Goal: Task Accomplishment & Management: Use online tool/utility

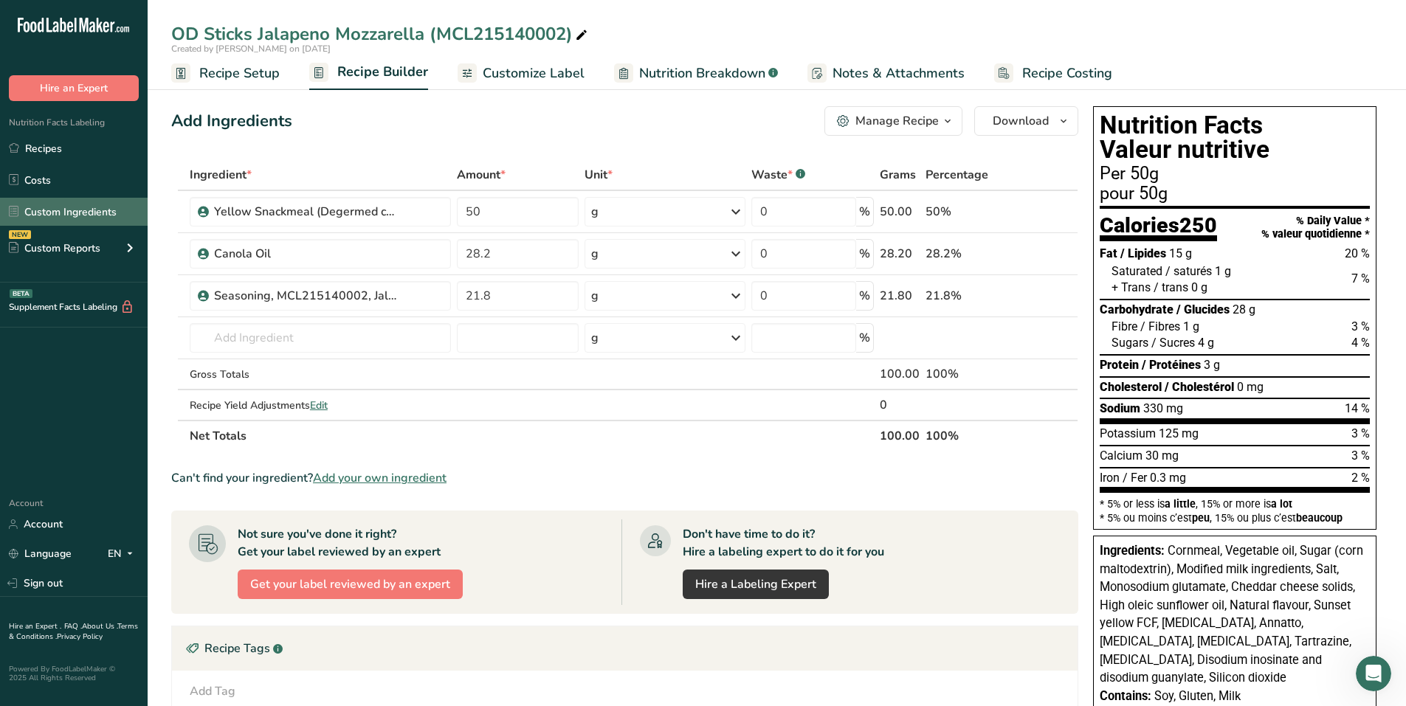
click at [69, 218] on link "Custom Ingredients" at bounding box center [74, 212] width 148 height 28
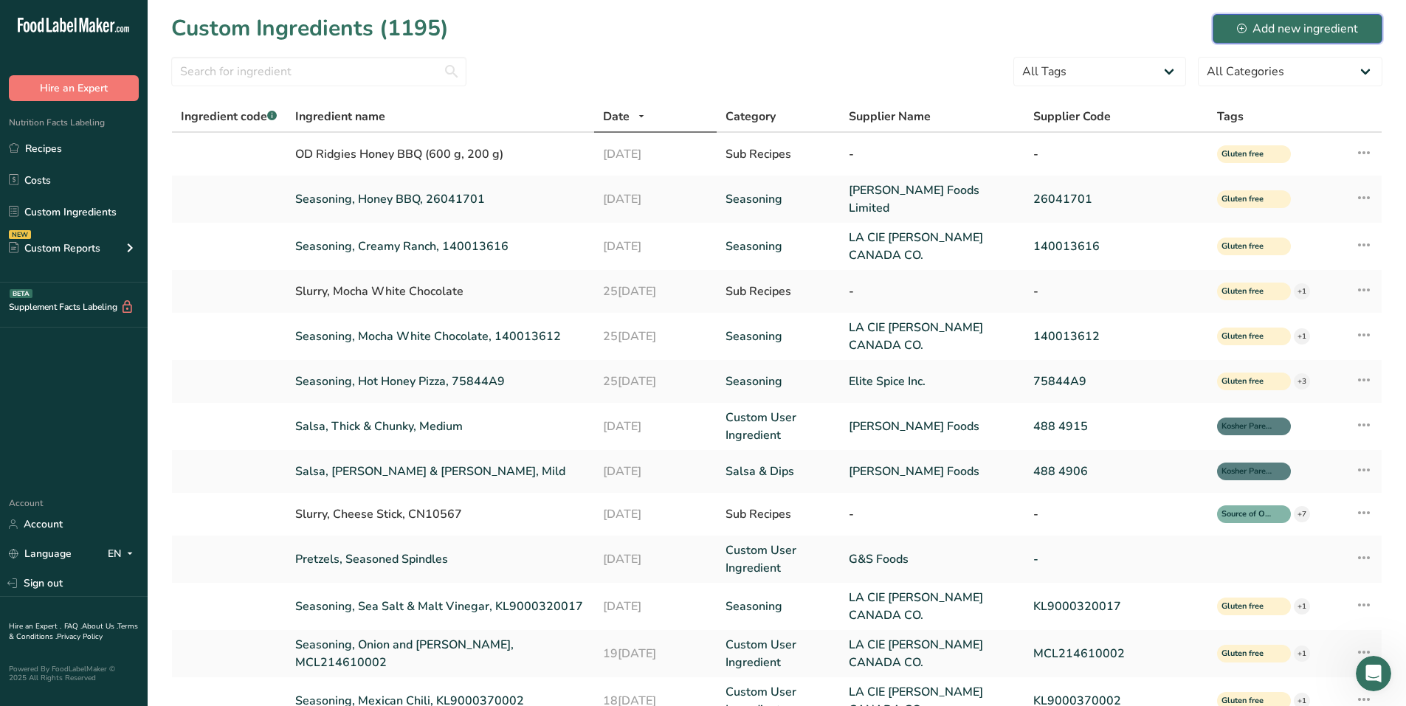
click at [1272, 35] on div "Add new ingredient" at bounding box center [1297, 29] width 121 height 18
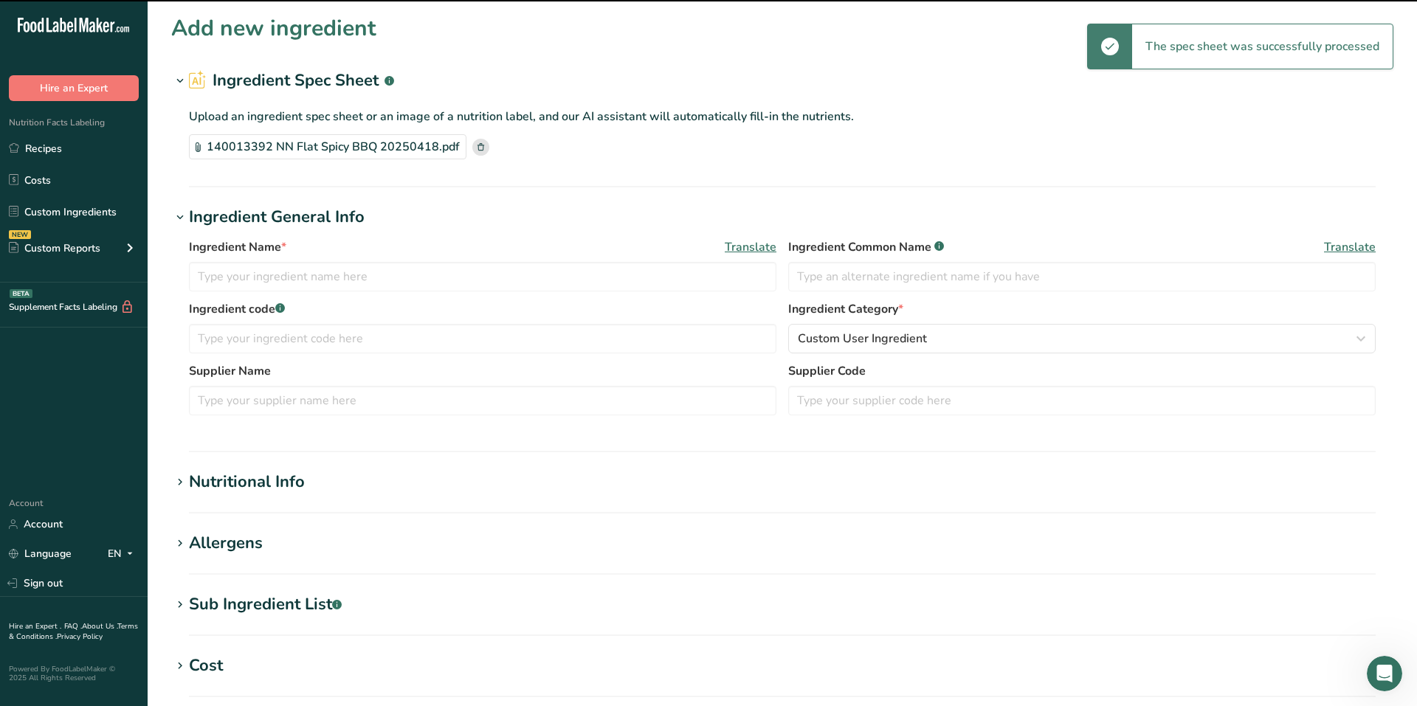
type input "NN SPICY BBQ SEASONING"
type input "[PERSON_NAME]ck Canada Co."
type input "140013392"
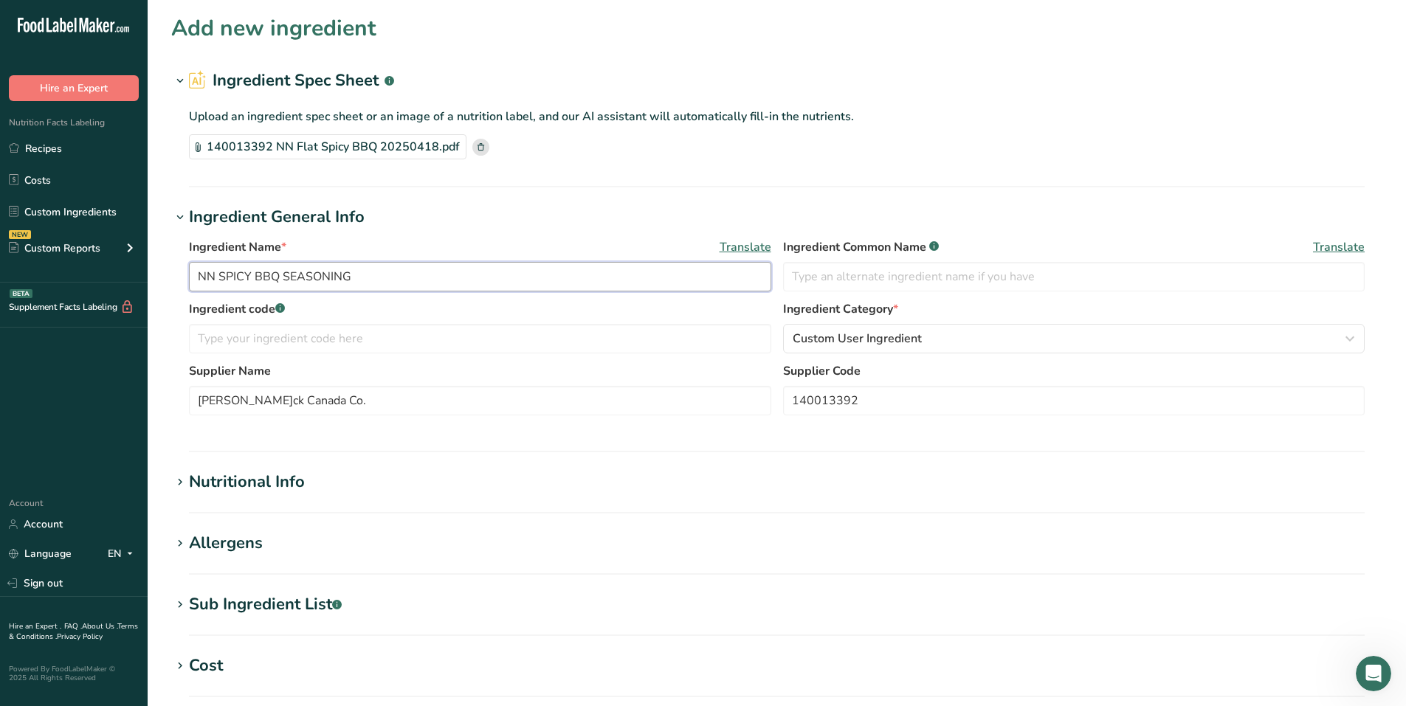
drag, startPoint x: 359, startPoint y: 276, endPoint x: 96, endPoint y: 270, distance: 263.6
click at [96, 270] on div ".a-20{fill:#fff;} Hire an Expert Nutrition Facts Labeling Recipes Costs Custom …" at bounding box center [703, 530] width 1406 height 1060
type input "Seasoning, NN Spicy BBQ, 140013392"
click at [974, 334] on div "Custom User Ingredient" at bounding box center [1070, 339] width 554 height 18
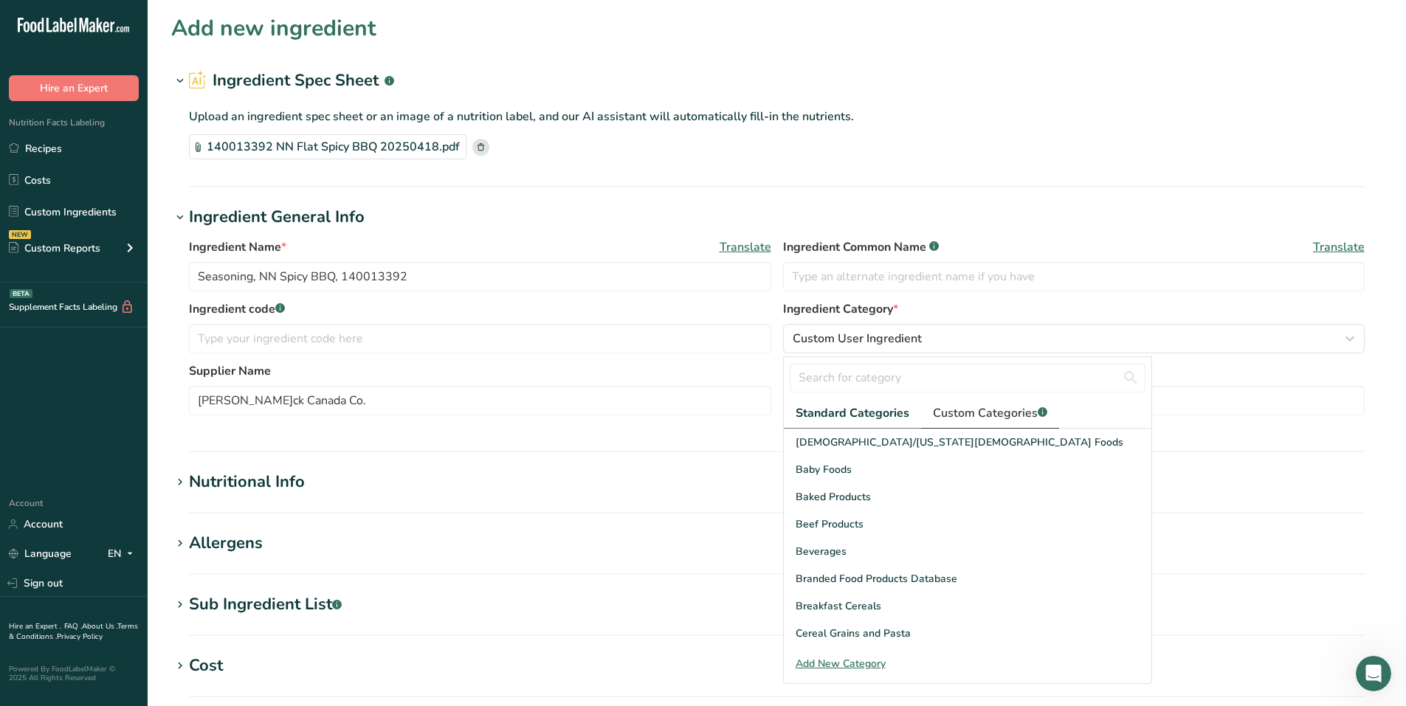
click at [996, 412] on span "Custom Categories .a-a{fill:#347362;}.b-a{fill:#fff;}" at bounding box center [990, 413] width 114 height 18
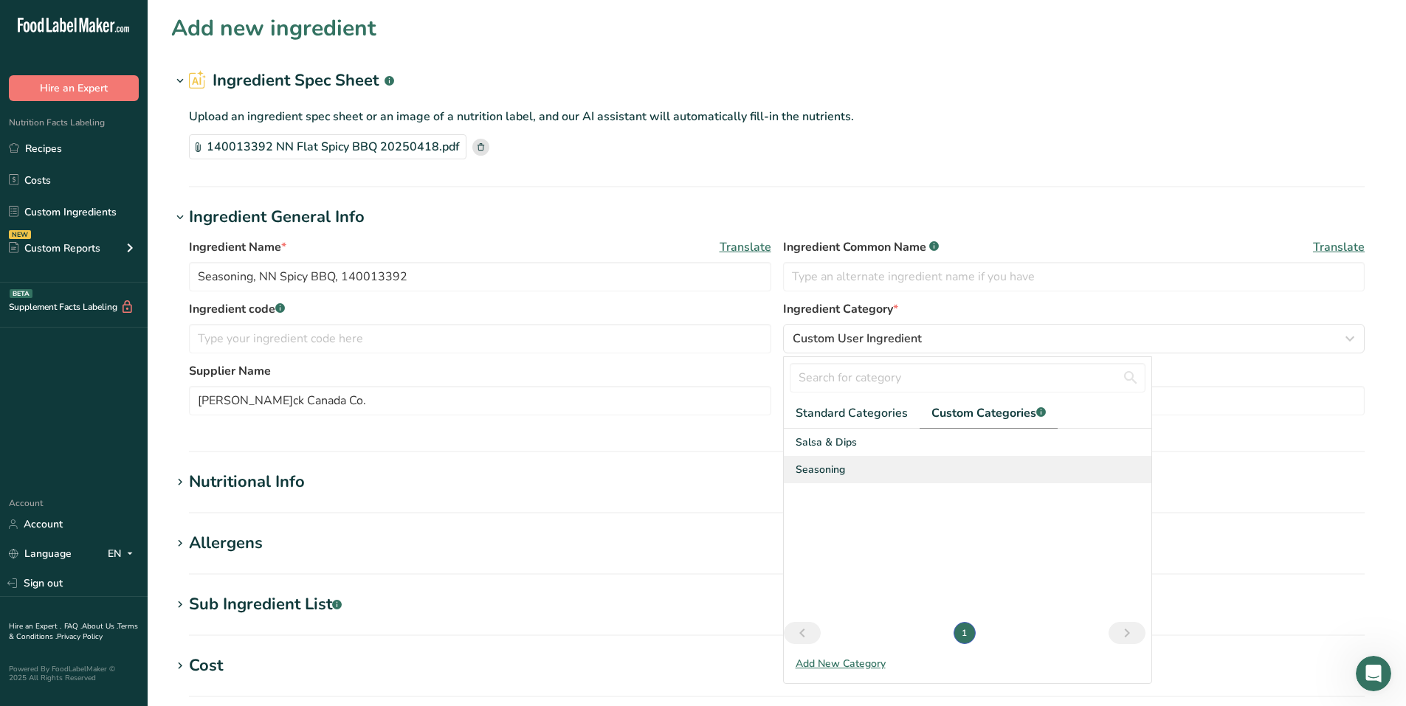
click at [827, 466] on span "Seasoning" at bounding box center [820, 469] width 49 height 15
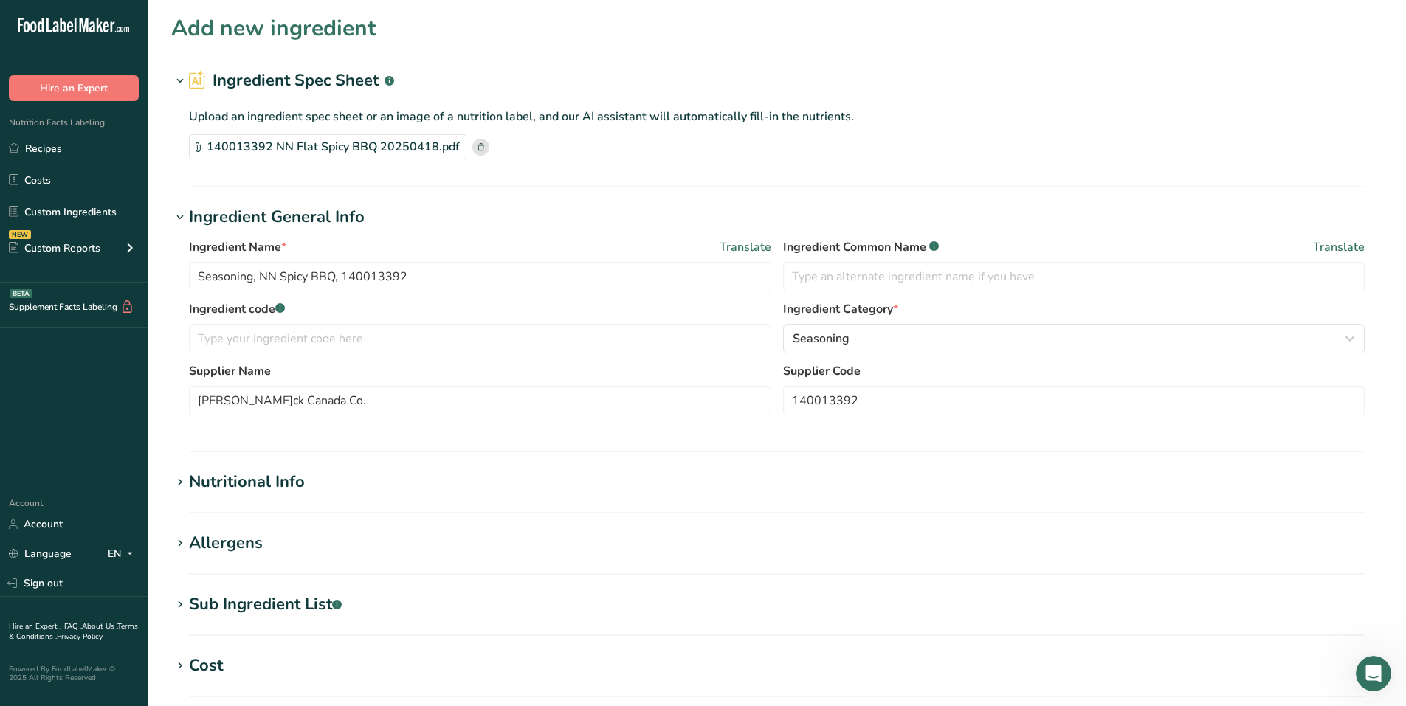
click at [624, 487] on h1 "Nutritional Info" at bounding box center [776, 482] width 1211 height 24
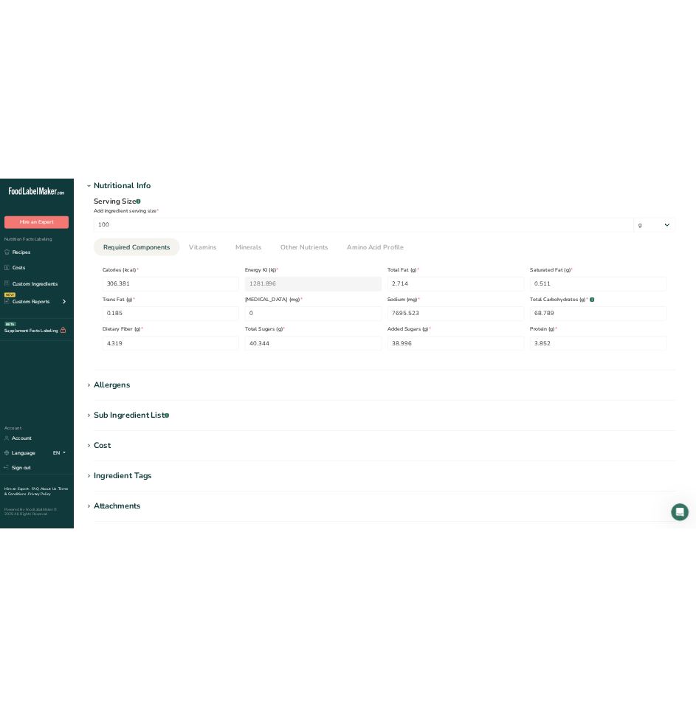
scroll to position [443, 0]
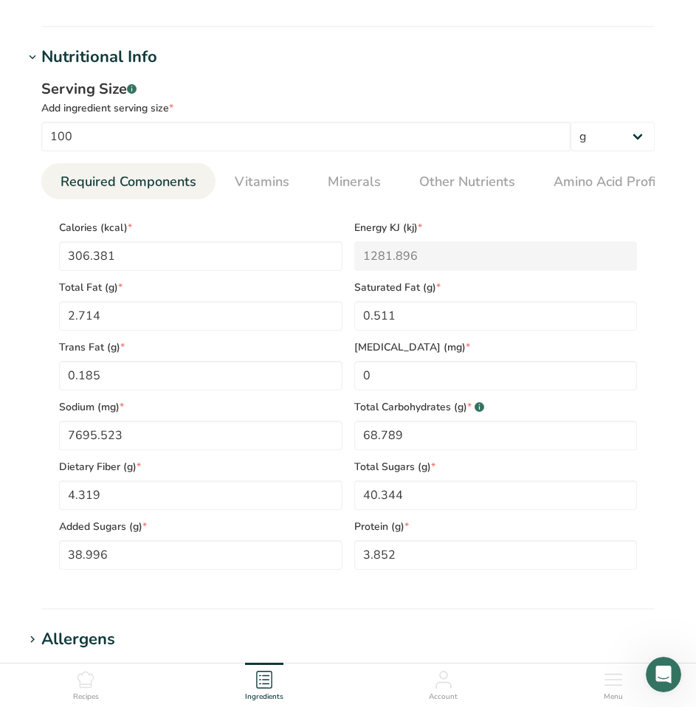
click at [508, 59] on h1 "Nutritional Info" at bounding box center [348, 57] width 649 height 24
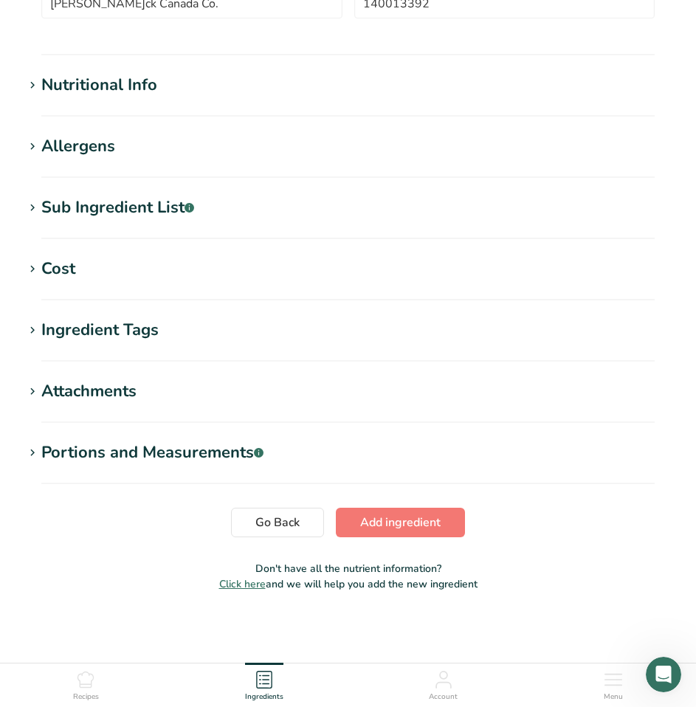
scroll to position [415, 0]
click at [156, 90] on div "Nutritional Info" at bounding box center [99, 85] width 116 height 24
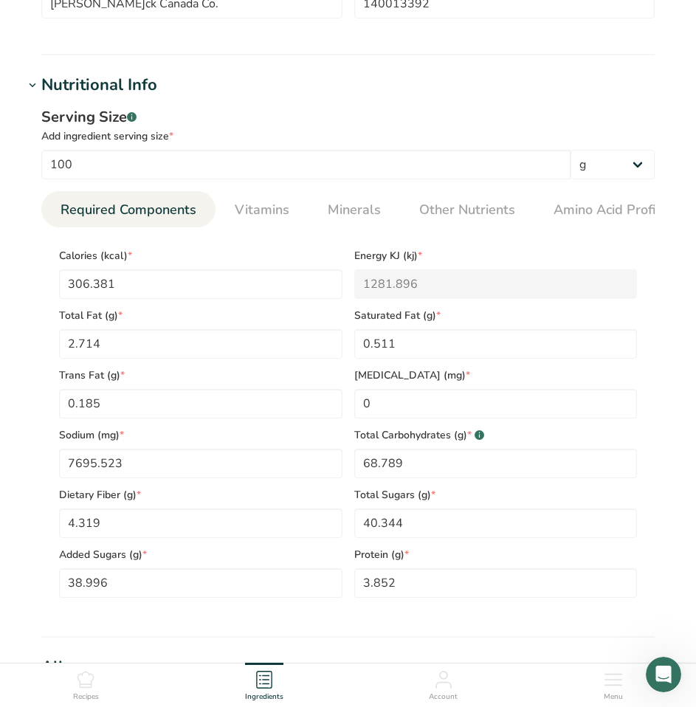
scroll to position [443, 0]
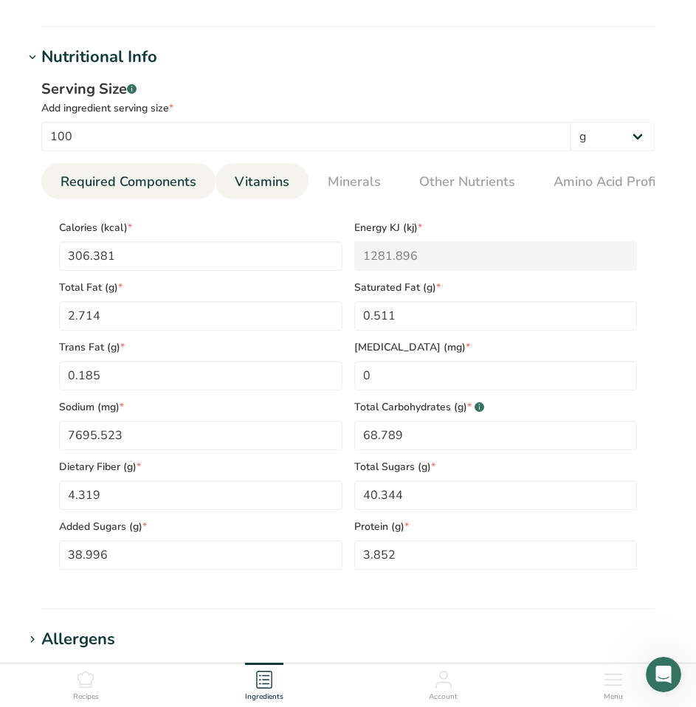
click at [247, 175] on span "Vitamins" at bounding box center [262, 182] width 55 height 20
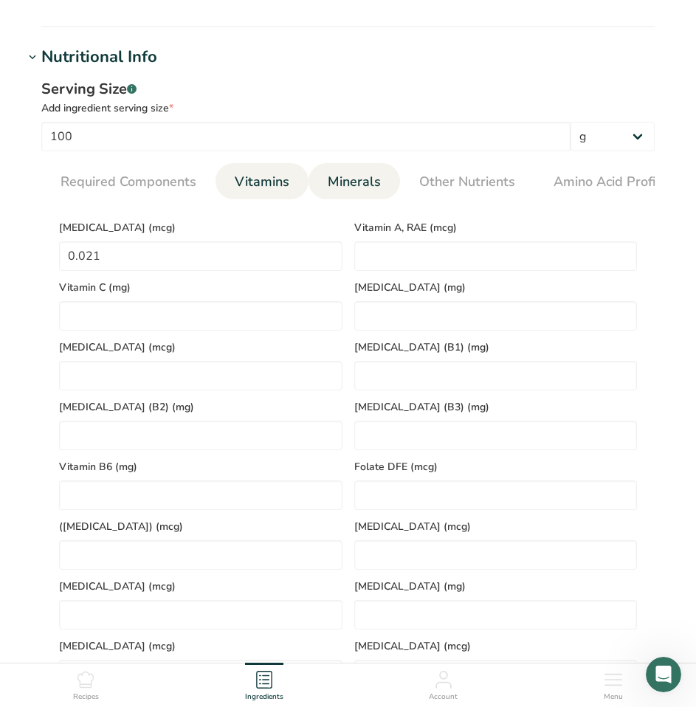
click at [315, 176] on li "Minerals" at bounding box center [355, 181] width 92 height 36
click at [352, 178] on span "Minerals" at bounding box center [354, 182] width 53 height 20
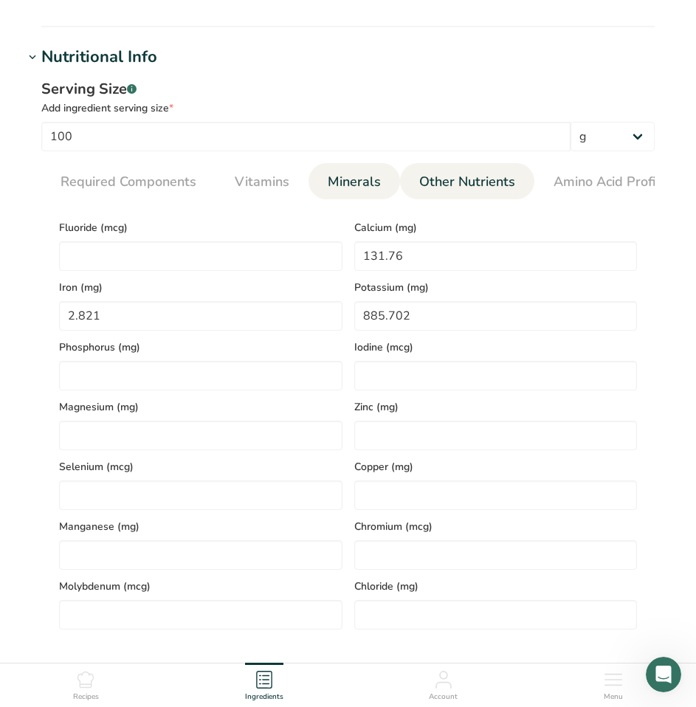
click at [472, 187] on span "Other Nutrients" at bounding box center [467, 182] width 96 height 20
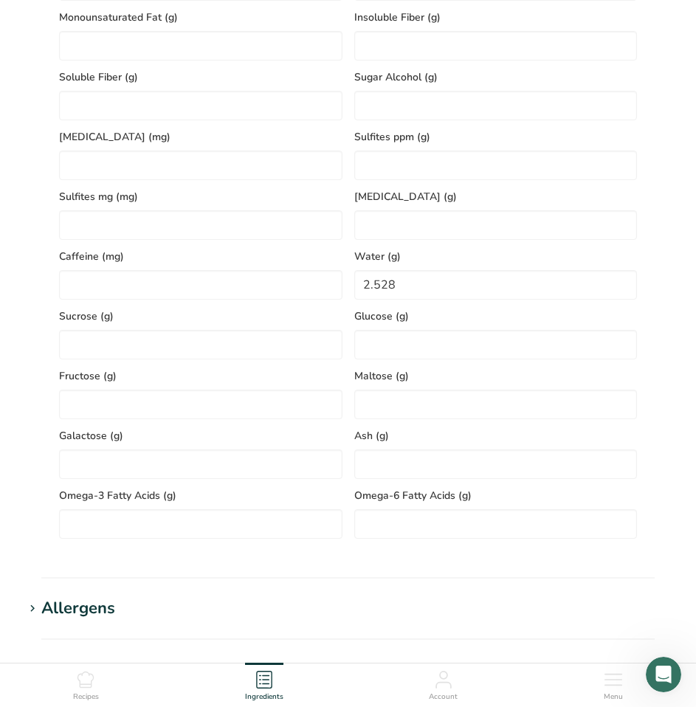
scroll to position [738, 0]
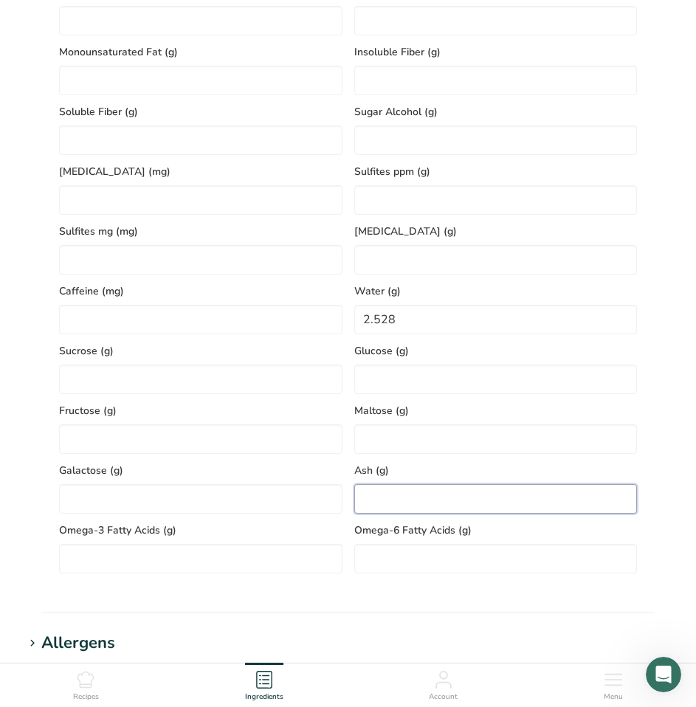
click at [424, 500] on input "number" at bounding box center [495, 499] width 283 height 30
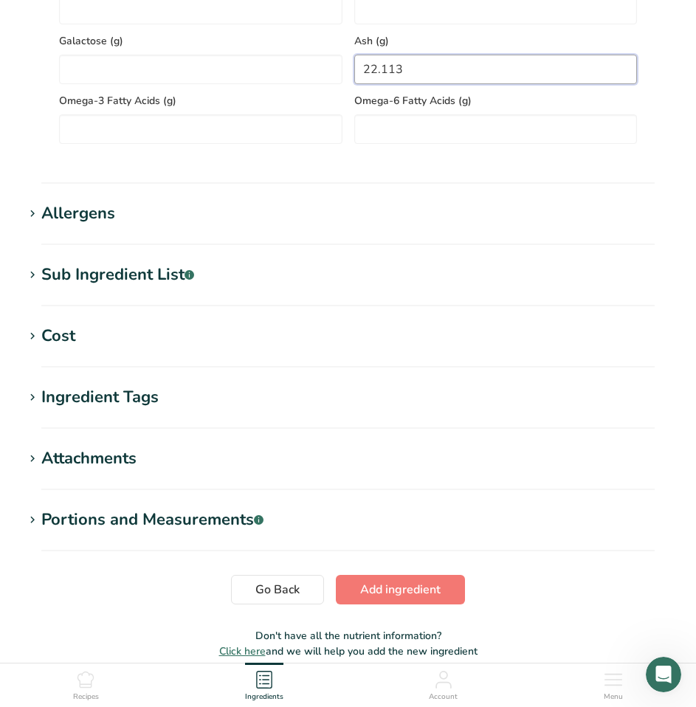
scroll to position [1181, 0]
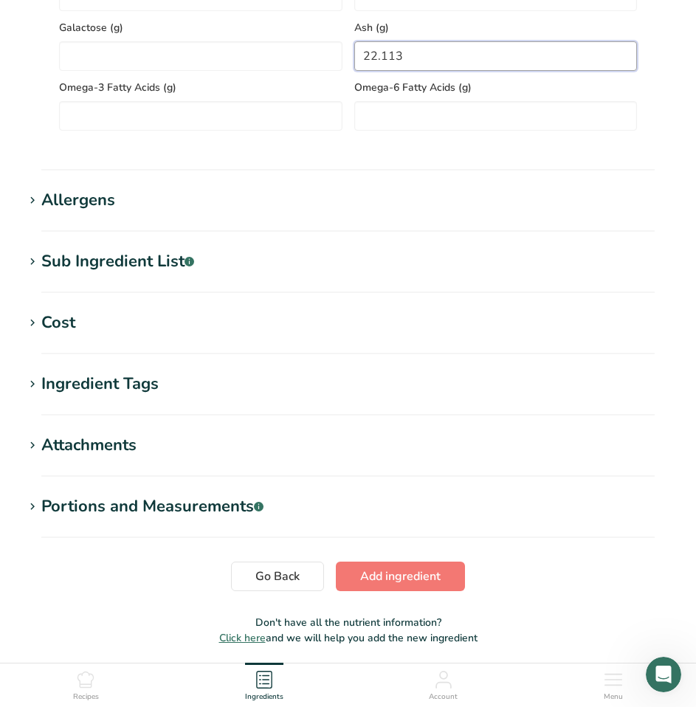
type input "22.113"
click at [52, 200] on div "Allergens" at bounding box center [78, 200] width 74 height 24
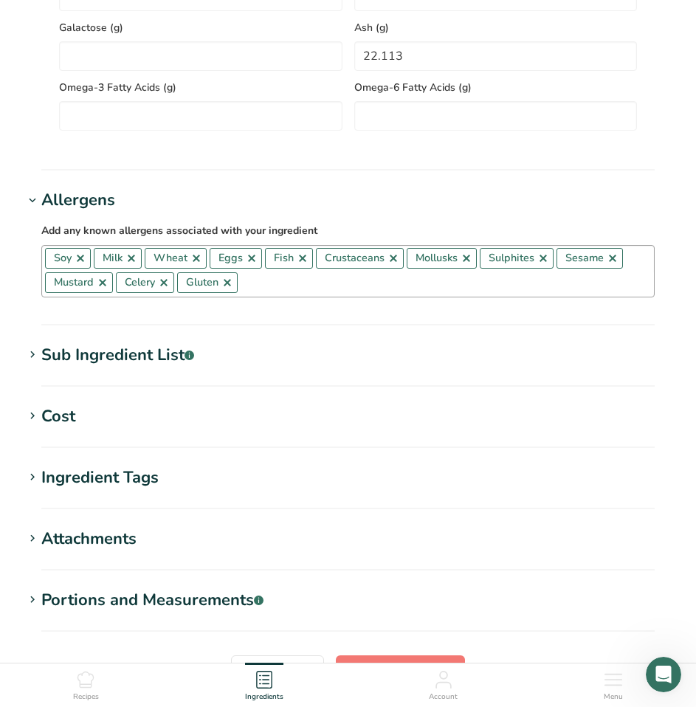
click at [77, 263] on link at bounding box center [81, 258] width 12 height 12
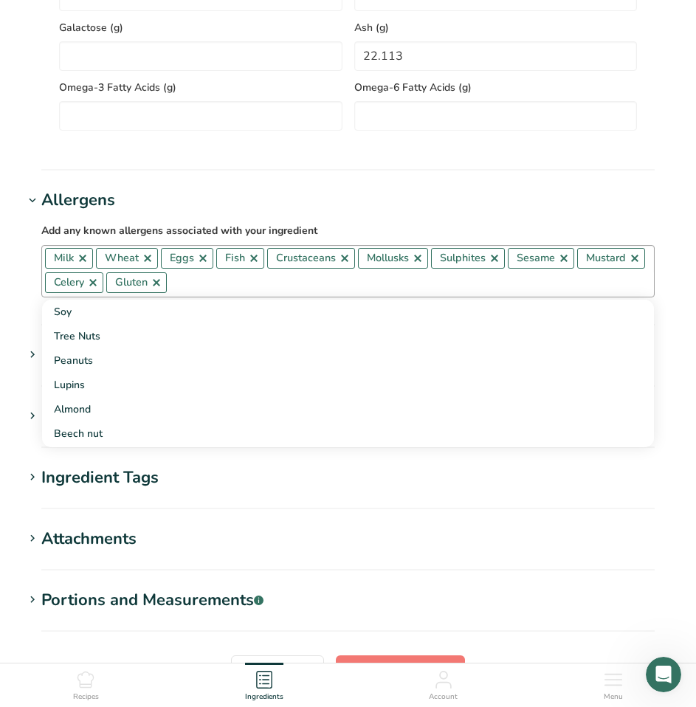
click at [80, 263] on link at bounding box center [83, 258] width 12 height 12
click at [94, 263] on link at bounding box center [97, 258] width 12 height 12
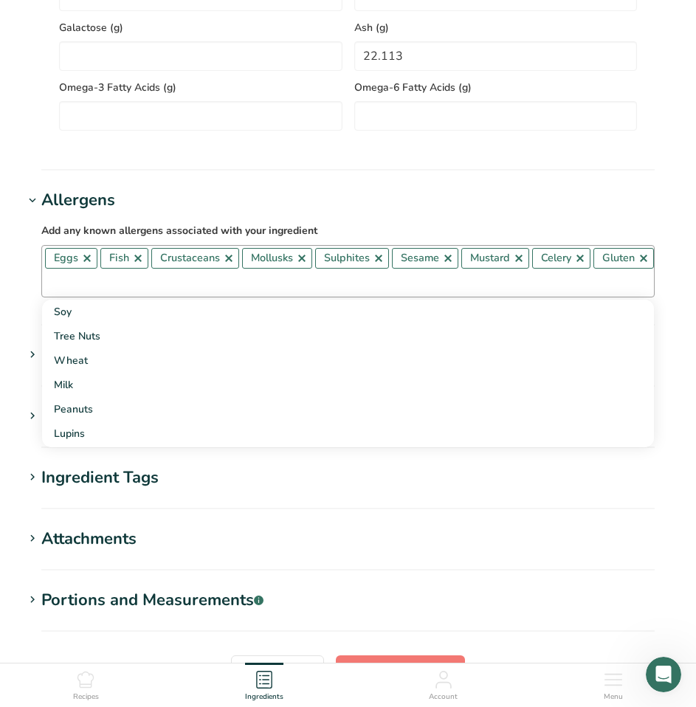
click at [84, 263] on link at bounding box center [87, 258] width 12 height 12
click at [84, 263] on link at bounding box center [83, 258] width 12 height 12
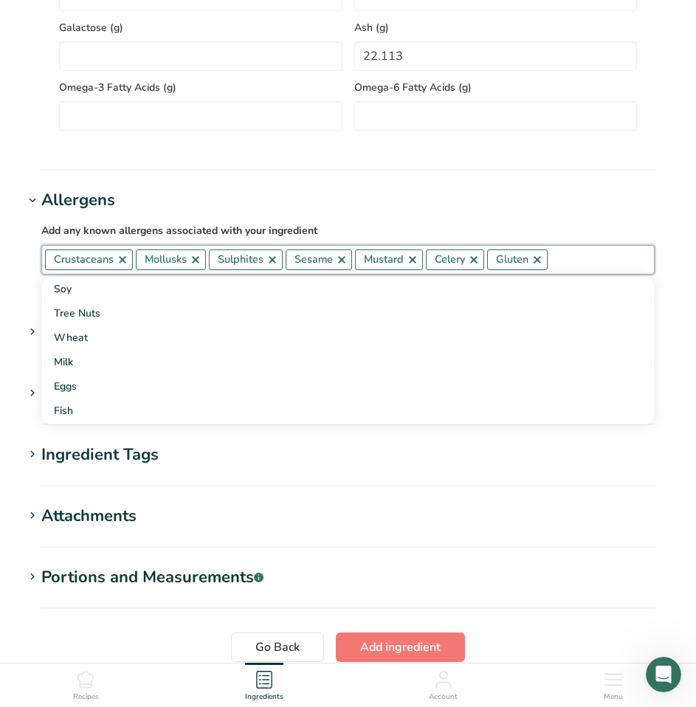
click at [122, 265] on link at bounding box center [123, 260] width 12 height 12
click at [106, 265] on link at bounding box center [105, 260] width 12 height 12
click at [107, 265] on link at bounding box center [109, 260] width 12 height 12
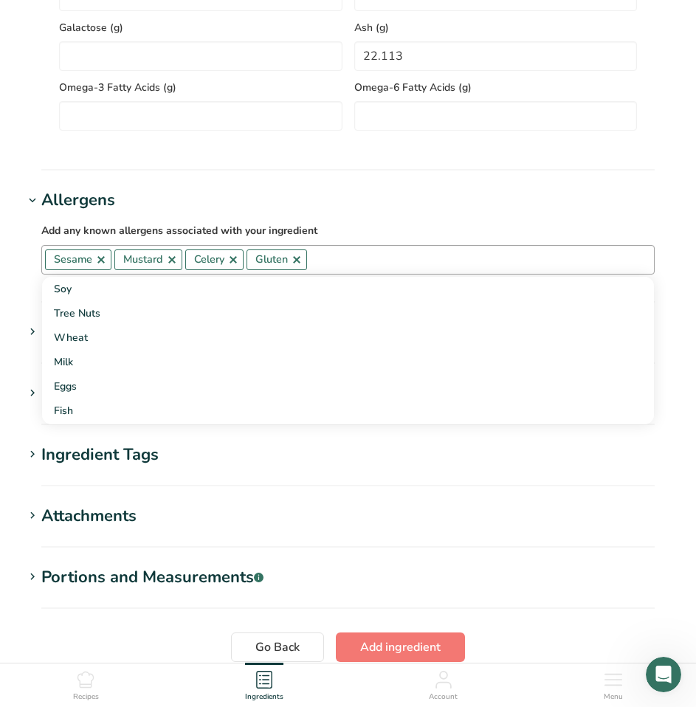
click at [100, 266] on link at bounding box center [101, 260] width 12 height 12
click at [103, 266] on link at bounding box center [103, 260] width 12 height 12
click at [96, 266] on link at bounding box center [93, 260] width 12 height 12
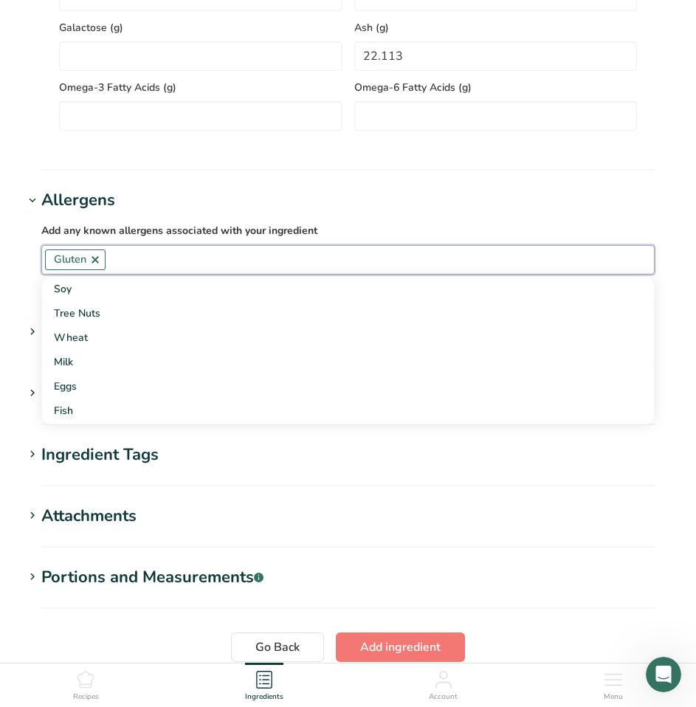
click at [95, 266] on link at bounding box center [95, 260] width 12 height 12
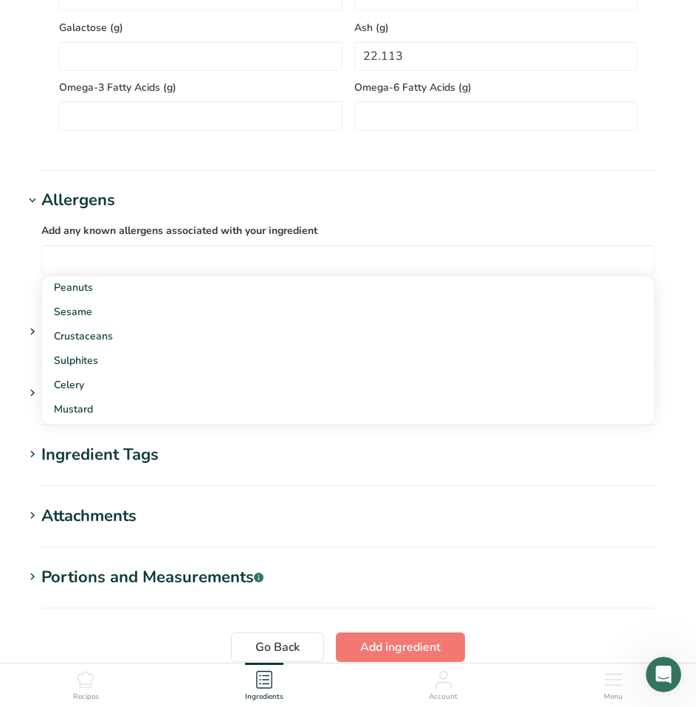
click at [540, 475] on section "Ingredient Tags Add tags Standard Tags Custom Tags Source of Antioxidants [MEDI…" at bounding box center [348, 465] width 649 height 44
click at [128, 325] on div "Sub Ingredient List .a-a{fill:#347362;}.b-a{fill:#fff;}" at bounding box center [117, 332] width 153 height 24
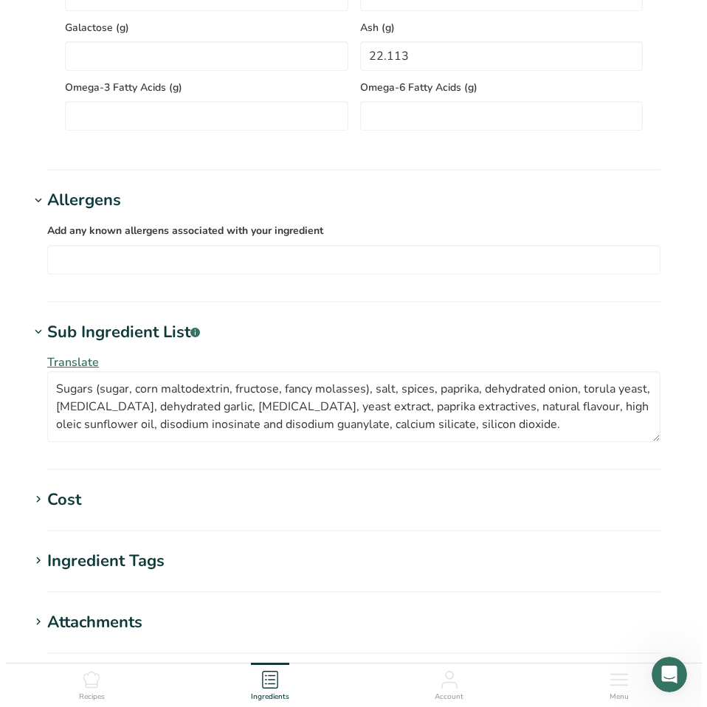
scroll to position [1255, 0]
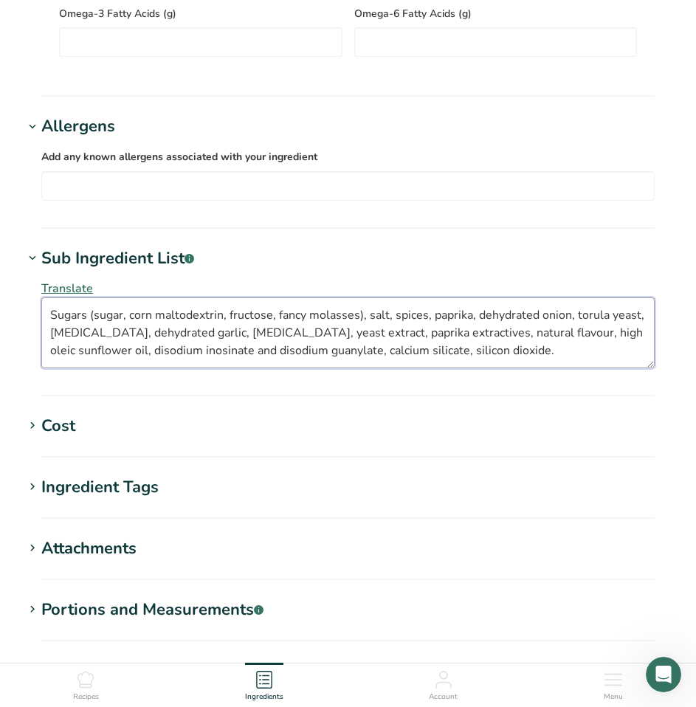
click at [435, 337] on textarea "Sugars (sugar, corn maltodextrin, fructose, fancy molasses), salt, spices, papr…" at bounding box center [347, 332] width 613 height 71
click at [131, 334] on textarea "Sugars (sugar, corn maltodextrin, fructose, fancy molasses), salt, spices, papr…" at bounding box center [347, 332] width 613 height 71
click at [517, 320] on textarea "Sugars (sugar, corn maltodextrin, fructose, fancy molasses), salt, spices, papr…" at bounding box center [347, 332] width 613 height 71
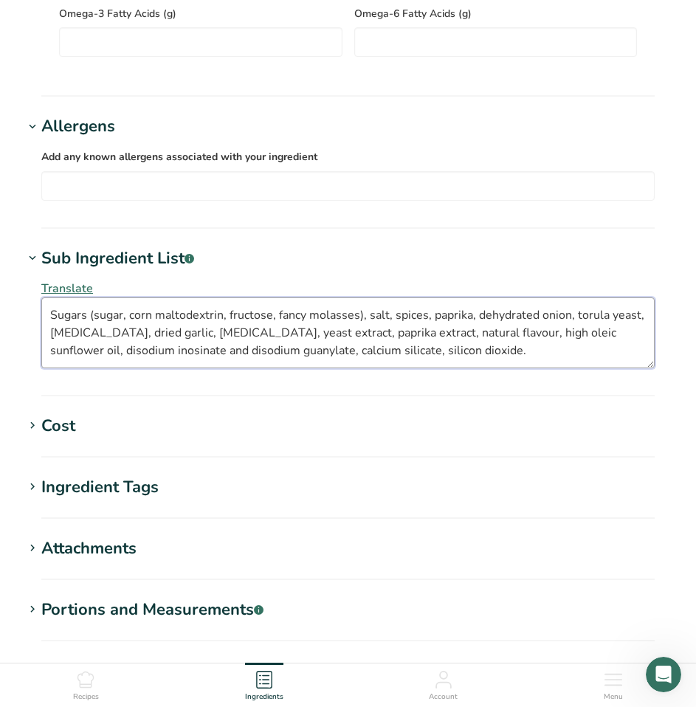
click at [517, 320] on textarea "Sugars (sugar, corn maltodextrin, fructose, fancy molasses), salt, spices, papr…" at bounding box center [347, 332] width 613 height 71
click at [463, 359] on textarea "Sugars (sugar, corn maltodextrin, fructose, fancy molasses), salt, spices, papr…" at bounding box center [347, 332] width 613 height 71
type textarea "Sugars (sugar, corn maltodextrin, fructose, fancy molasses), salt, spices, papr…"
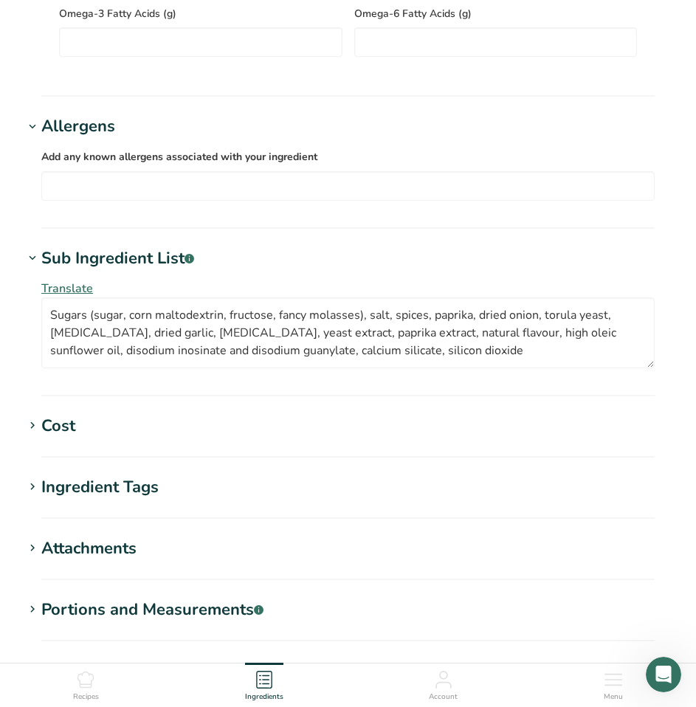
click at [84, 288] on span "Translate" at bounding box center [67, 288] width 52 height 16
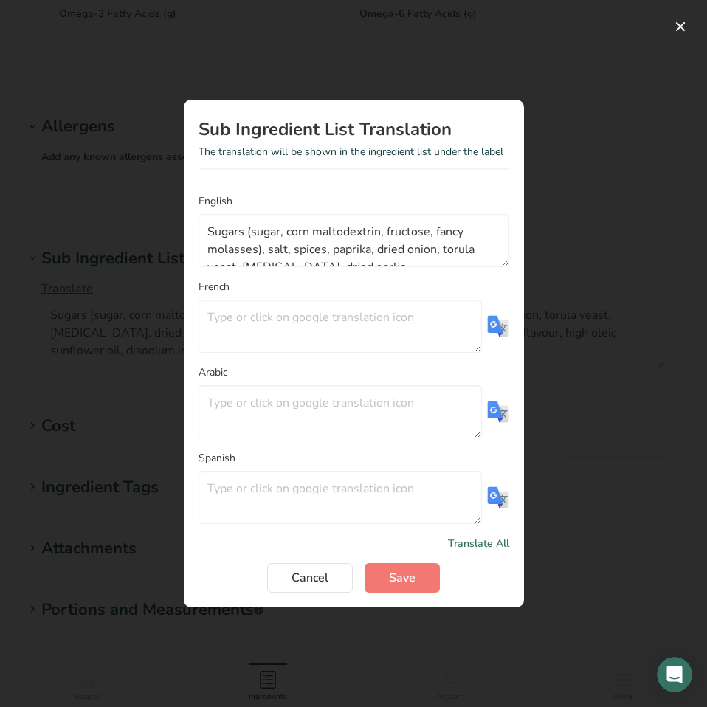
click at [497, 333] on img "Translation Modal" at bounding box center [498, 326] width 22 height 22
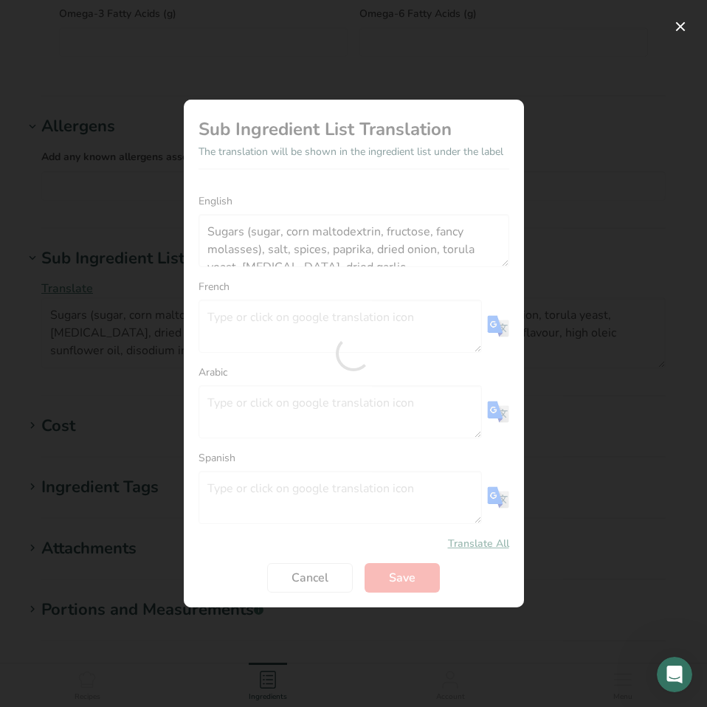
type textarea "Sucres (sucre, maltodextrine de maïs, fructose, mélasse fantaisie), sel, épices…"
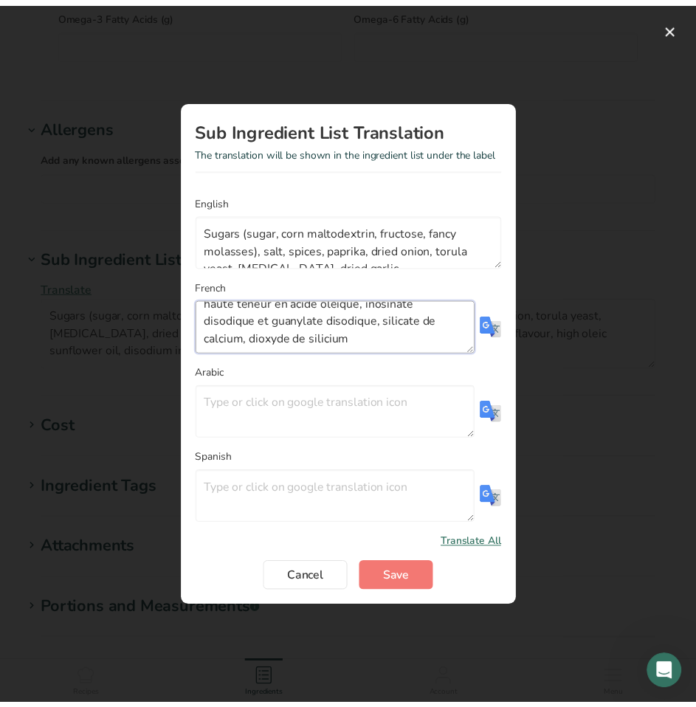
scroll to position [106, 0]
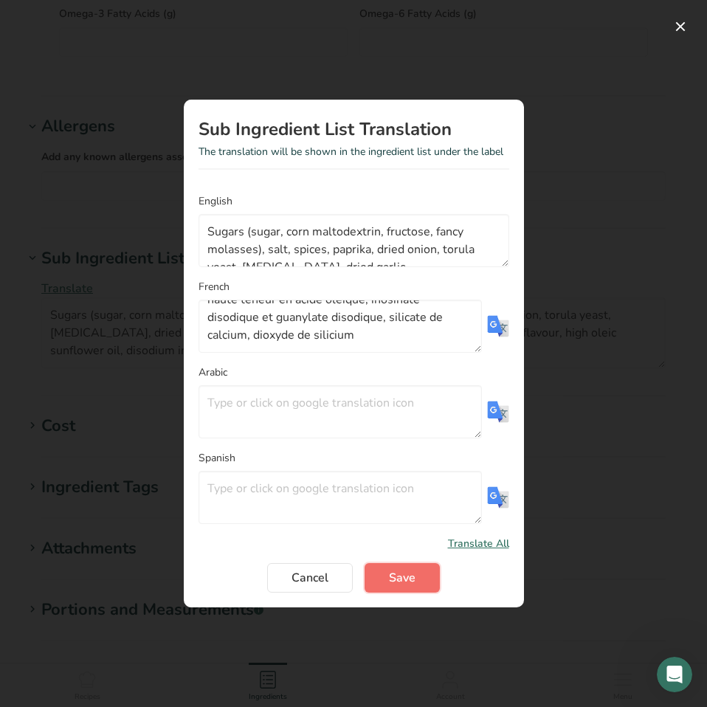
click at [395, 579] on span "Save" at bounding box center [402, 578] width 27 height 18
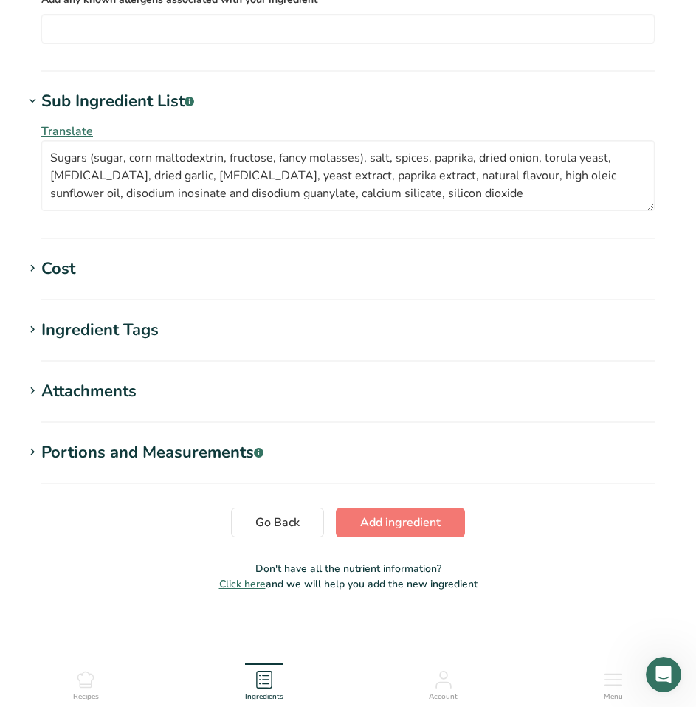
scroll to position [1416, 0]
click at [376, 516] on span "Add ingredient" at bounding box center [400, 523] width 80 height 18
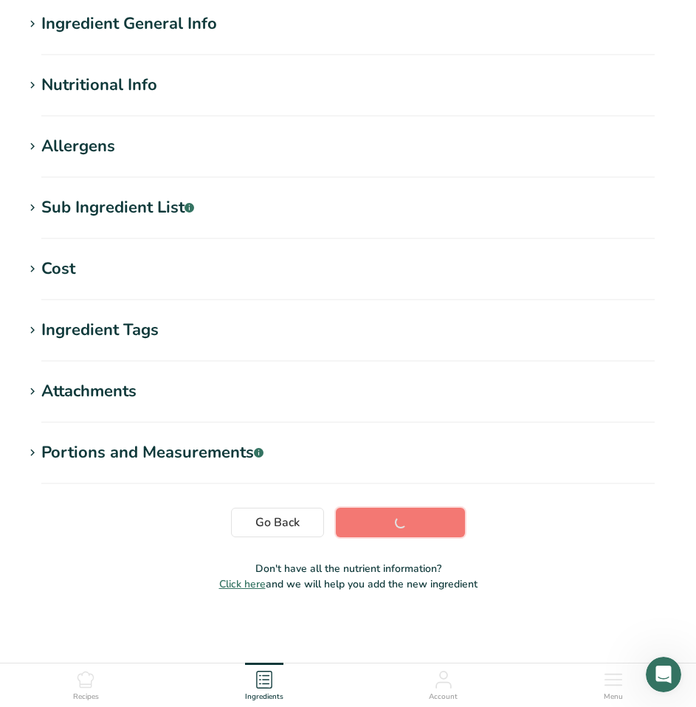
scroll to position [118, 0]
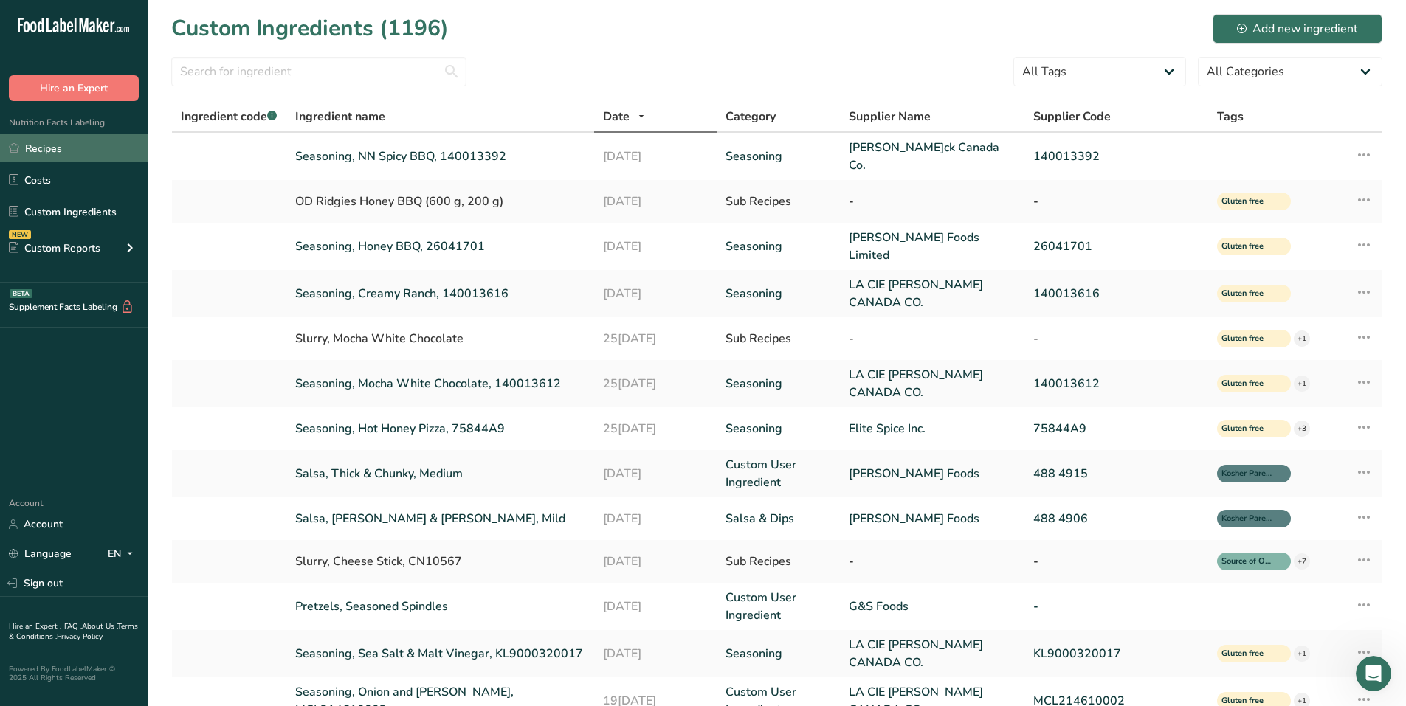
click at [34, 148] on link "Recipes" at bounding box center [74, 148] width 148 height 28
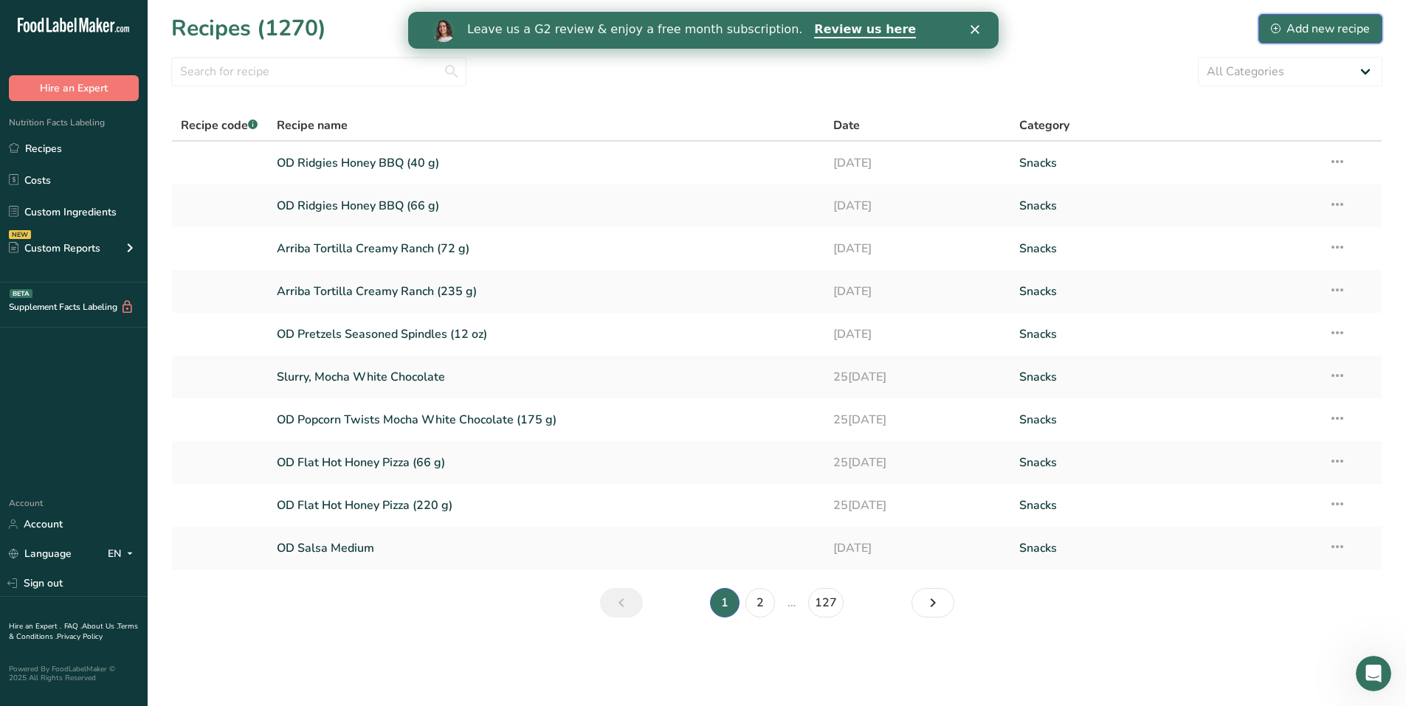
click at [1327, 26] on div "Add new recipe" at bounding box center [1320, 29] width 99 height 18
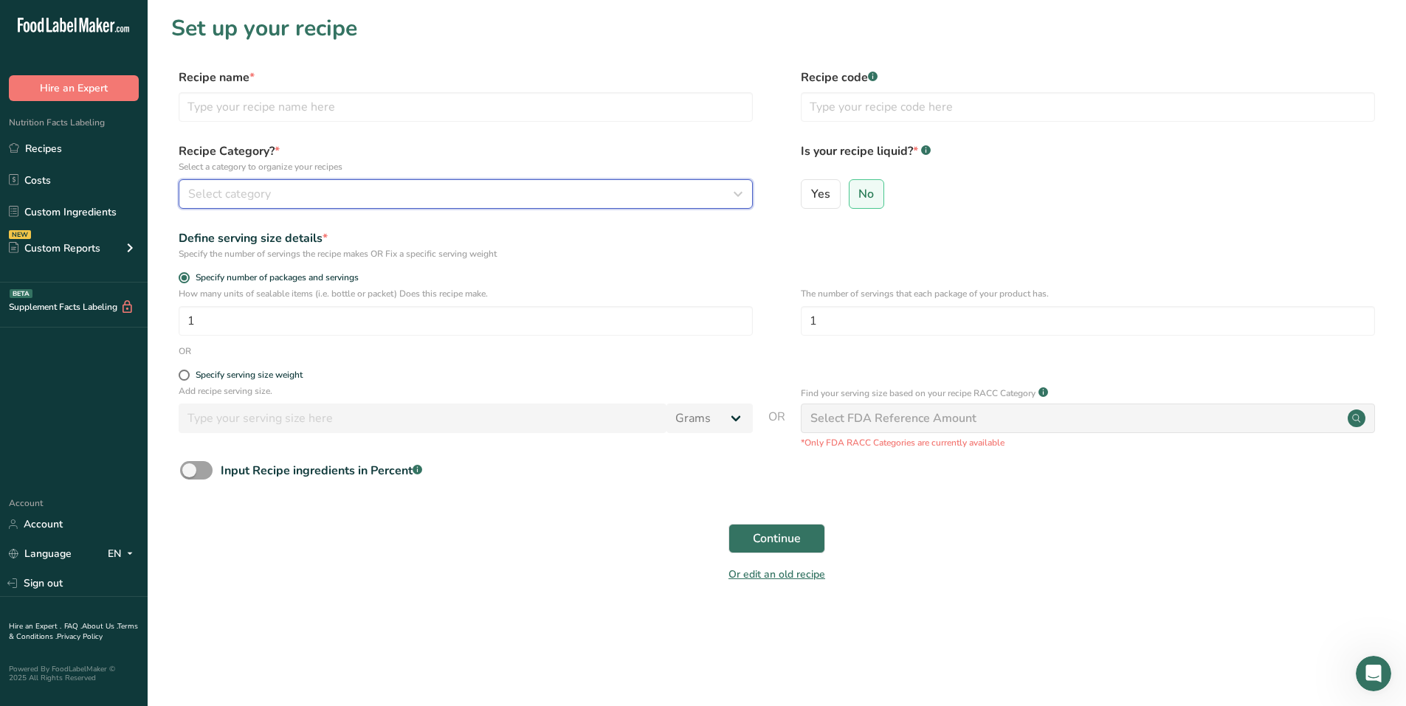
click at [300, 195] on div "Select category" at bounding box center [461, 194] width 546 height 18
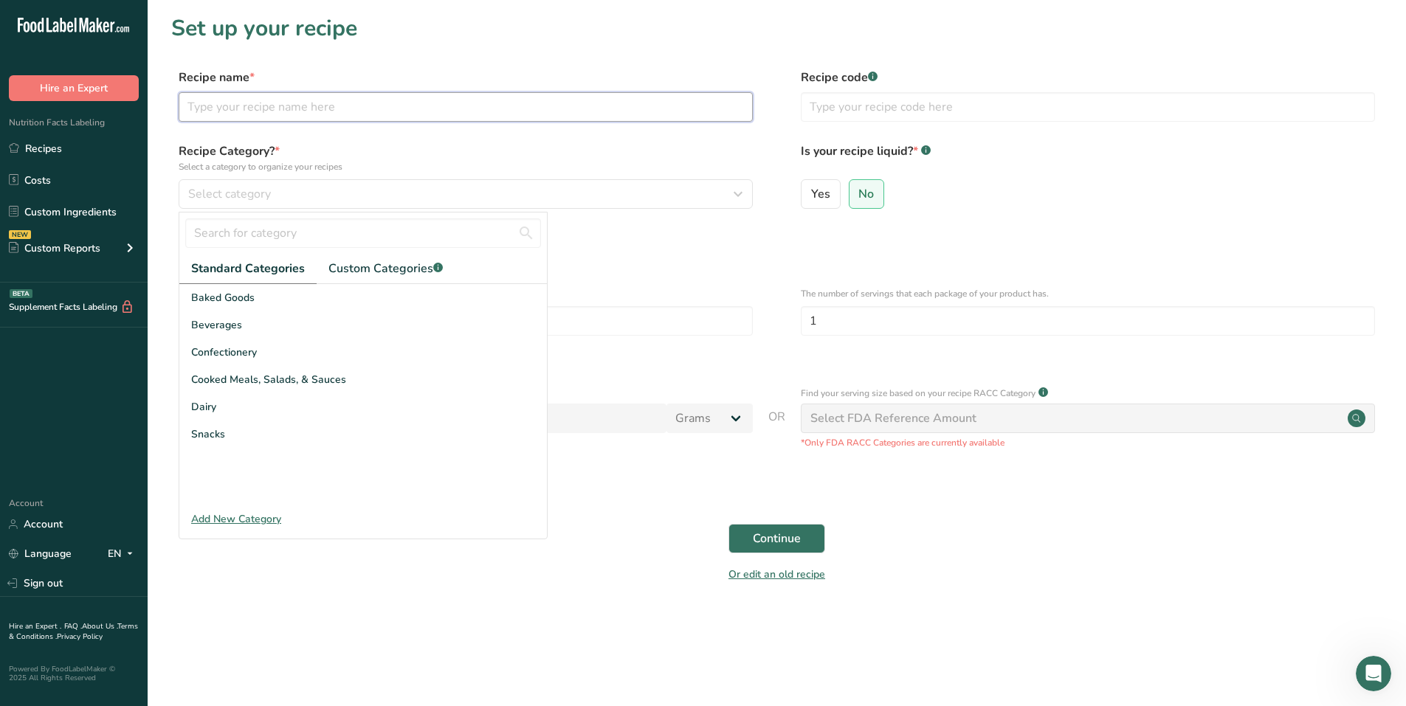
click at [268, 100] on input "text" at bounding box center [466, 107] width 574 height 30
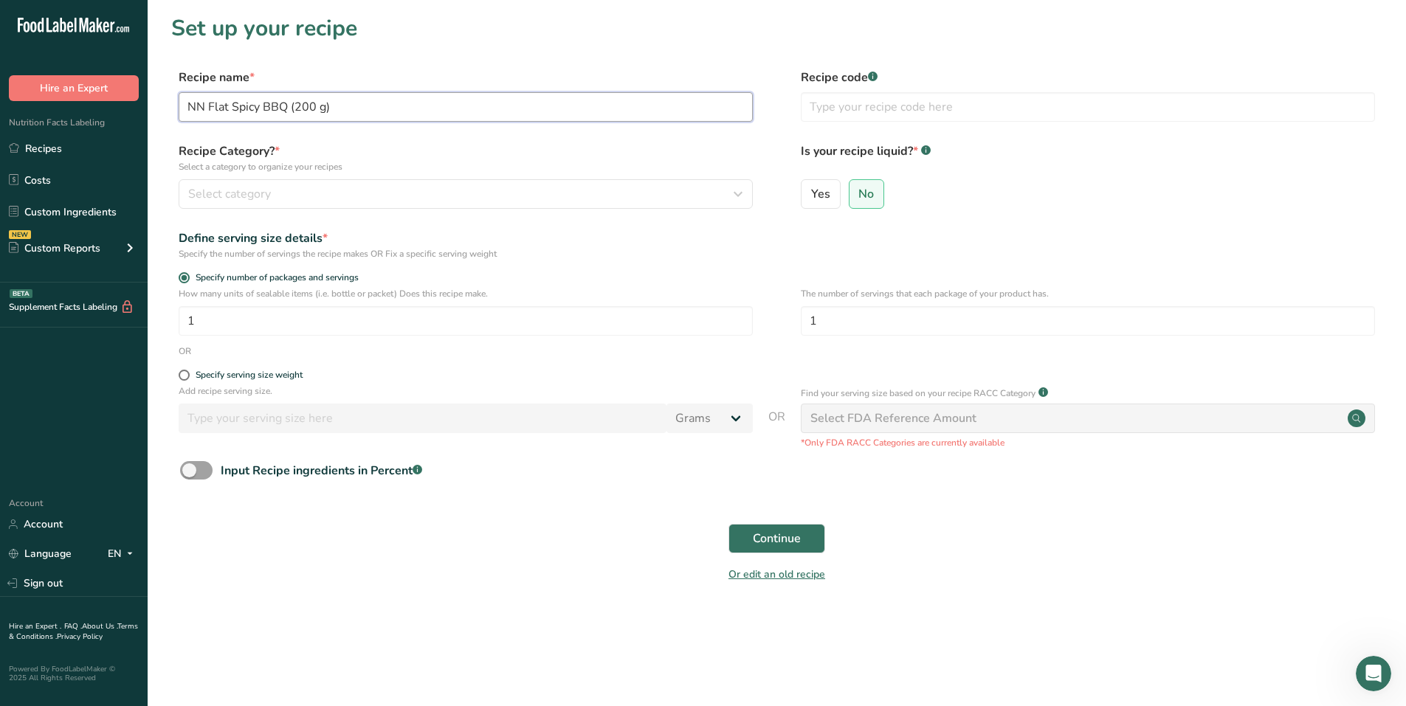
type input "NN Flat Spicy BBQ (200 g)"
click at [186, 373] on span at bounding box center [184, 375] width 11 height 11
click at [186, 373] on input "Specify serving size weight" at bounding box center [184, 376] width 10 height 10
radio input "true"
radio input "false"
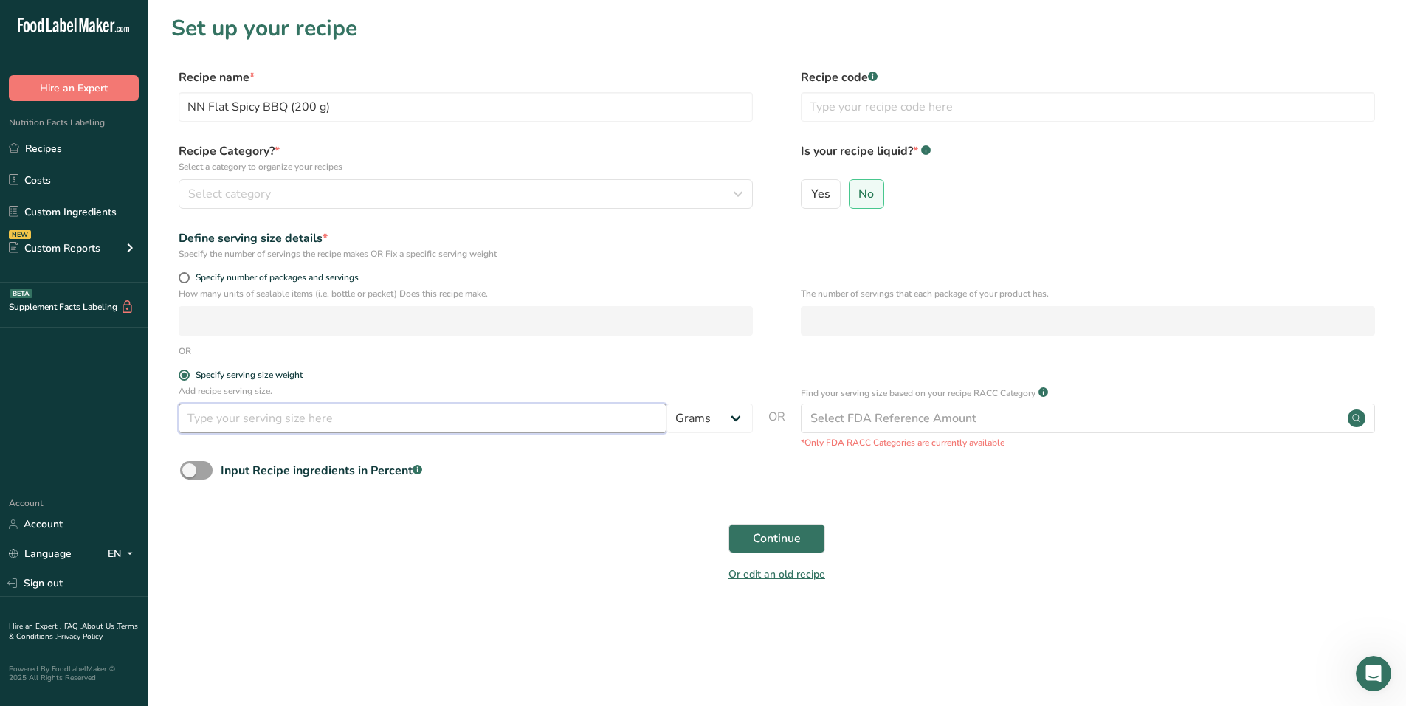
click at [252, 421] on input "number" at bounding box center [423, 419] width 488 height 30
type input "50"
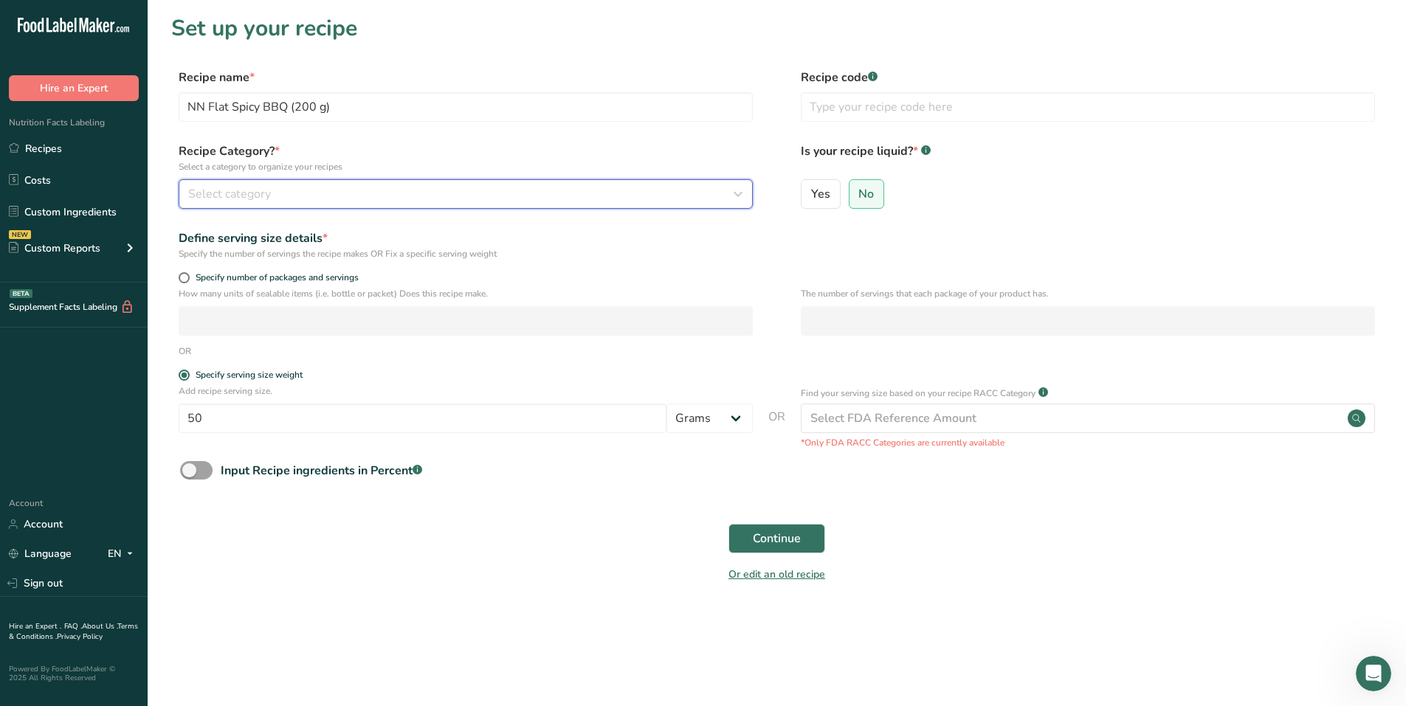
click at [450, 194] on div "Select category" at bounding box center [461, 194] width 546 height 18
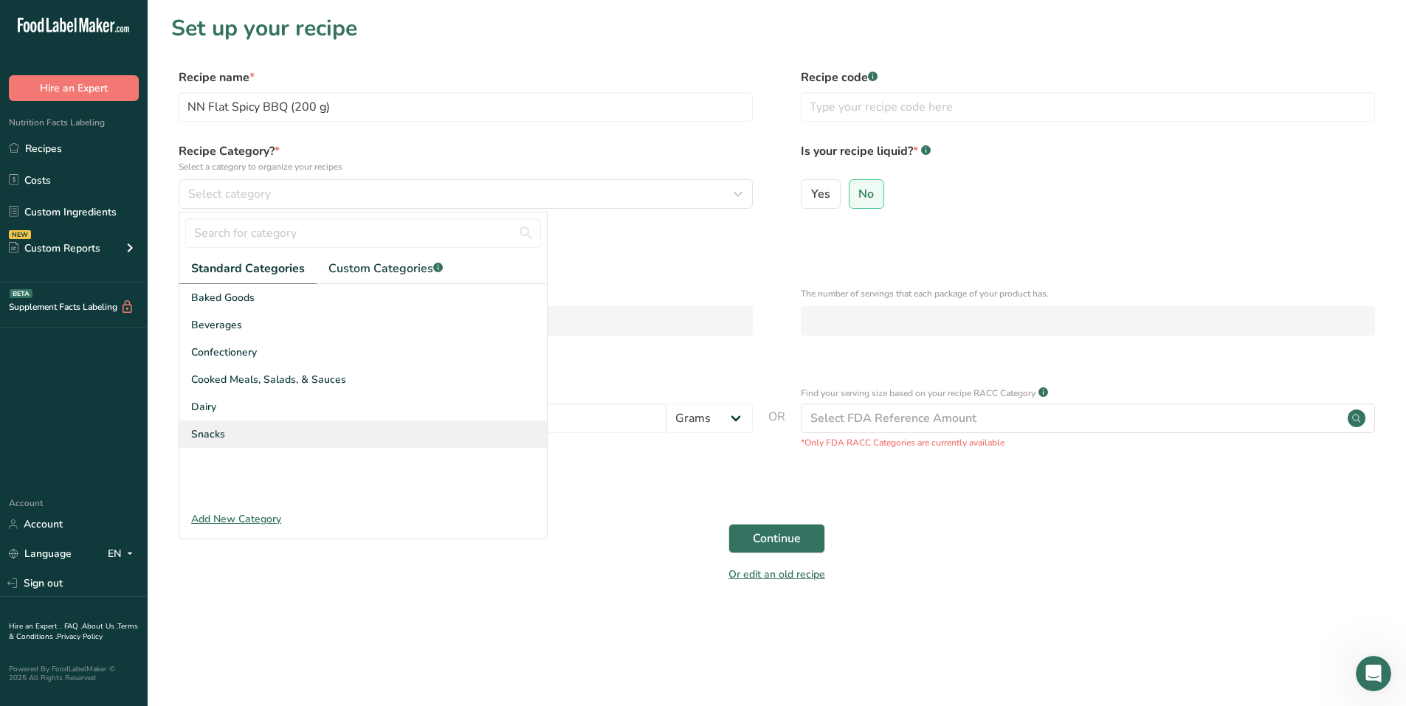
click at [224, 434] on div "Snacks" at bounding box center [363, 434] width 368 height 27
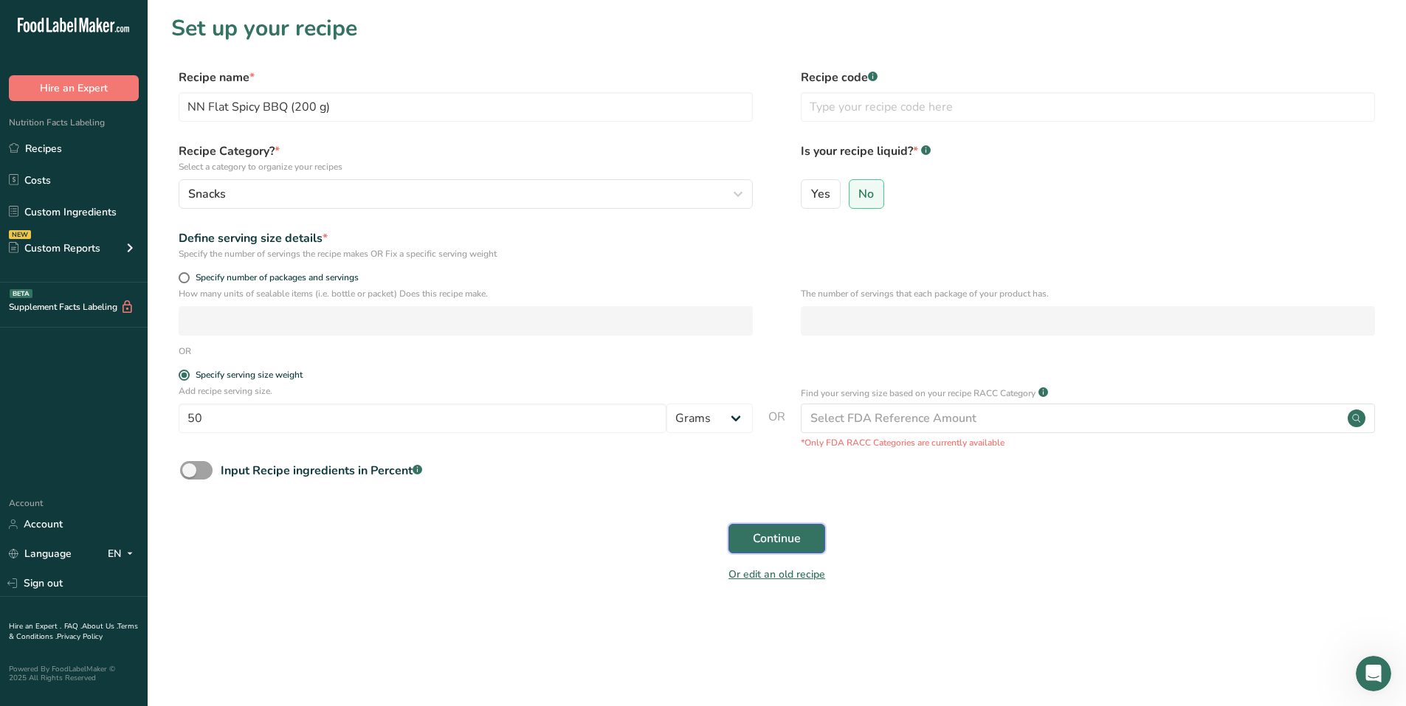
click at [777, 534] on span "Continue" at bounding box center [777, 539] width 48 height 18
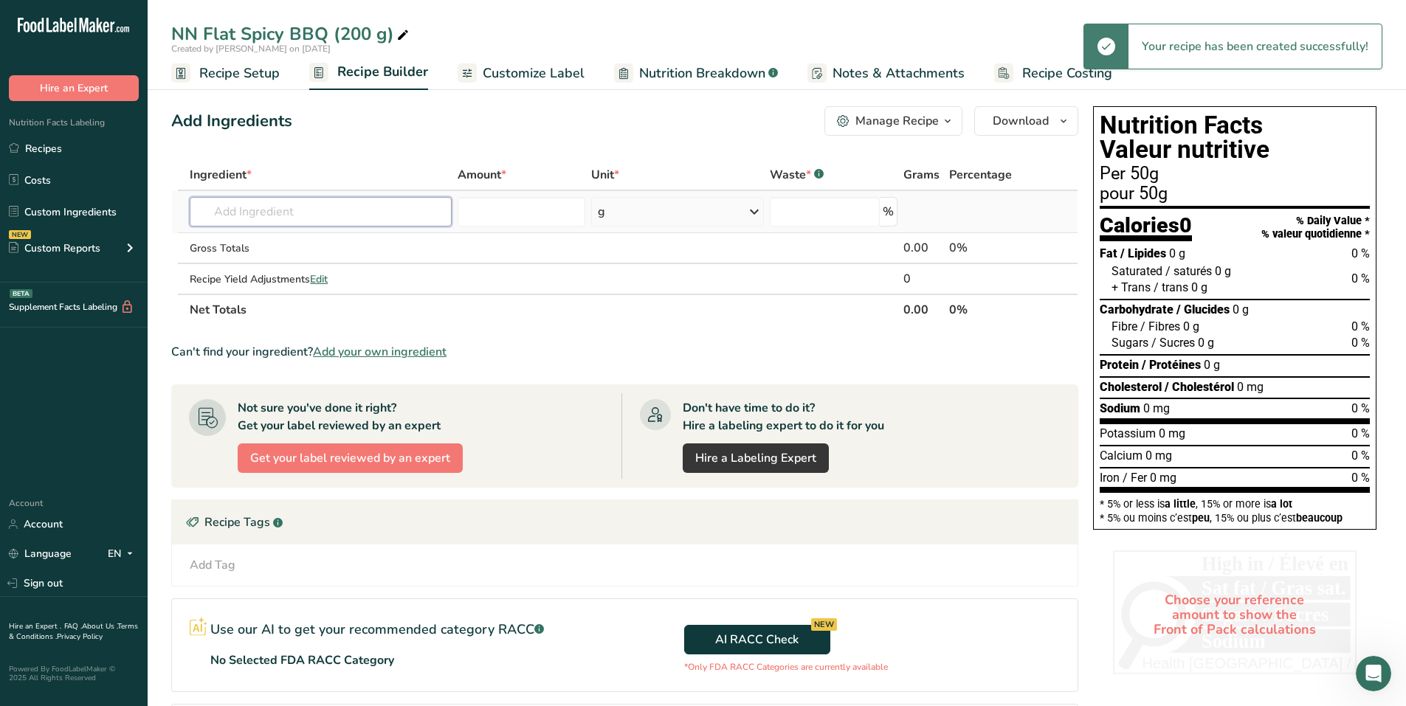
click at [325, 212] on input "text" at bounding box center [321, 212] width 262 height 30
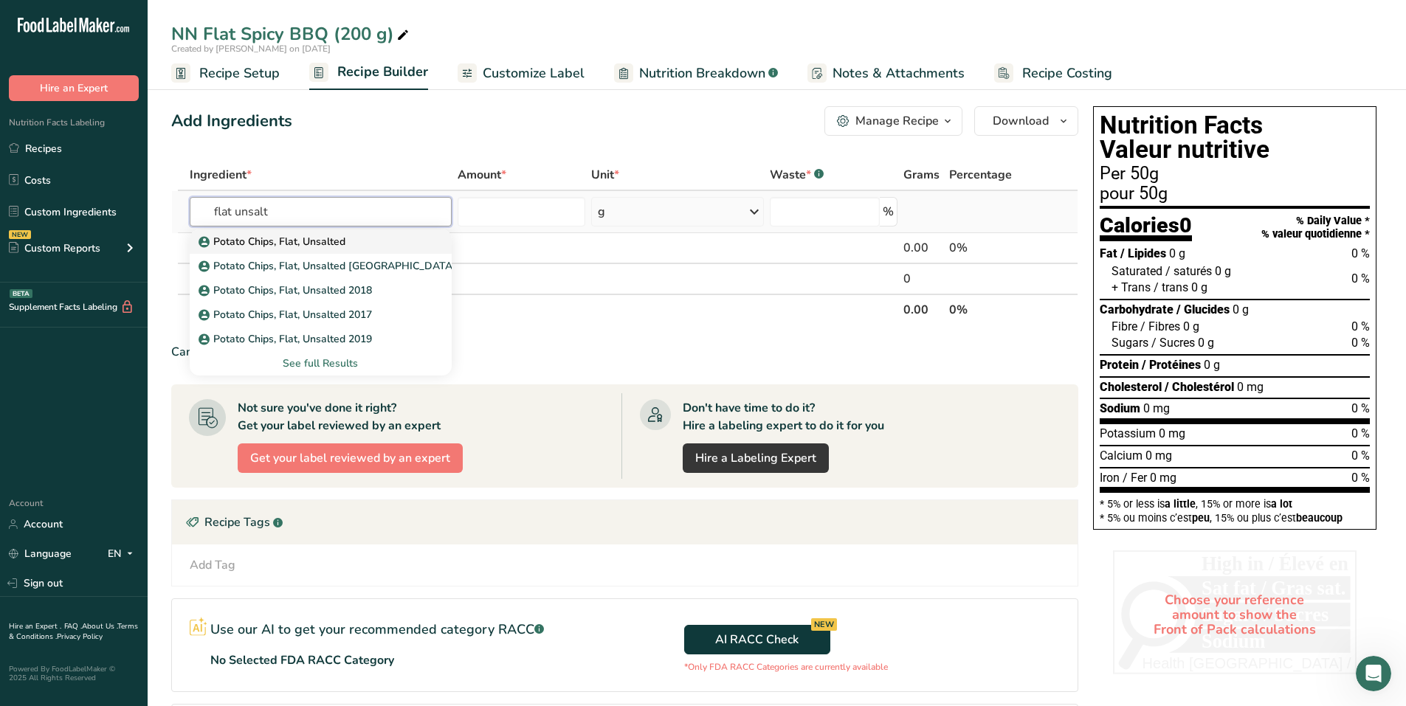
type input "flat unsalt"
click at [358, 232] on link "Potato Chips, Flat, Unsalted" at bounding box center [321, 242] width 262 height 24
type input "Potato Chips, Flat, Unsalted"
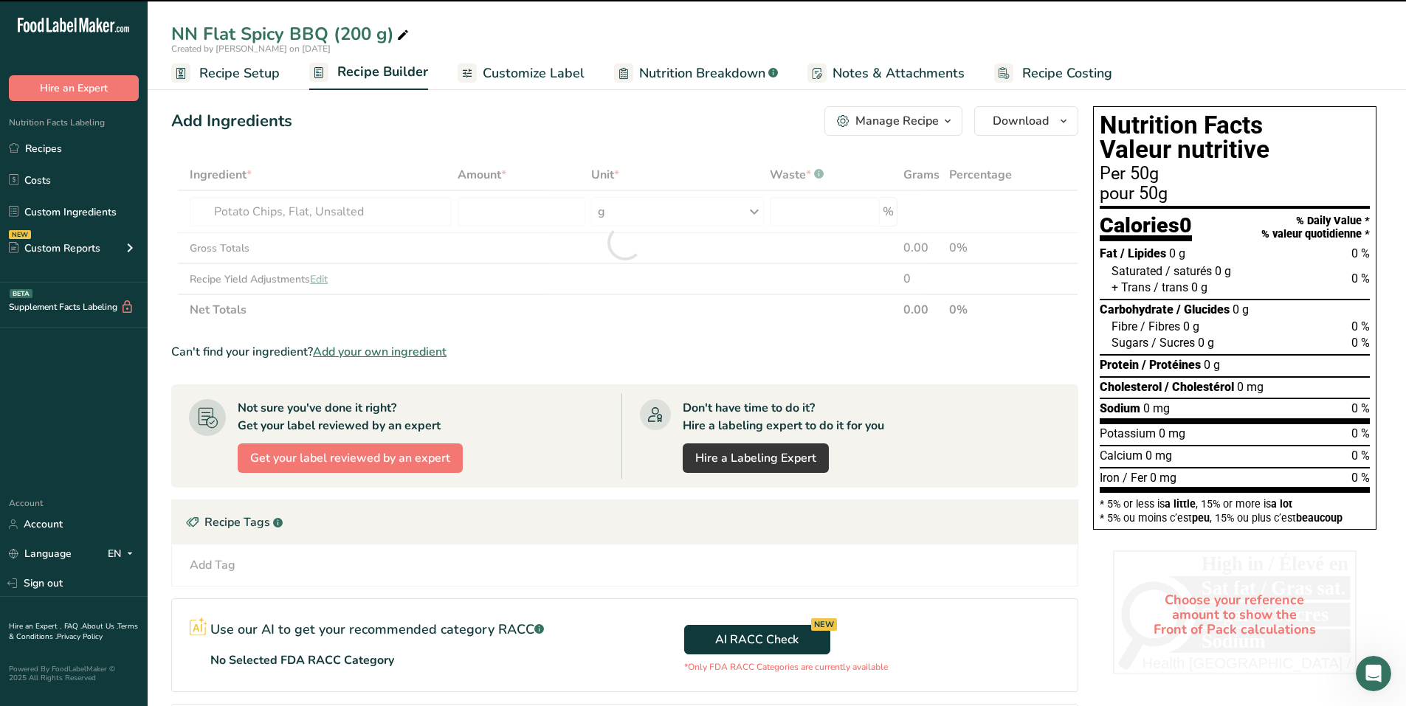
type input "0"
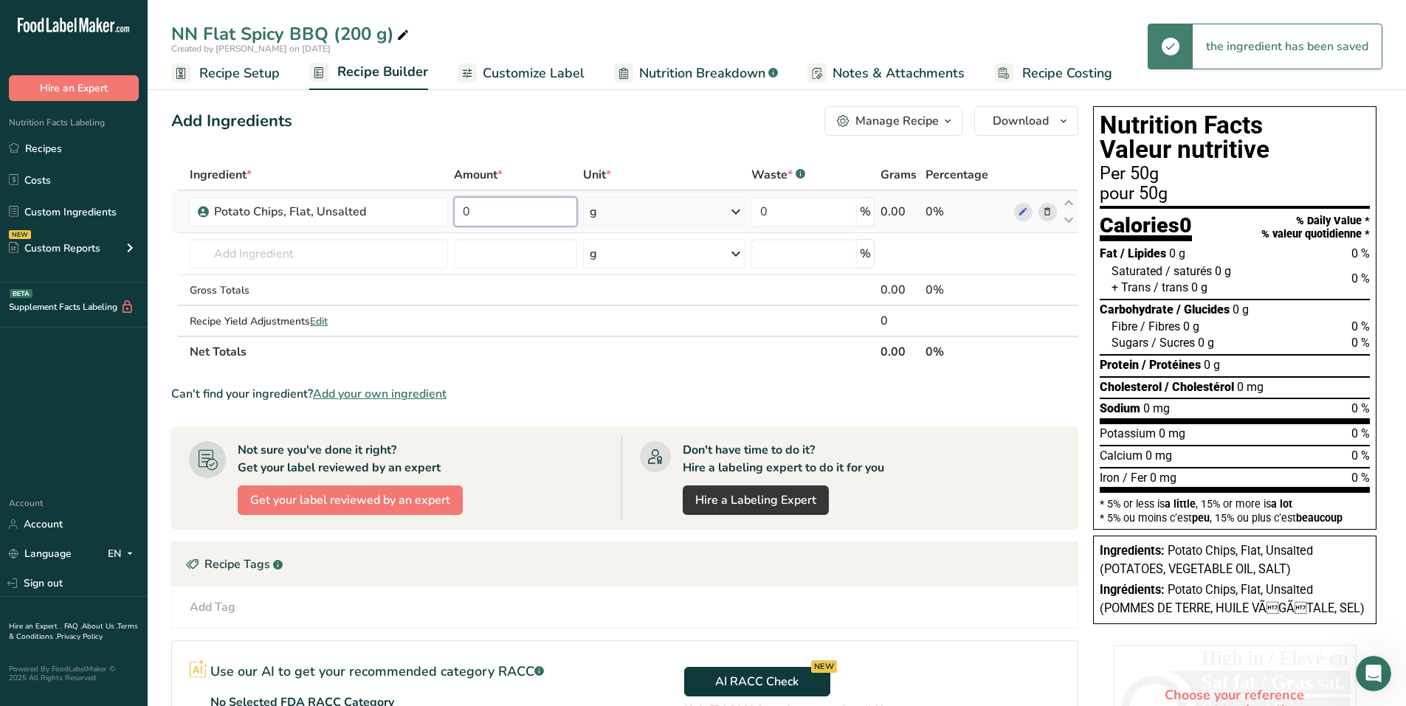
click at [526, 216] on input "0" at bounding box center [515, 212] width 123 height 30
drag, startPoint x: 532, startPoint y: 208, endPoint x: 454, endPoint y: 215, distance: 78.5
click at [454, 215] on input "0" at bounding box center [515, 212] width 123 height 30
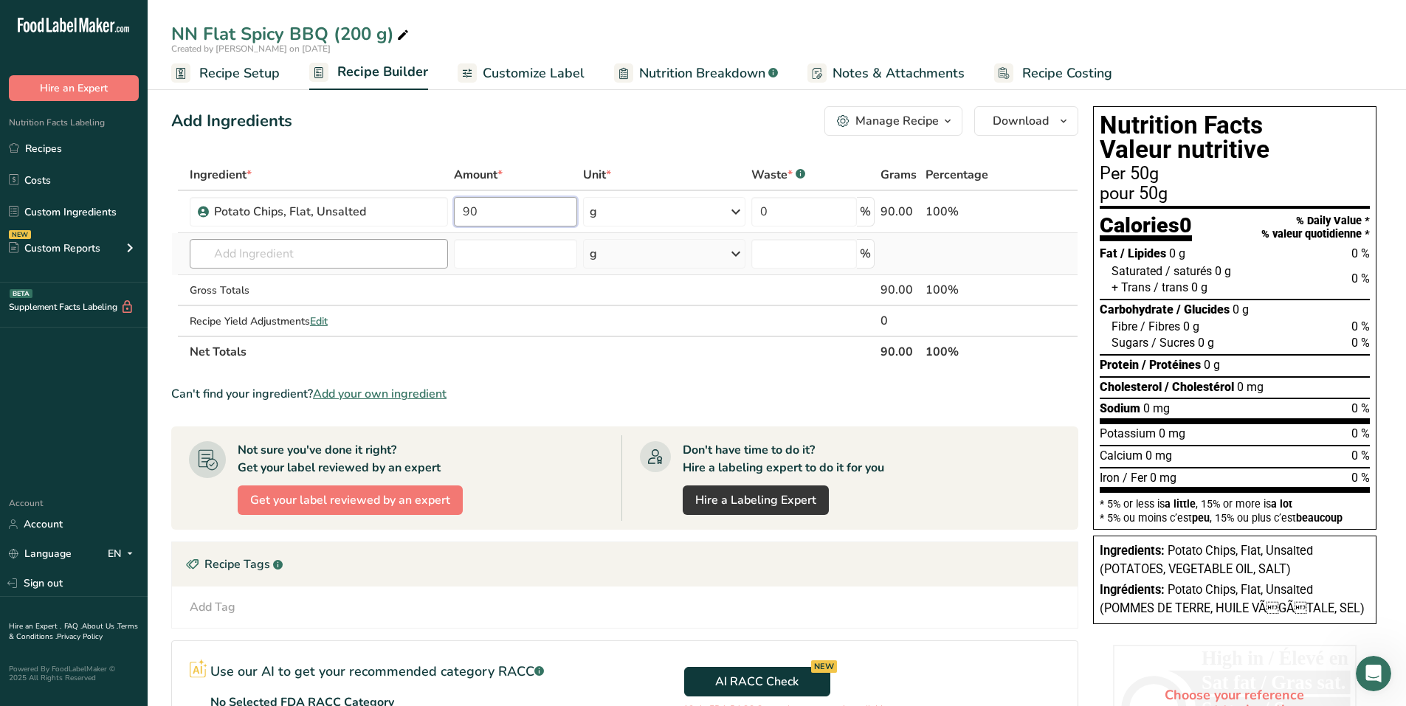
type input "90"
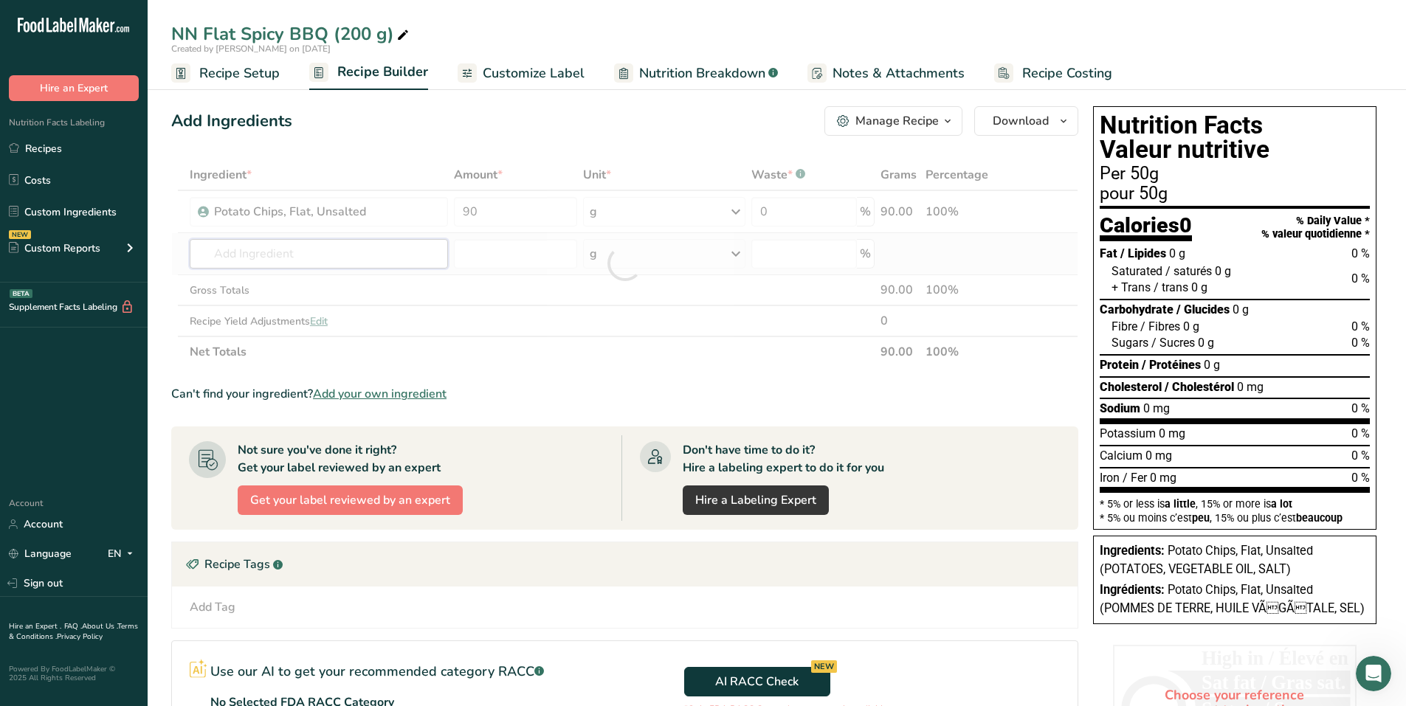
click at [351, 240] on div "Ingredient * Amount * Unit * Waste * .a-a{fill:#347362;}.b-a{fill:#fff;} Grams …" at bounding box center [624, 263] width 907 height 208
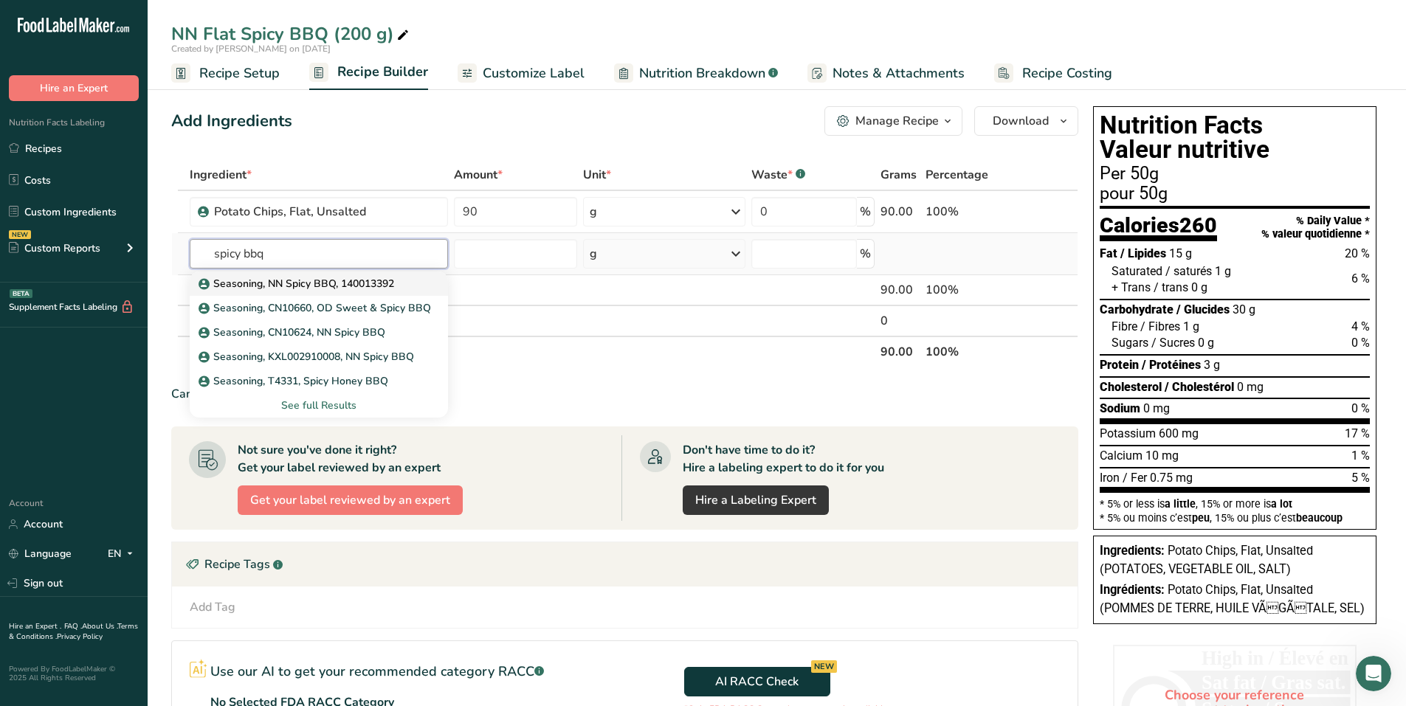
type input "spicy bbq"
click at [377, 284] on p "Seasoning, NN Spicy BBQ, 140013392" at bounding box center [297, 283] width 193 height 15
type input "Seasoning, NN Spicy BBQ, 140013392"
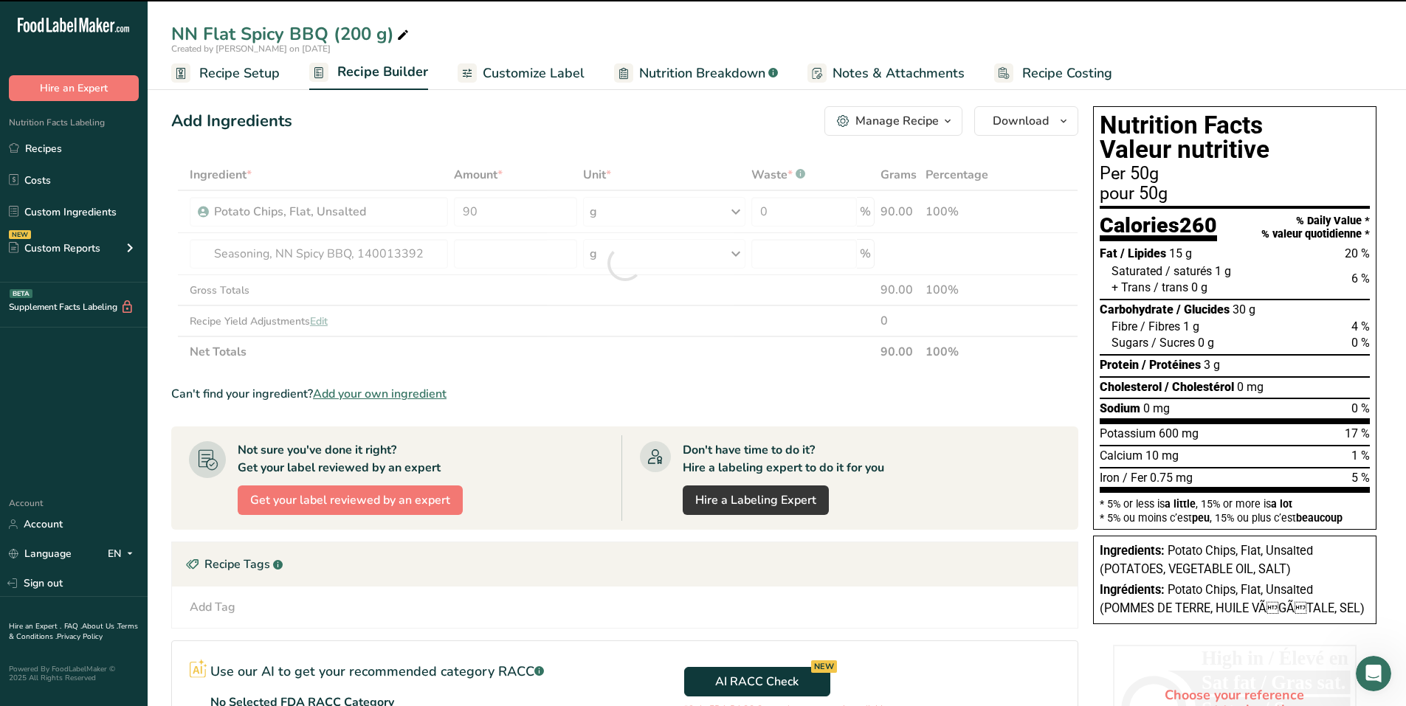
type input "0"
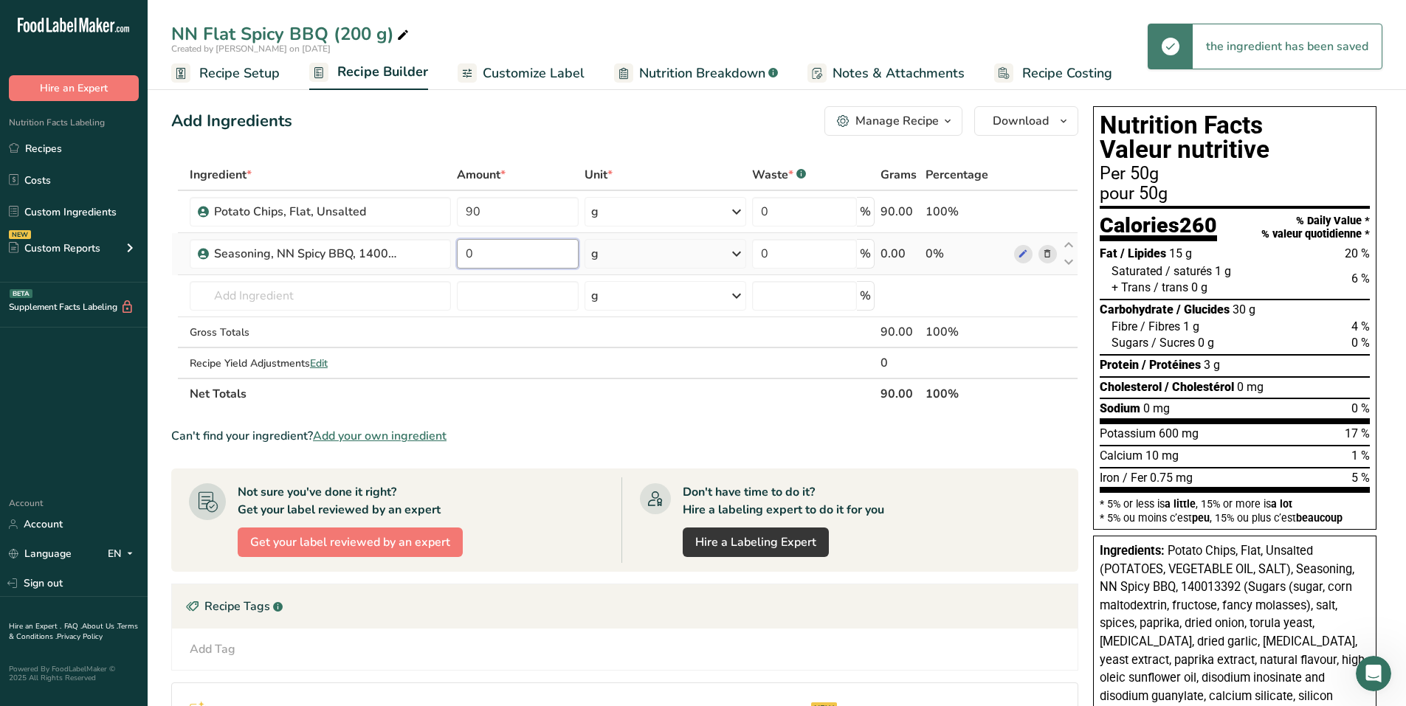
drag, startPoint x: 504, startPoint y: 257, endPoint x: 455, endPoint y: 252, distance: 49.0
click at [455, 252] on td "0" at bounding box center [518, 254] width 128 height 42
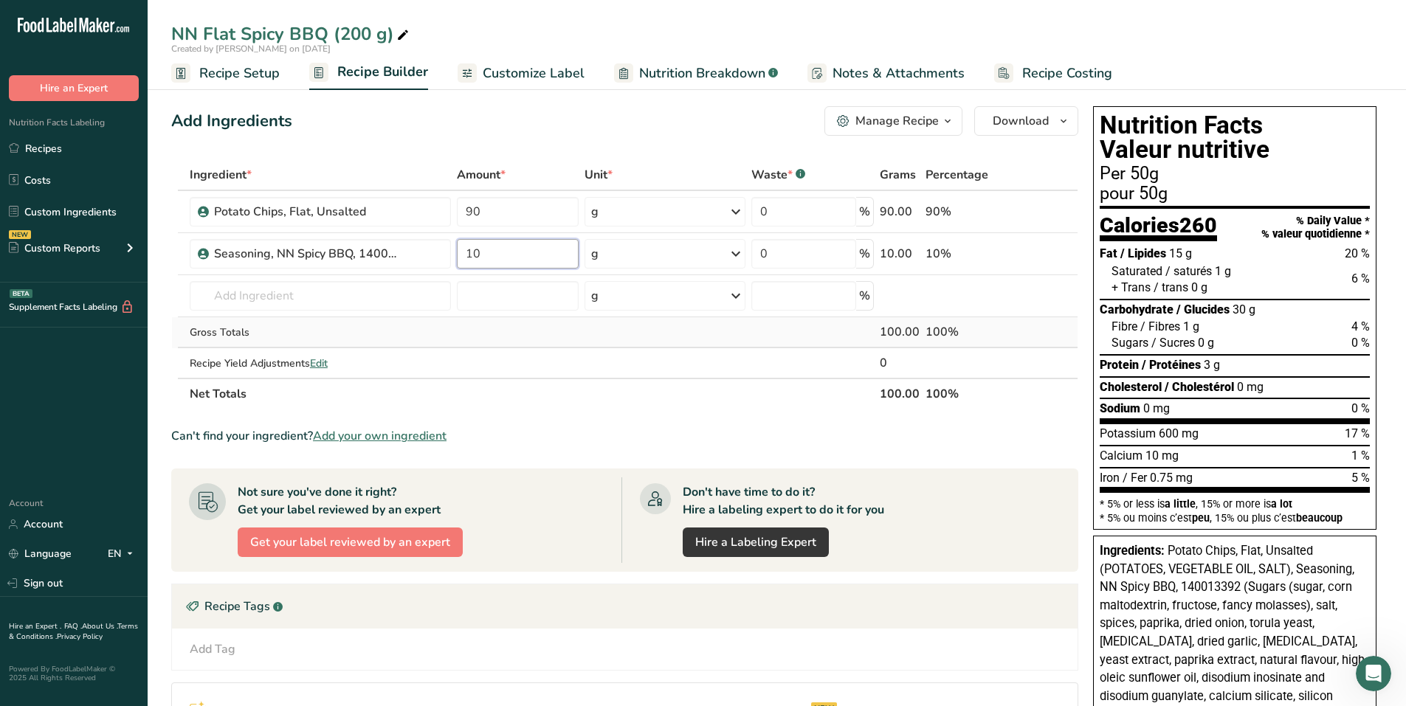
type input "10"
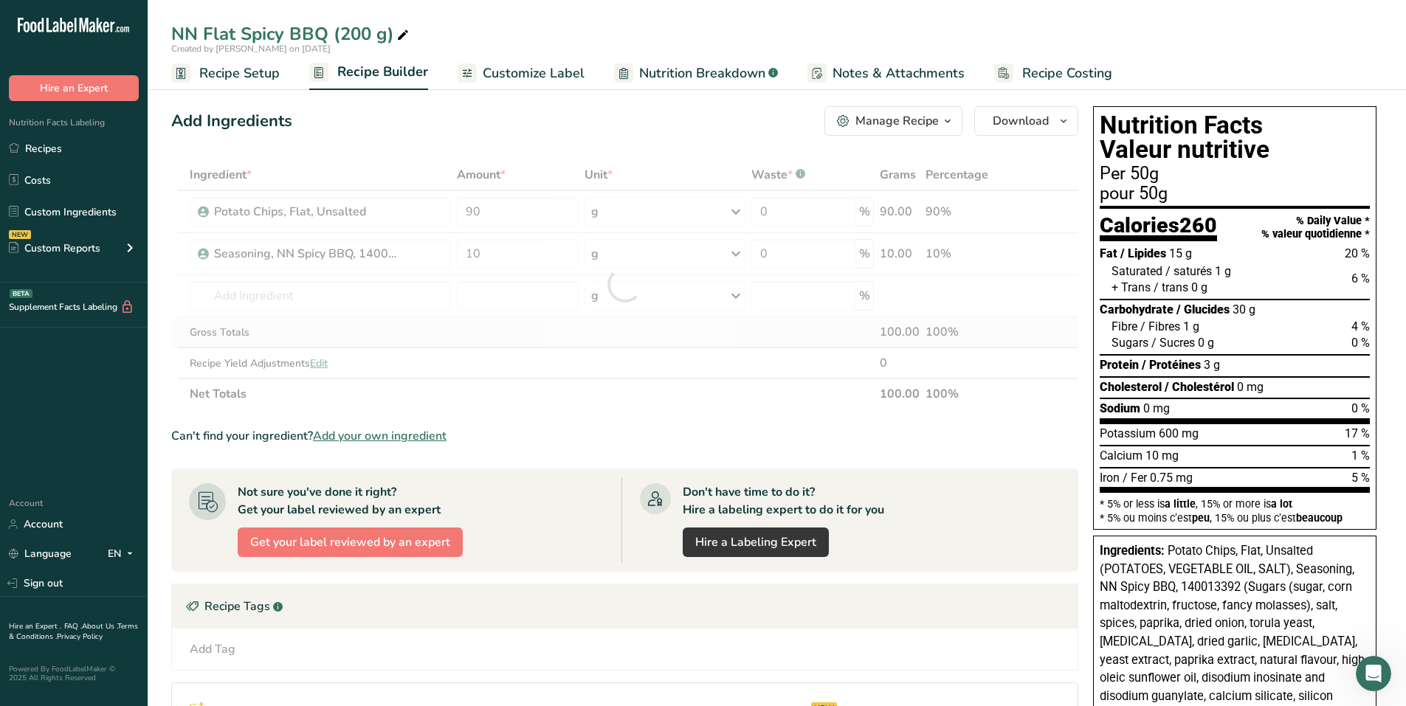
click at [617, 339] on div "Ingredient * Amount * Unit * Waste * .a-a{fill:#347362;}.b-a{fill:#fff;} Grams …" at bounding box center [624, 284] width 907 height 250
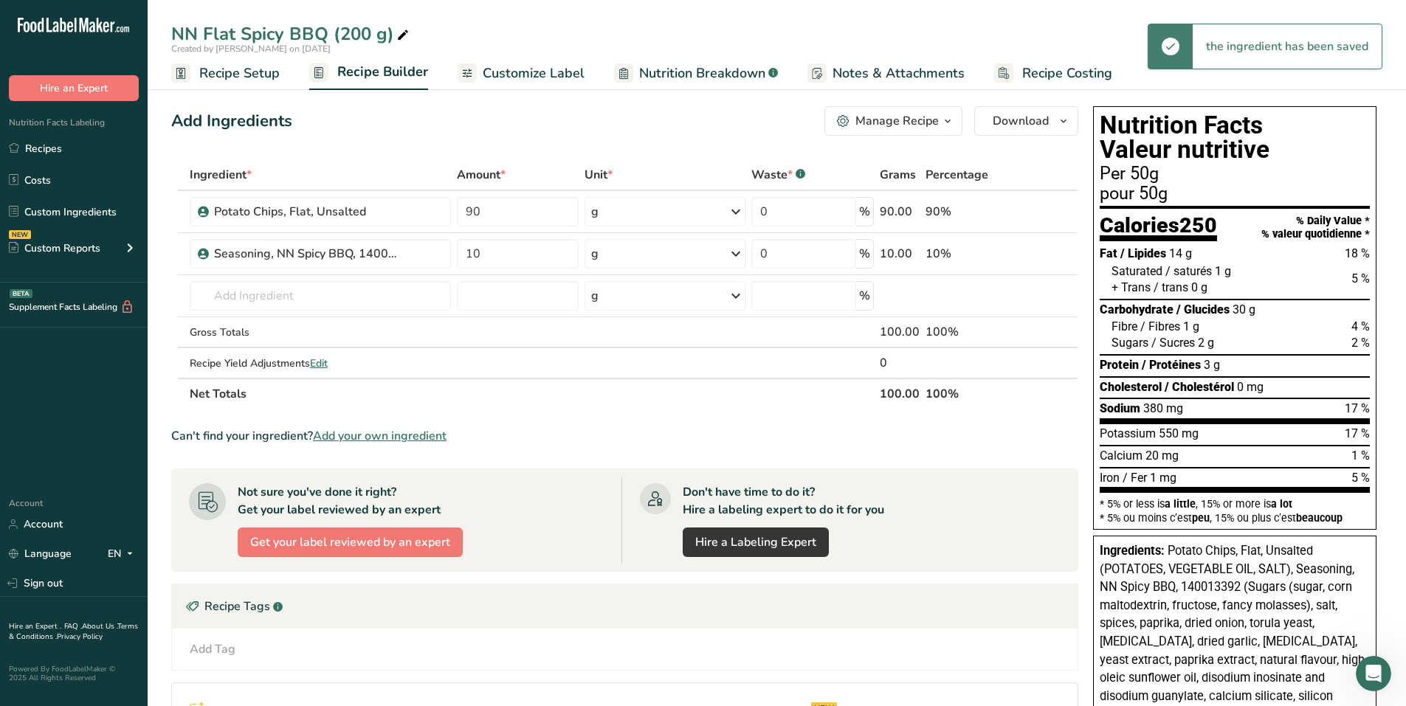
click at [554, 73] on span "Customize Label" at bounding box center [534, 73] width 102 height 20
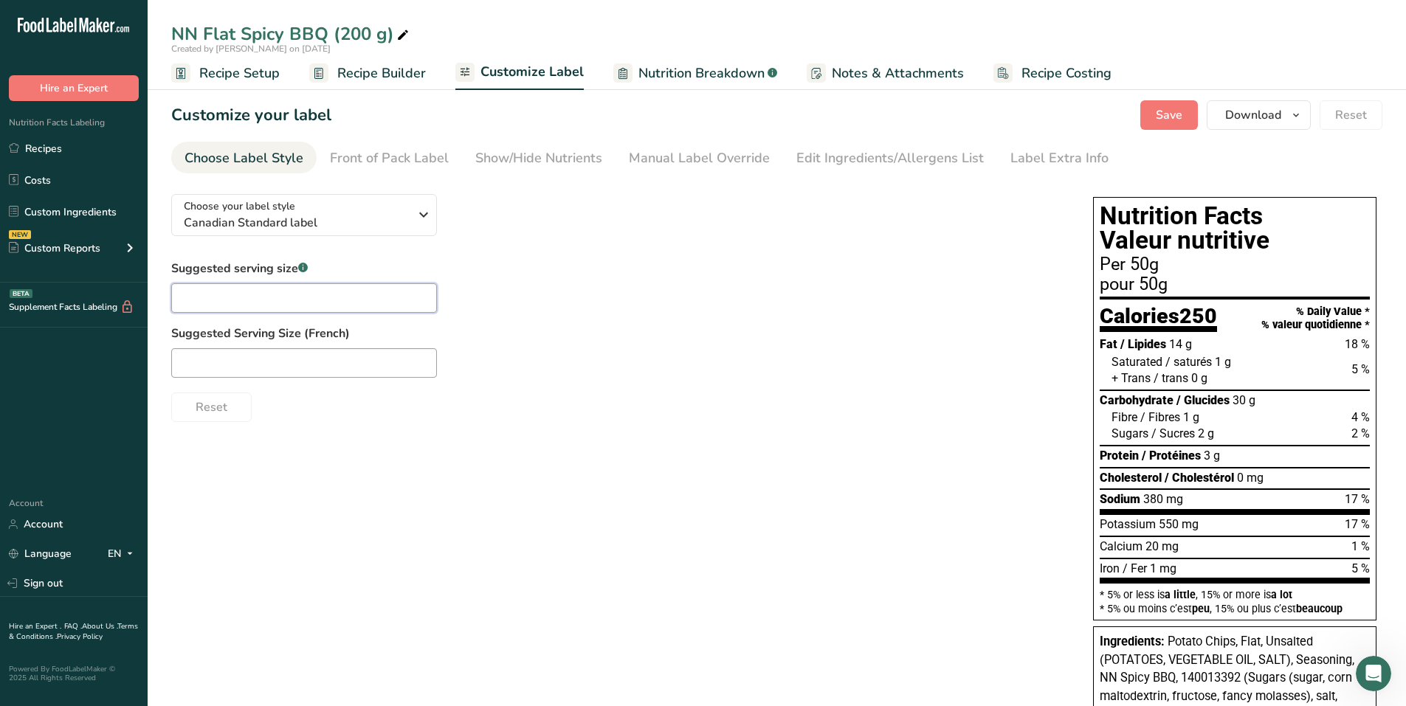
click at [276, 290] on input "text" at bounding box center [304, 298] width 266 height 30
click at [263, 298] on input "text" at bounding box center [304, 298] width 266 height 30
type input "about 23 chips"
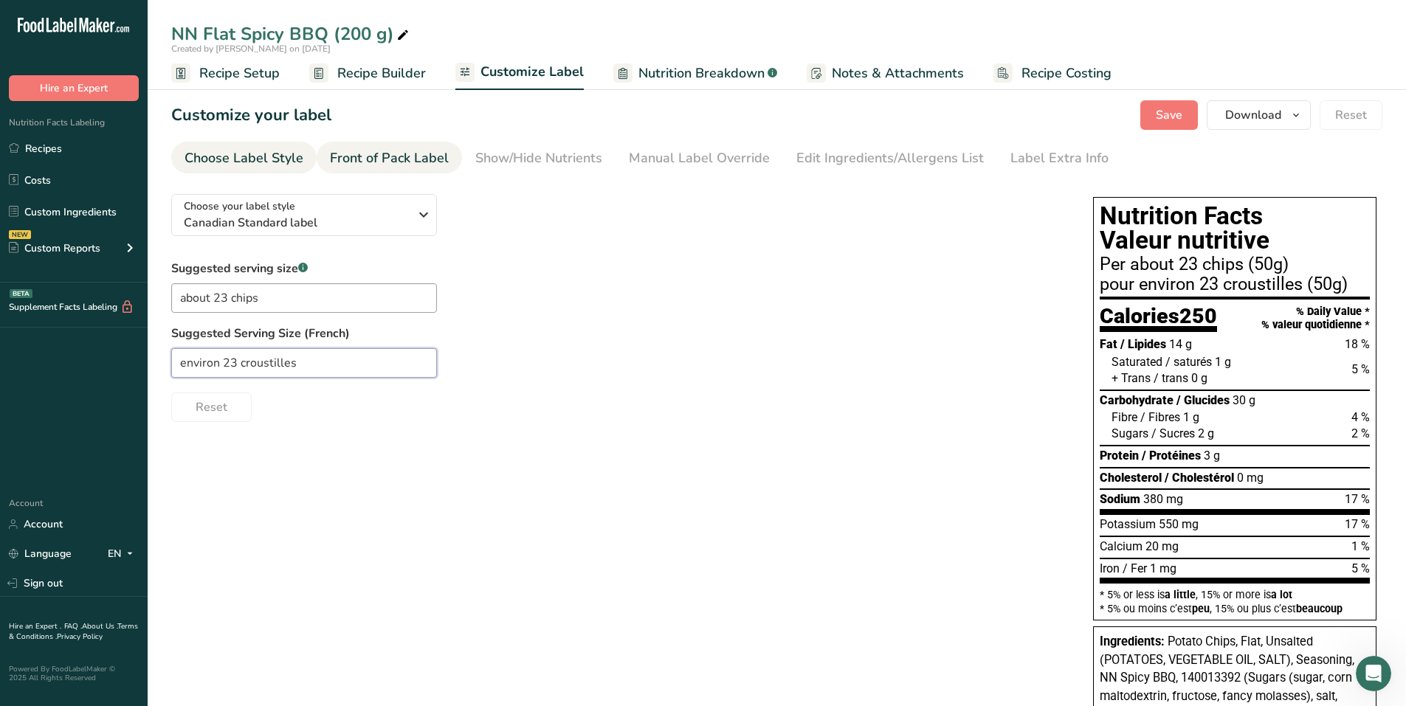
type input "environ 23 croustilles"
click at [394, 161] on div "Front of Pack Label" at bounding box center [389, 158] width 119 height 20
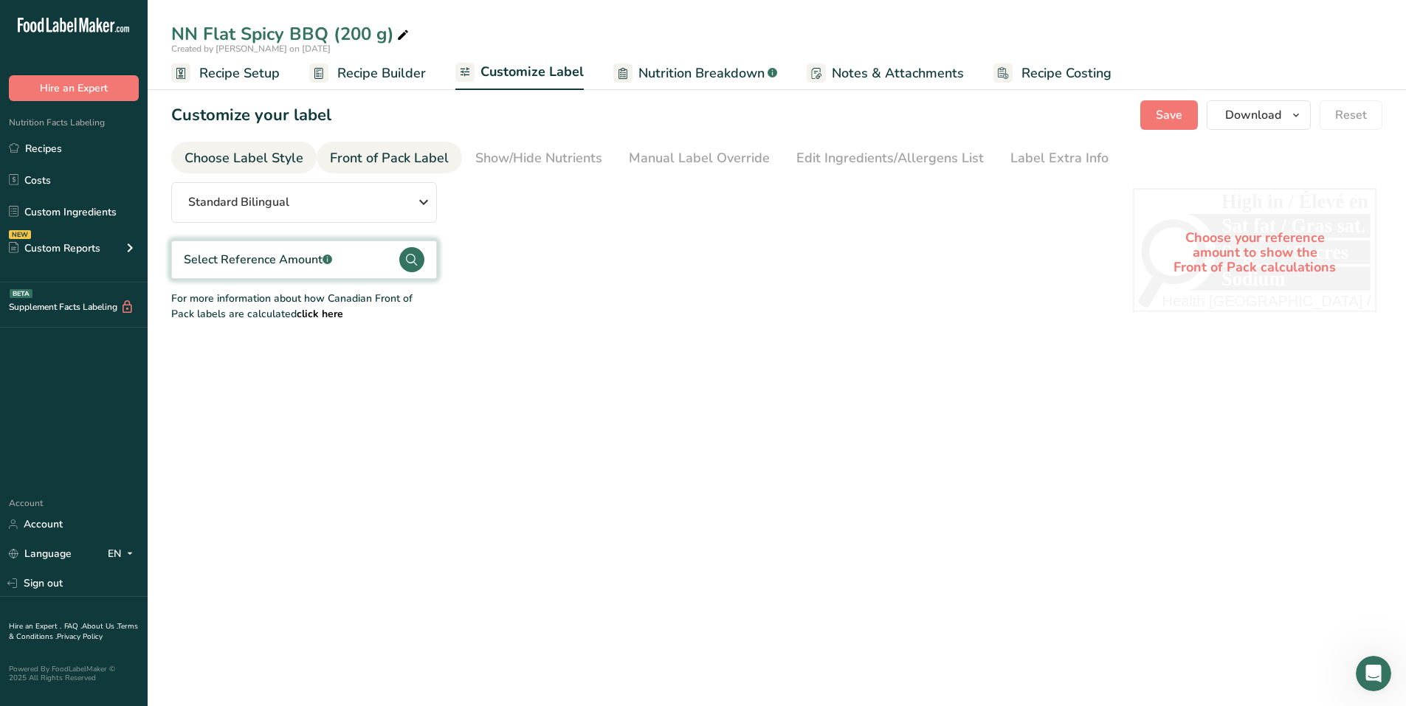
click at [250, 156] on div "Choose Label Style" at bounding box center [244, 158] width 119 height 20
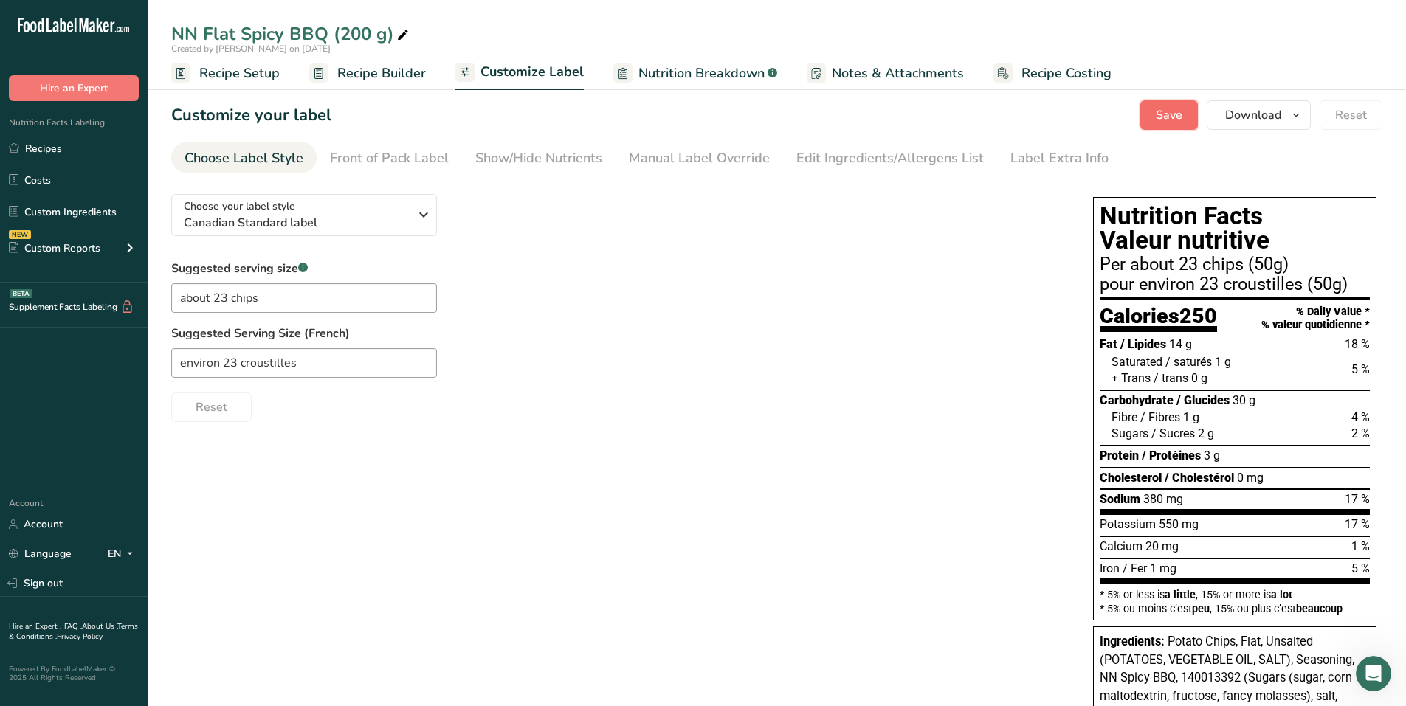
click at [1157, 118] on button "Save" at bounding box center [1169, 115] width 58 height 30
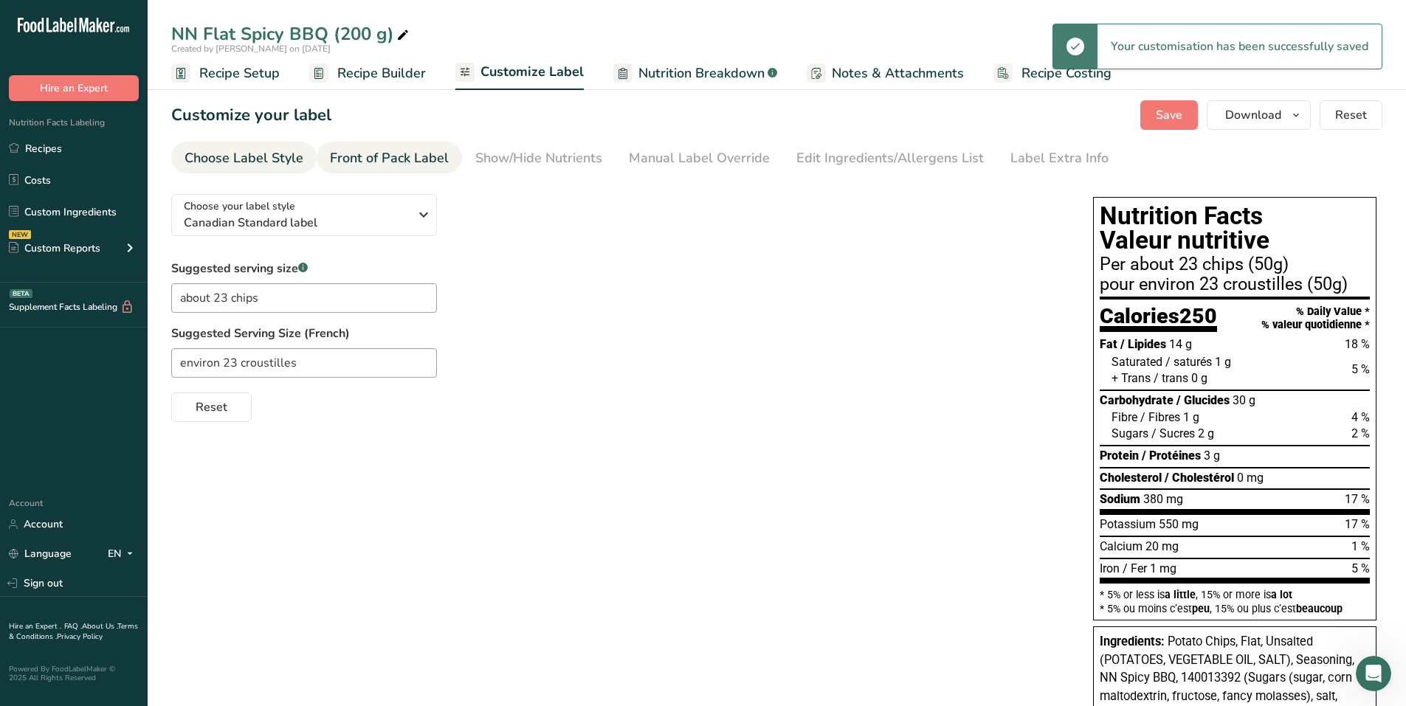
click at [387, 153] on div "Front of Pack Label" at bounding box center [389, 158] width 119 height 20
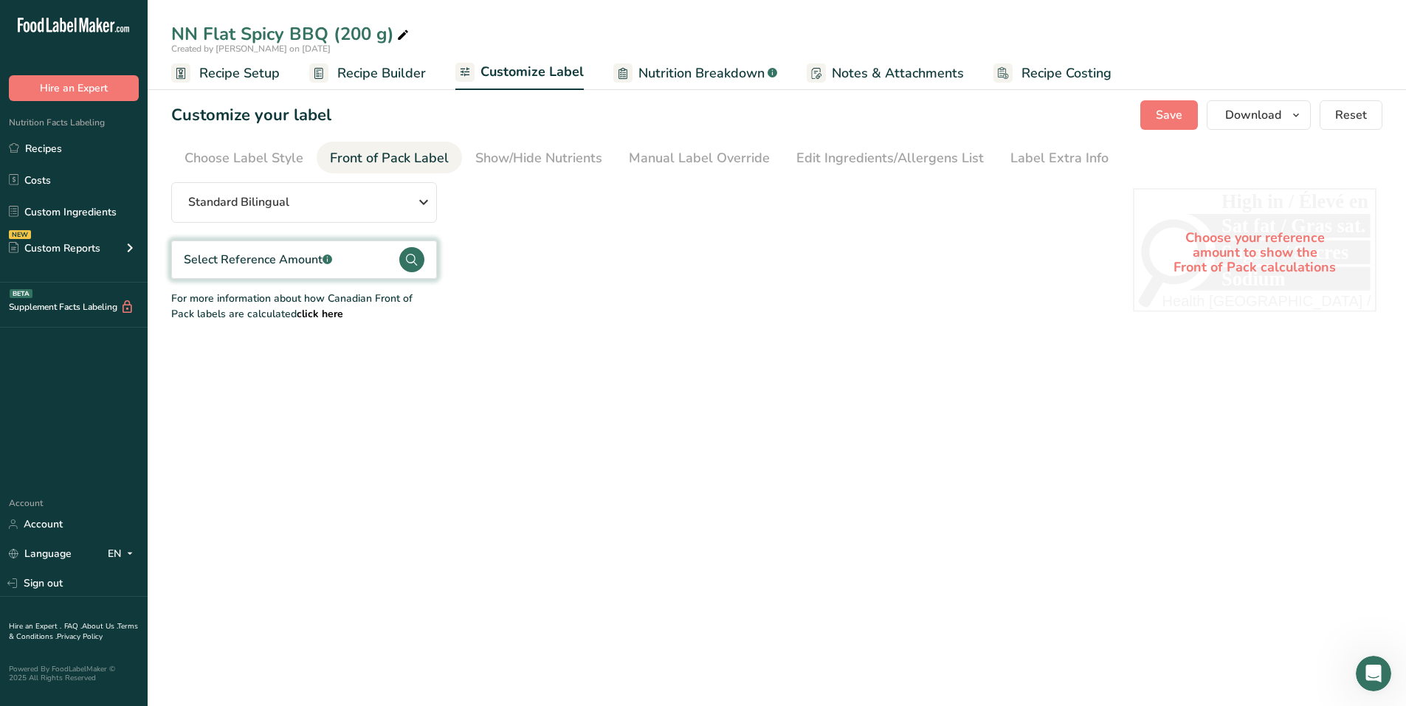
click at [326, 251] on div ".a-a{fill:#347362;}.b-a{fill:#fff;}" at bounding box center [328, 260] width 10 height 18
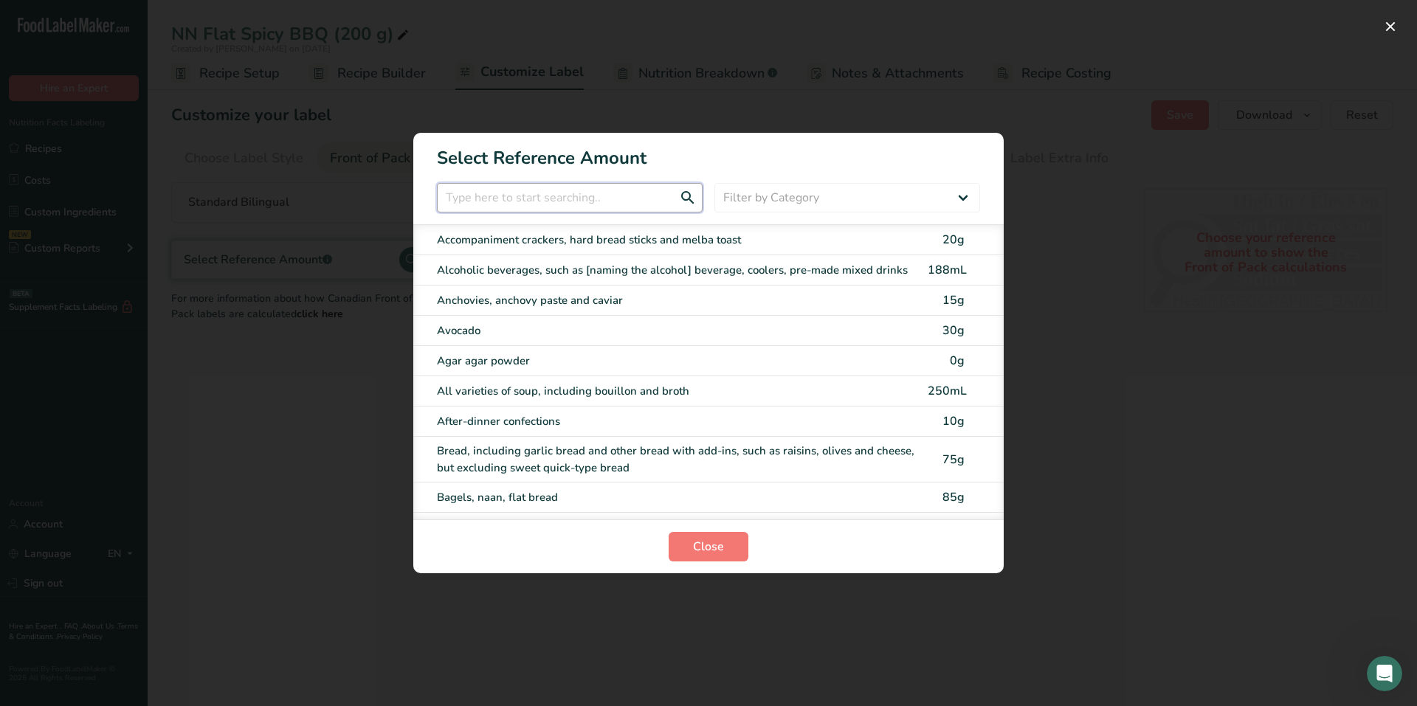
click at [534, 201] on input "FOP Category Selection Modal" at bounding box center [570, 198] width 266 height 30
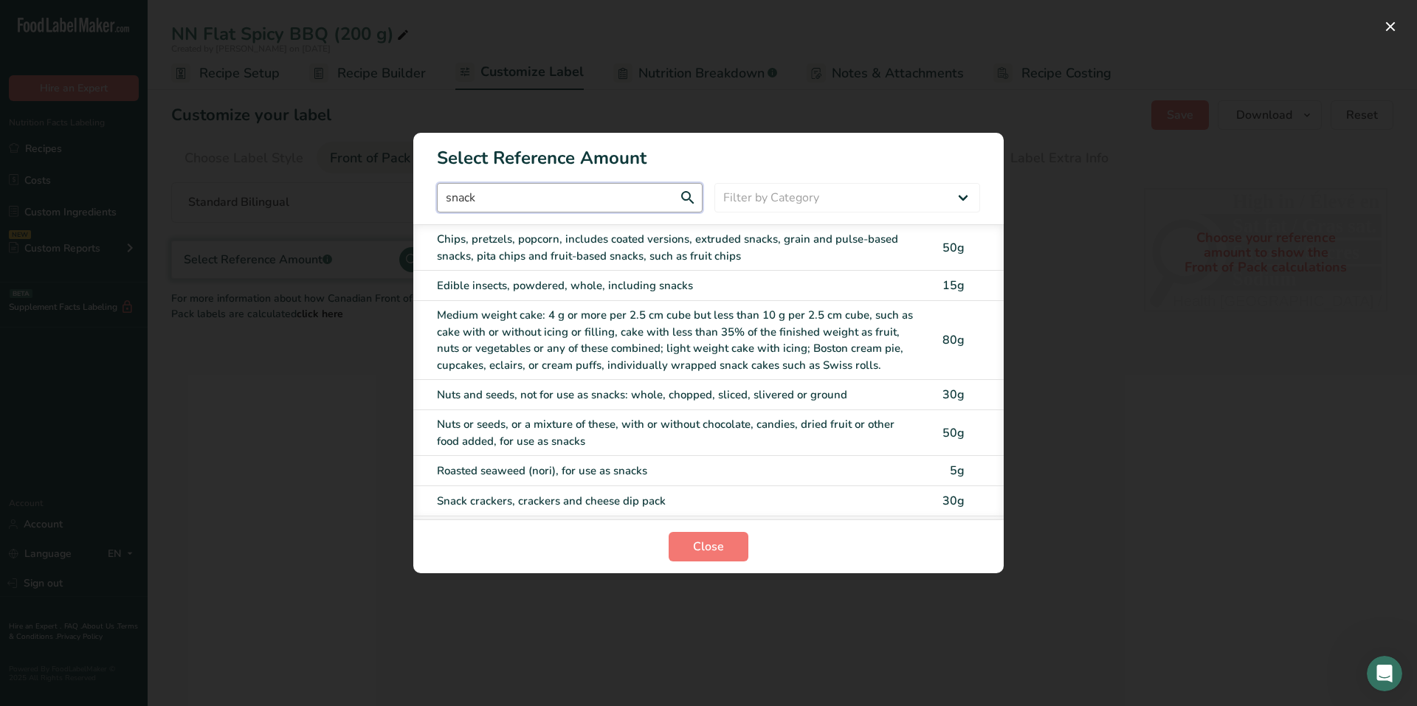
type input "snack"
click at [537, 249] on div "Chips, pretzels, popcorn, includes coated versions, extruded snacks, grain and …" at bounding box center [678, 247] width 482 height 33
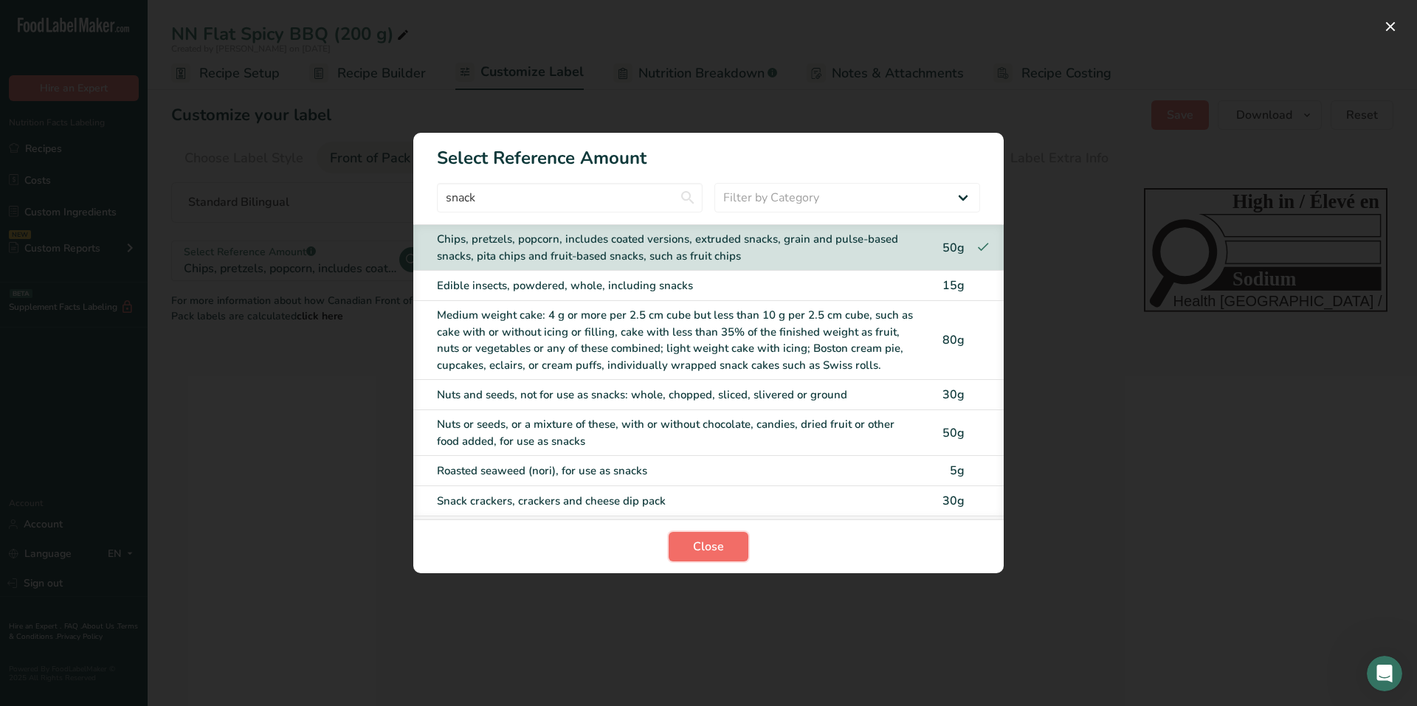
click at [738, 542] on button "Close" at bounding box center [709, 547] width 80 height 30
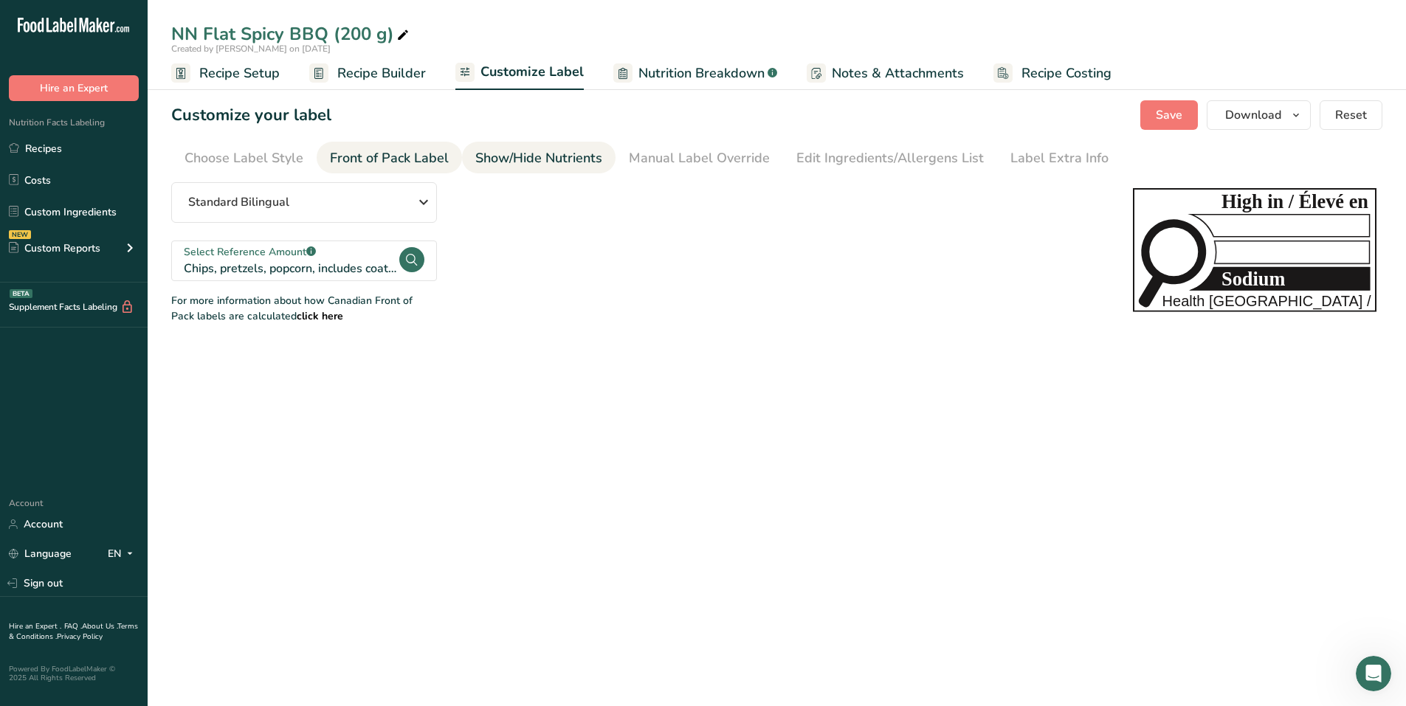
click at [548, 165] on div "Show/Hide Nutrients" at bounding box center [538, 158] width 127 height 20
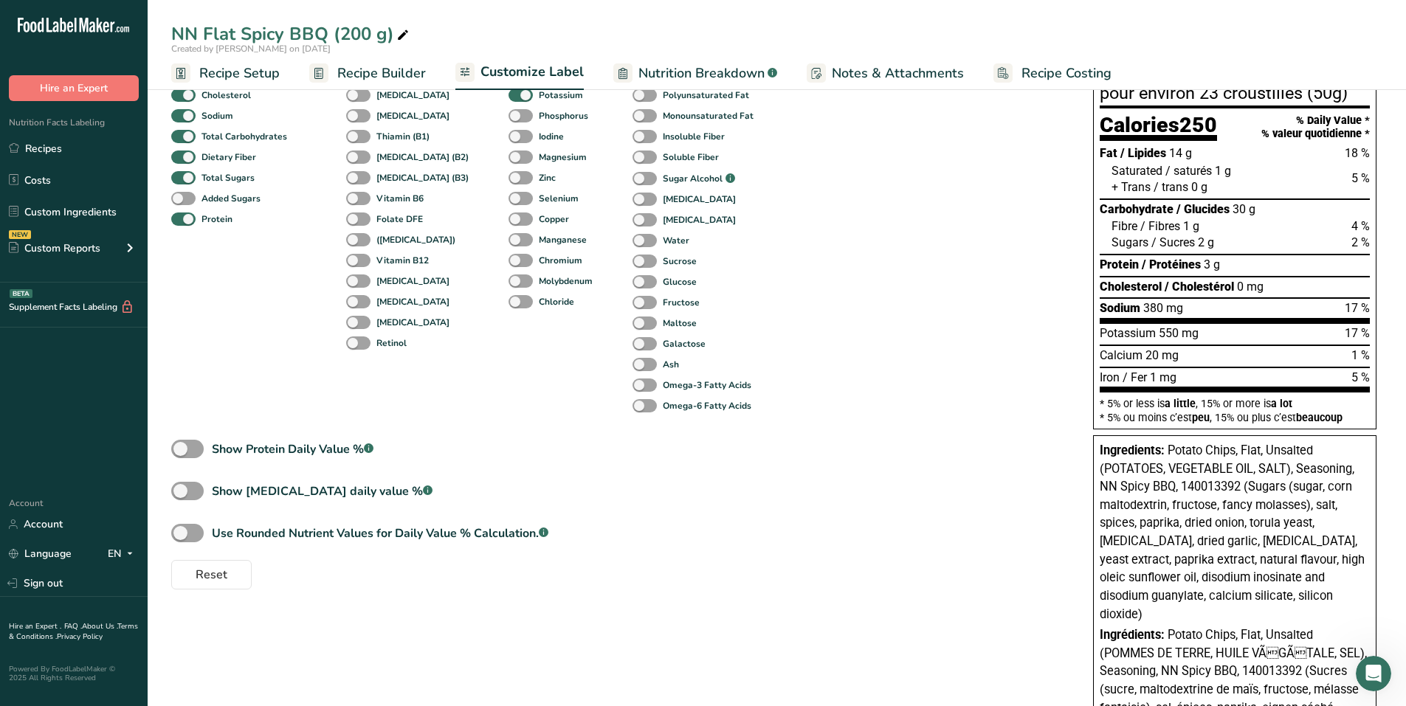
scroll to position [338, 0]
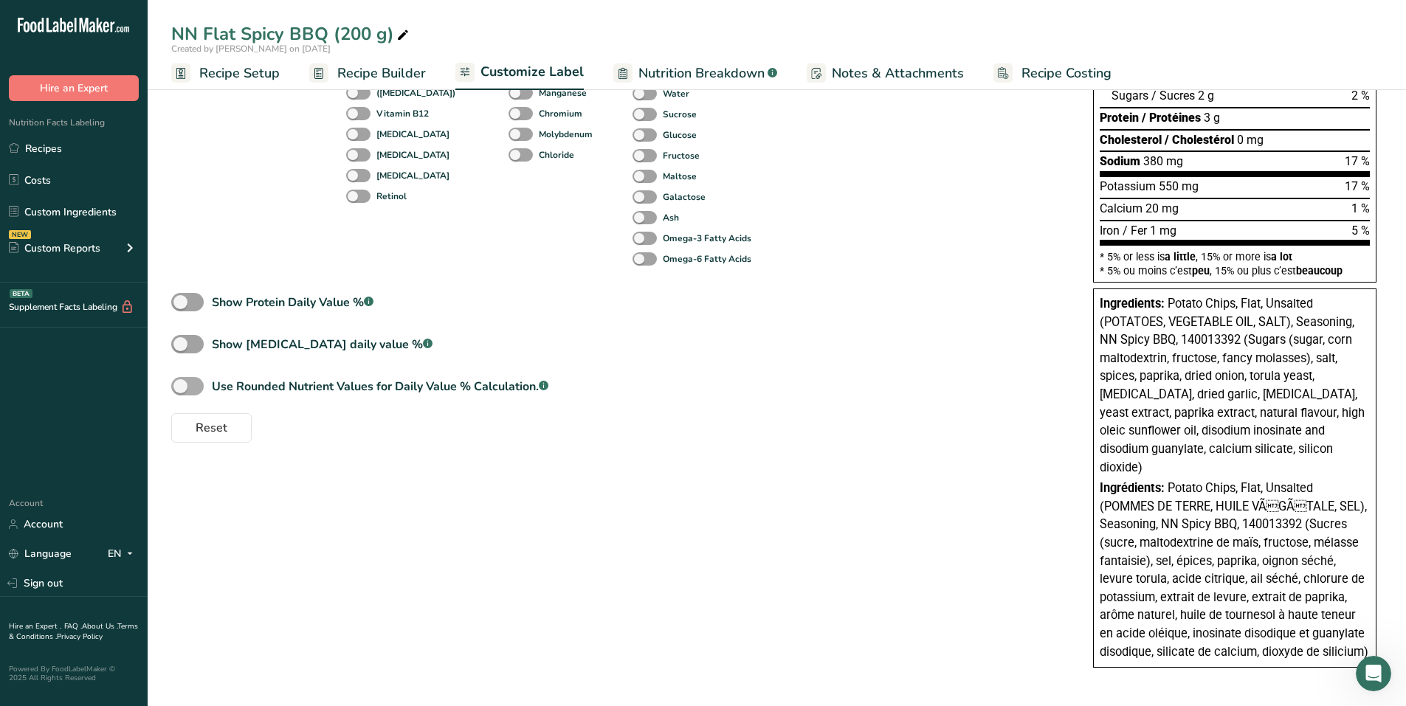
click at [201, 390] on span at bounding box center [187, 386] width 32 height 18
click at [181, 390] on input "Use Rounded Nutrient Values for Daily Value % Calculation. .a-a{fill:#347362;}.…" at bounding box center [176, 387] width 10 height 10
checkbox input "true"
type input "19"
type input "16"
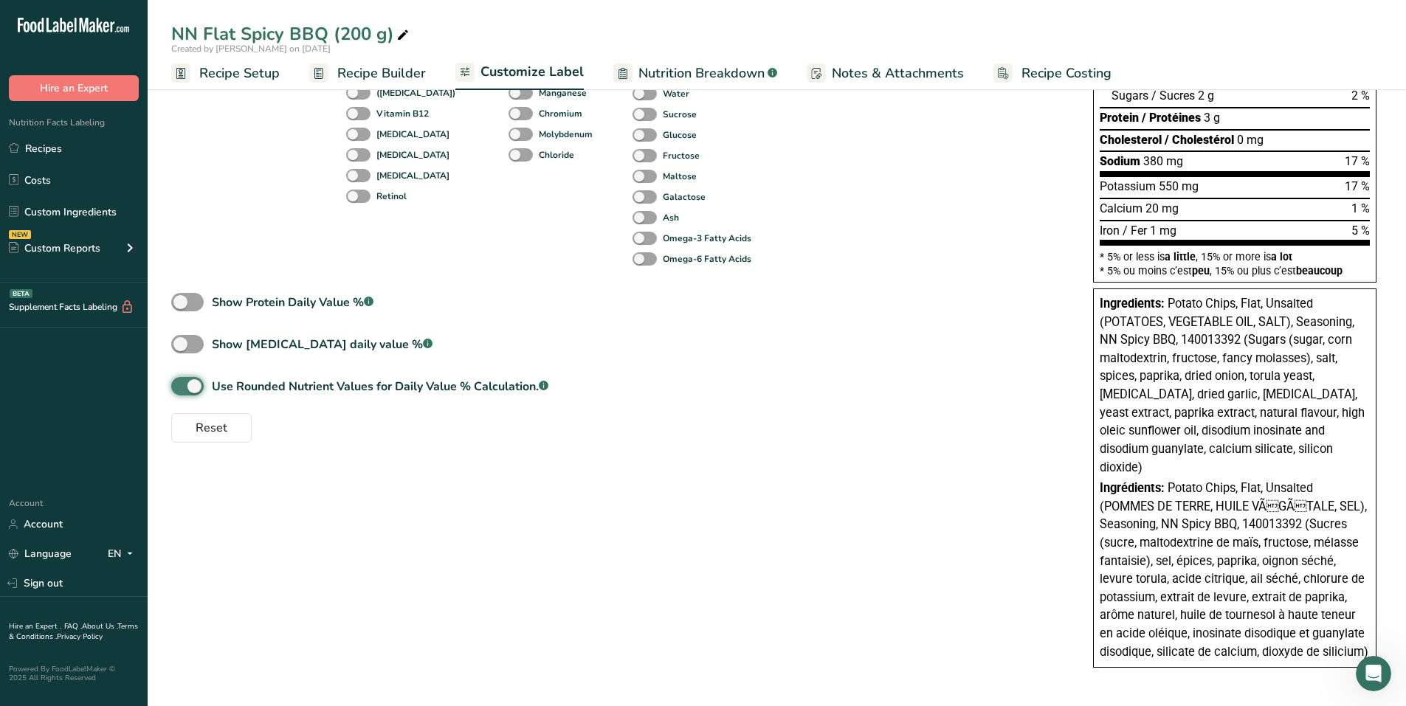
type input "2"
type input "6"
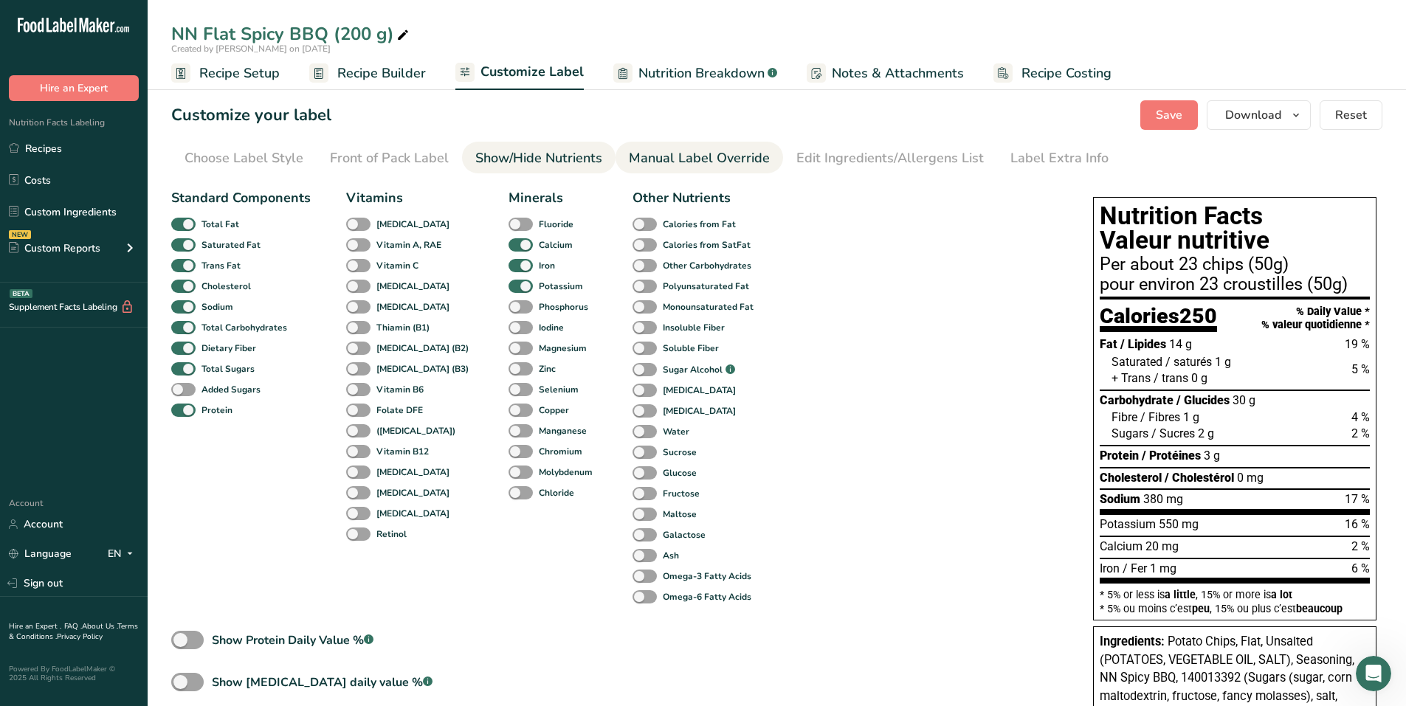
click at [682, 155] on div "Manual Label Override" at bounding box center [699, 158] width 141 height 20
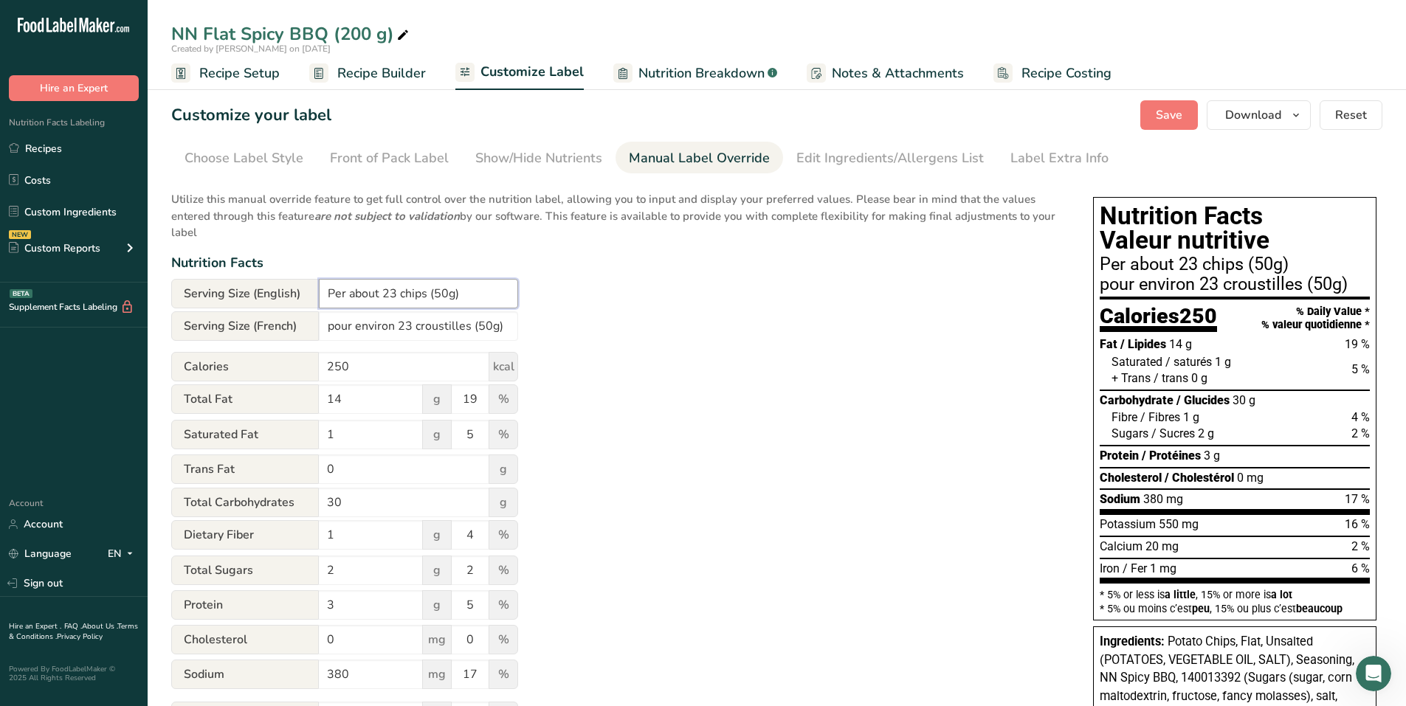
click at [449, 297] on input "Per about 23 chips (50g)" at bounding box center [418, 294] width 199 height 30
type input "Per about 23 chips (50 g)"
click at [487, 326] on input "pour environ 23 croustilles (50g)" at bounding box center [418, 326] width 199 height 30
type input "pour environ 23 croustilles (50 g)"
click at [897, 166] on div "Edit Ingredients/Allergens List" at bounding box center [889, 158] width 187 height 20
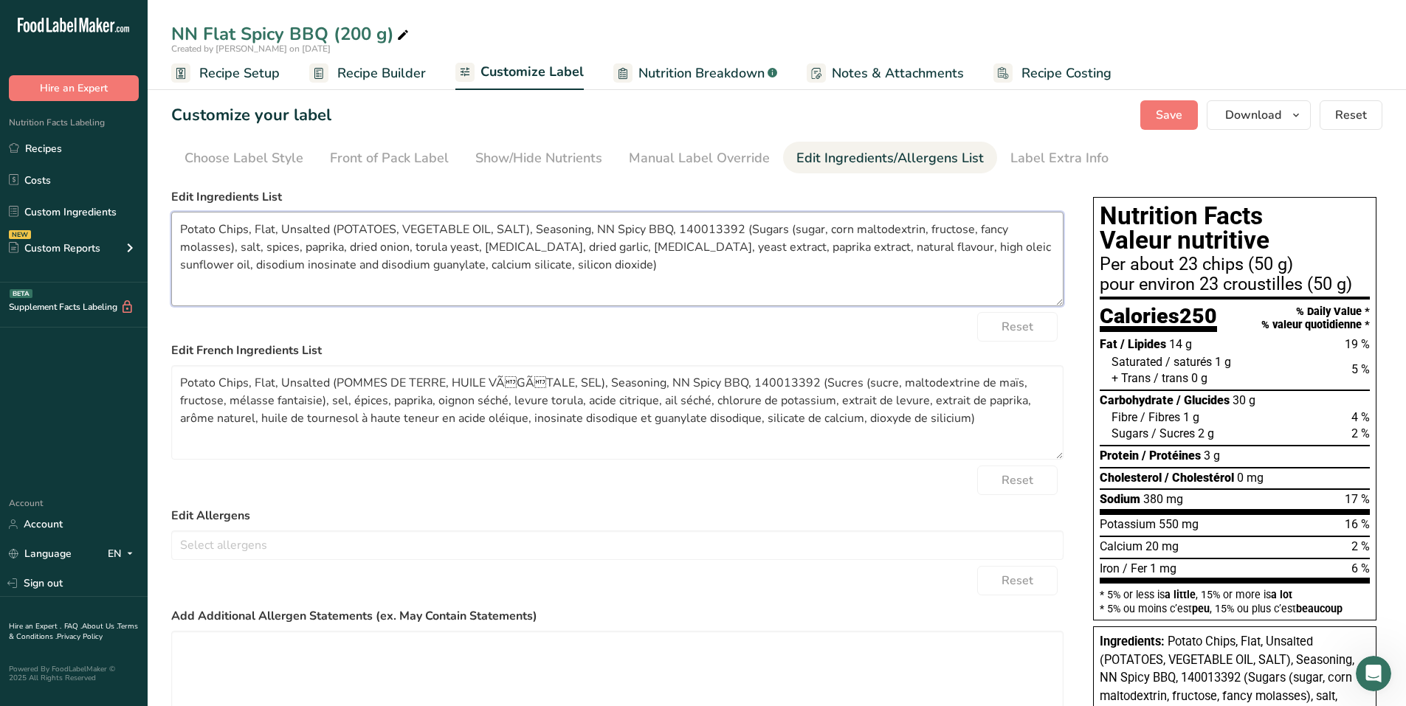
click at [254, 247] on textarea "Potato Chips, Flat, Unsalted (POTATOES, VEGETABLE OIL, SALT), Seasoning, NN Spi…" at bounding box center [617, 259] width 892 height 94
drag, startPoint x: 177, startPoint y: 229, endPoint x: 526, endPoint y: 215, distance: 349.4
click at [526, 215] on textarea "Potato Chips, Flat, Unsalted (POTATOES, VEGETABLE OIL, SALT), Seasoning, NN Spi…" at bounding box center [617, 259] width 892 height 94
drag, startPoint x: 490, startPoint y: 231, endPoint x: 643, endPoint y: 229, distance: 152.8
click at [643, 229] on textarea "Potatoes, Canola and/or mid-oleic sunflower oil, Seasoning, NN Spicy BBQ, 14001…" at bounding box center [617, 259] width 892 height 94
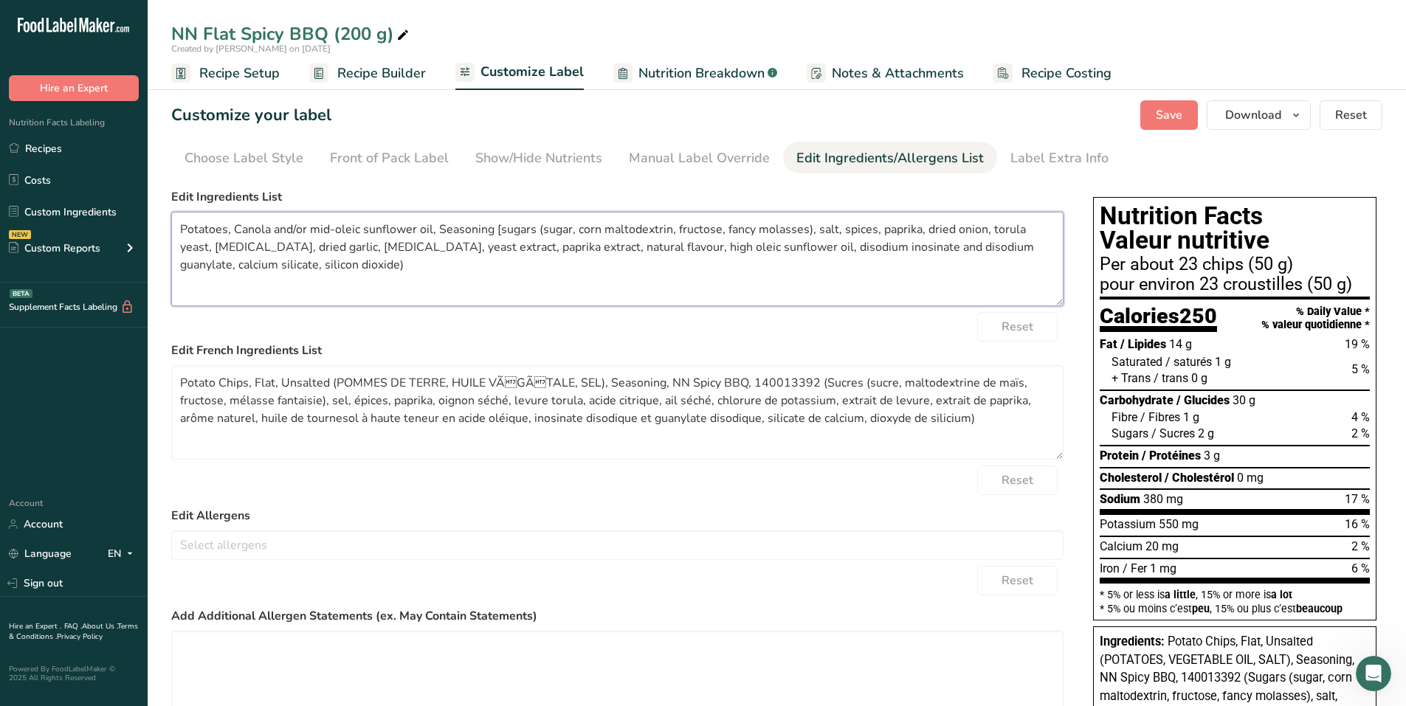
click at [300, 267] on textarea "Potatoes, Canola and/or mid-oleic sunflower oil, Seasoning [sugars (sugar, corn…" at bounding box center [617, 259] width 892 height 94
type textarea "Potatoes, Canola and/or mid-oleic sunflower oil, Seasoning [sugars (sugar, corn…"
drag, startPoint x: 181, startPoint y: 382, endPoint x: 589, endPoint y: 388, distance: 408.2
click at [589, 388] on textarea "Potato Chips, Flat, Unsalted (POMMES DE TERRE, HUILE VÃGÃTALE, SEL), Seasonin…" at bounding box center [617, 412] width 892 height 94
click at [331, 395] on textarea "Potato Chips, Flat, Unsalted (POMMES DE TERRE, HUILE VÃGÃTALE, SEL), Seasonin…" at bounding box center [617, 412] width 892 height 94
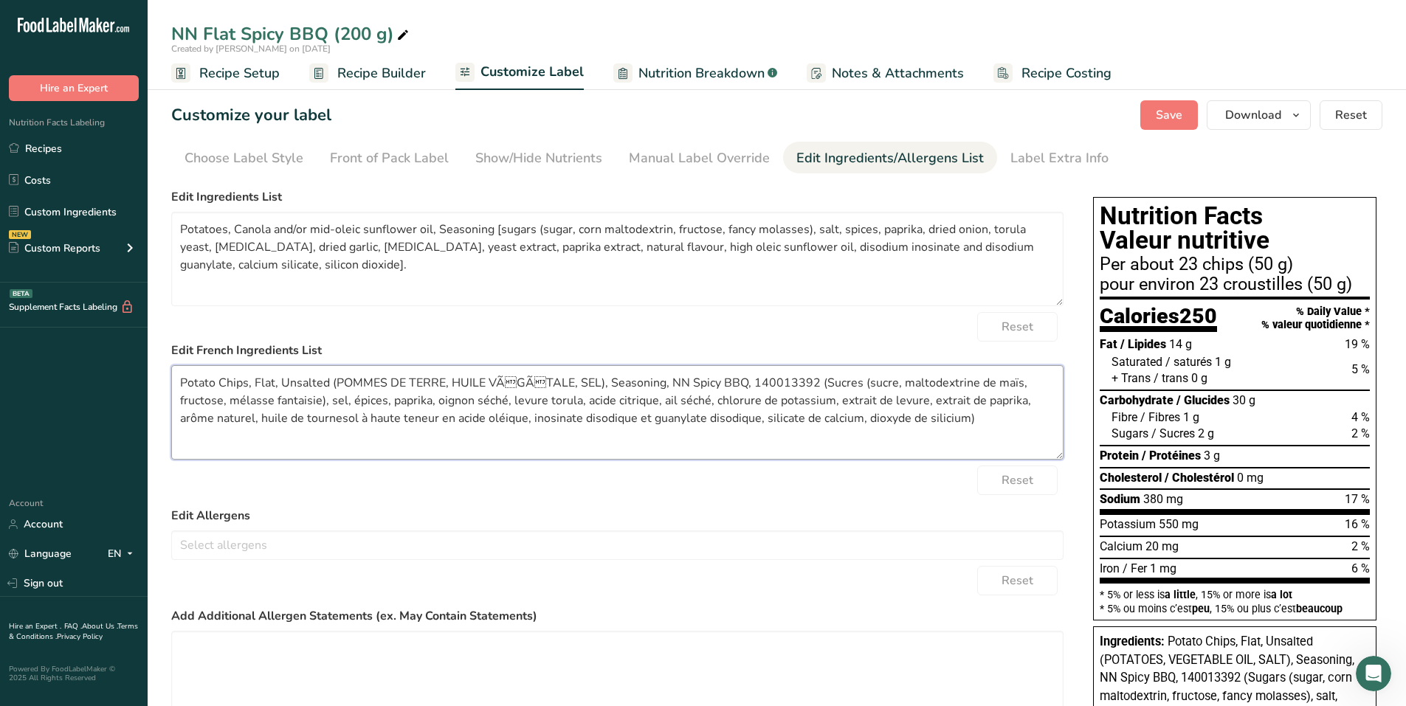
drag, startPoint x: 178, startPoint y: 381, endPoint x: 802, endPoint y: 391, distance: 623.8
click at [802, 391] on textarea "Potato Chips, Flat, Unsalted (POMMES DE TERRE, HUILE VÃGÃTALE, SEL), Seasonin…" at bounding box center [617, 412] width 892 height 94
paste textarea "mmes de terre, Huile de canola et/ou de tournesol à teneur moyenne en acide olé…"
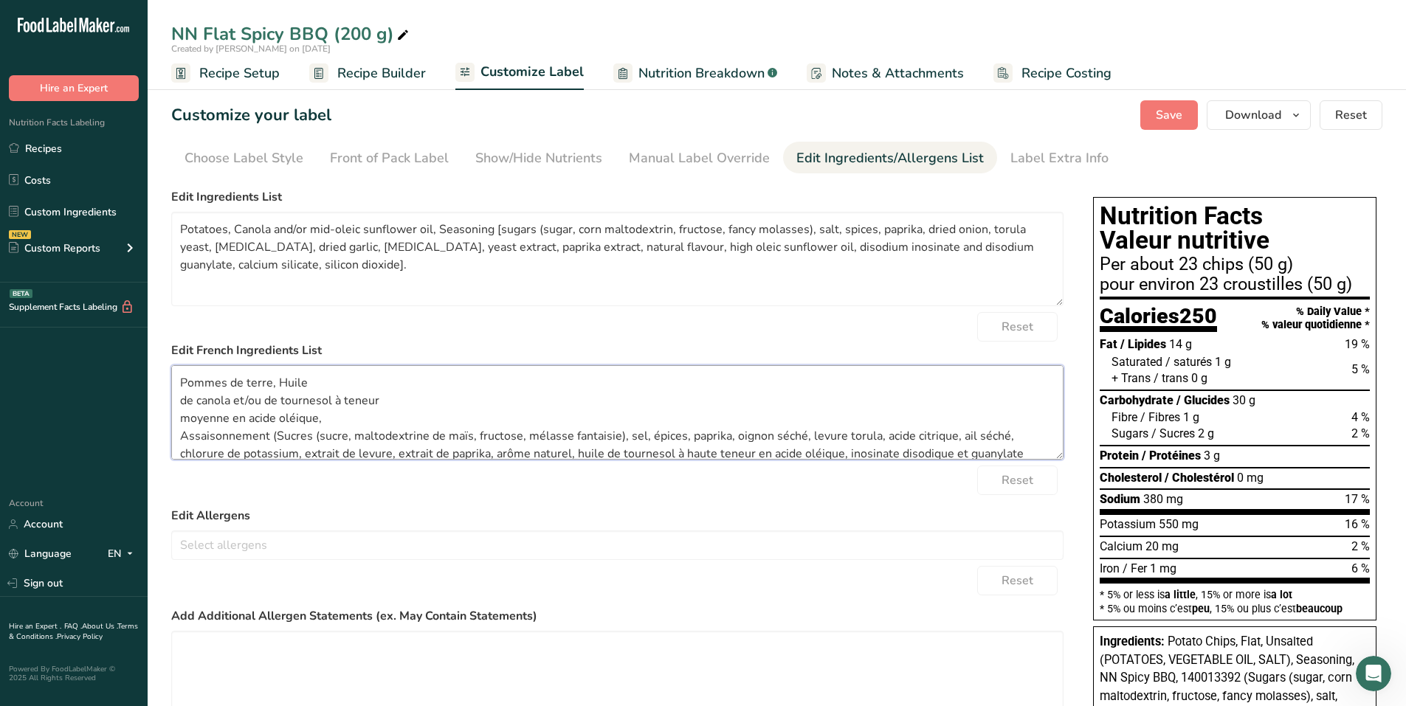
click at [320, 384] on textarea "Pommes de terre, Huile de canola et/ou de tournesol à teneur moyenne en acide o…" at bounding box center [617, 412] width 892 height 94
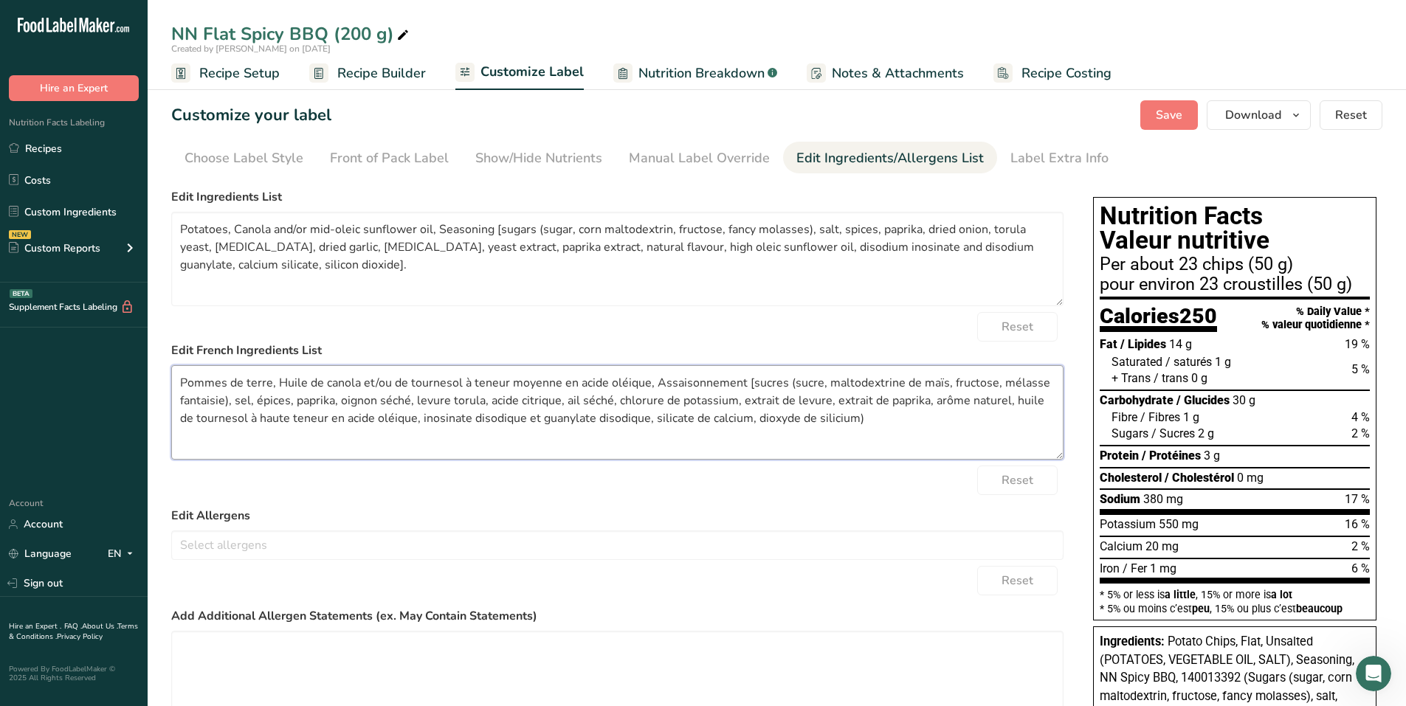
click at [840, 416] on textarea "Pommes de terre, Huile de canola et/ou de tournesol à teneur moyenne en acide o…" at bounding box center [617, 412] width 892 height 94
type textarea "Pommes de terre, Huile de canola et/ou de tournesol à teneur moyenne en acide o…"
click at [1068, 154] on div "Label Extra Info" at bounding box center [1059, 158] width 98 height 20
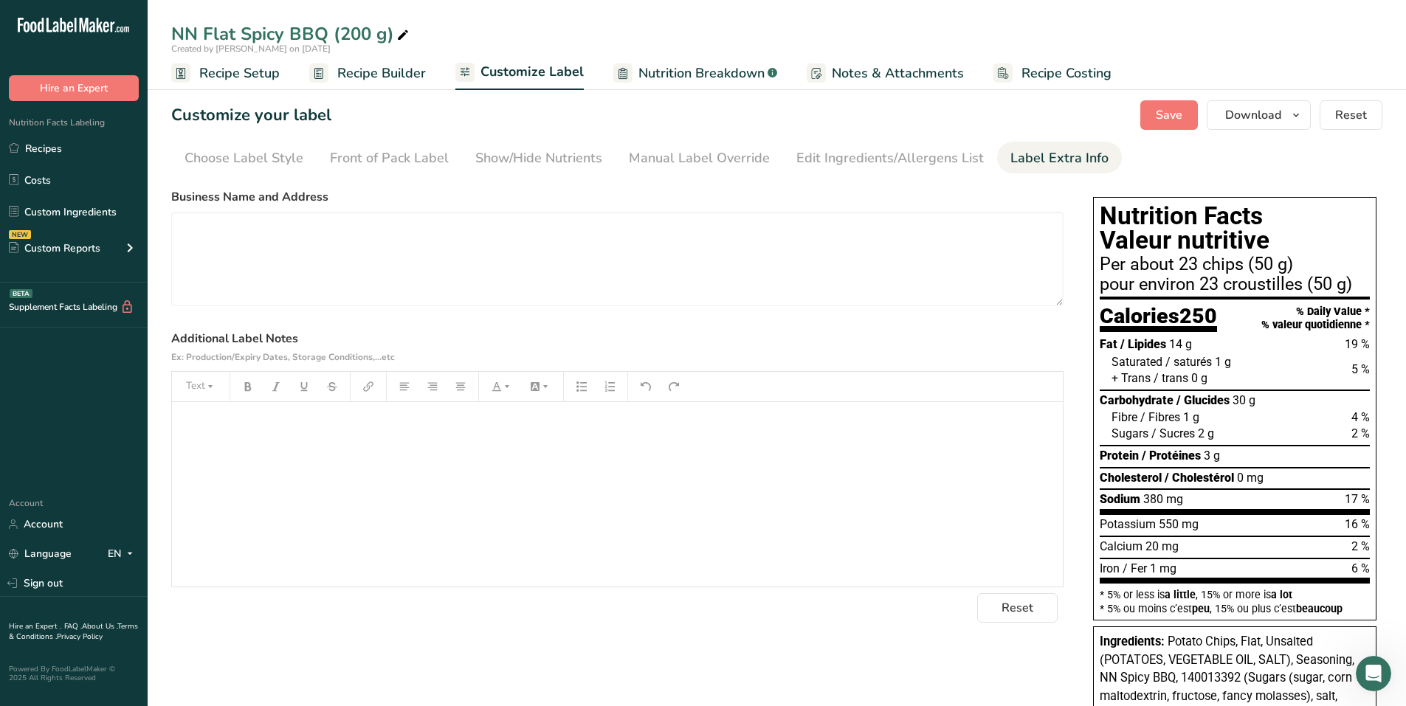
click at [282, 411] on div "﻿" at bounding box center [617, 494] width 891 height 185
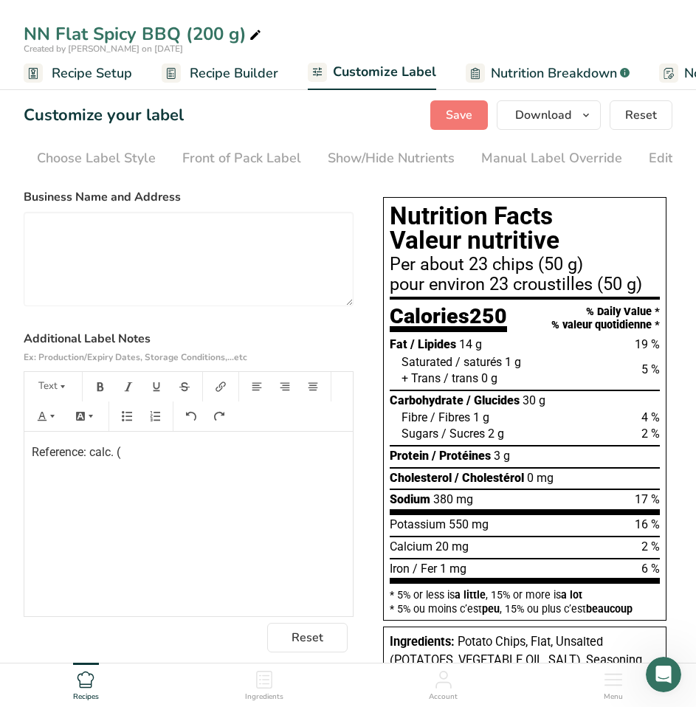
click at [166, 455] on p "Reference: calc. (" at bounding box center [189, 453] width 314 height 18
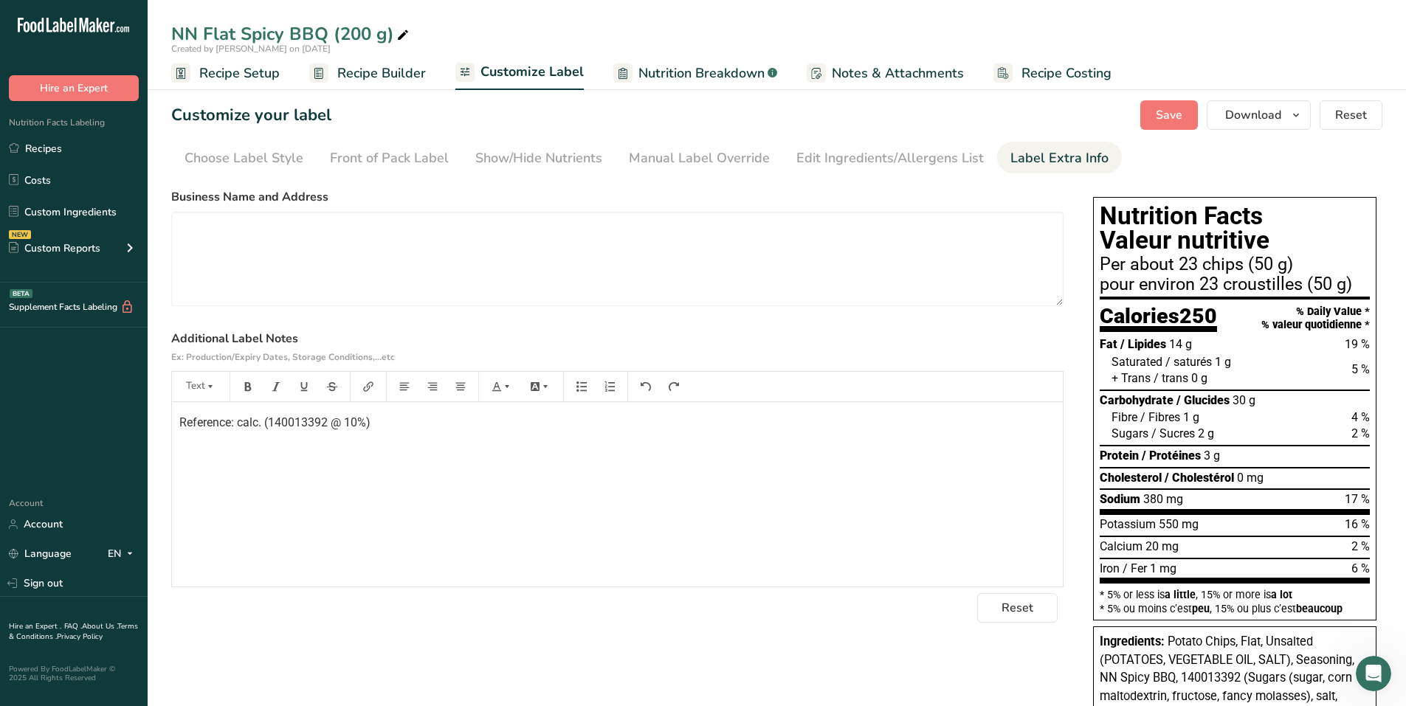
click at [472, 427] on p "Reference: calc. (140013392 @ 10%)" at bounding box center [617, 423] width 876 height 18
click at [664, 427] on p "Reference: calc. (140013392 @ 10%)" at bounding box center [617, 423] width 876 height 18
click at [327, 454] on span "Front of Package required: 3.7 (BH)" at bounding box center [270, 451] width 183 height 14
click at [1153, 111] on button "Save" at bounding box center [1169, 115] width 58 height 30
click at [398, 162] on div "Front of Pack Label" at bounding box center [389, 158] width 119 height 20
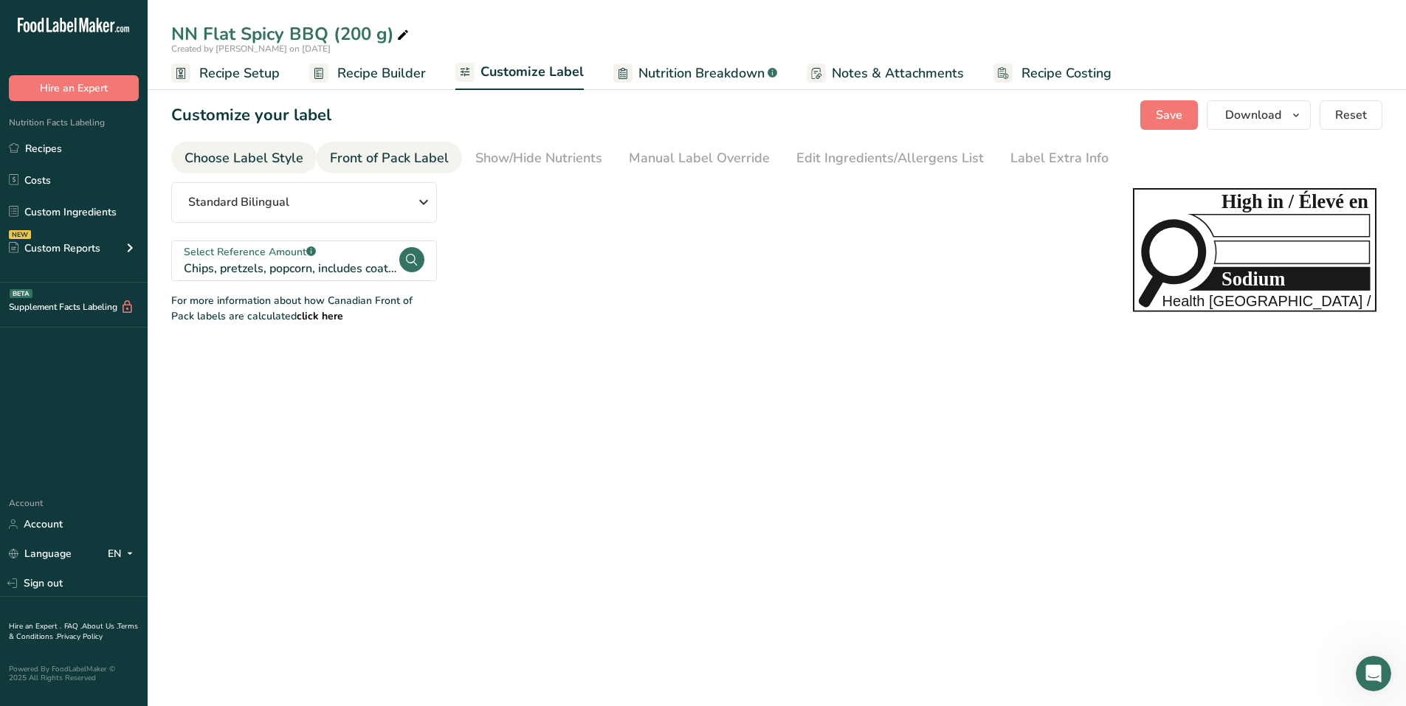
click at [263, 163] on div "Choose Label Style" at bounding box center [244, 158] width 119 height 20
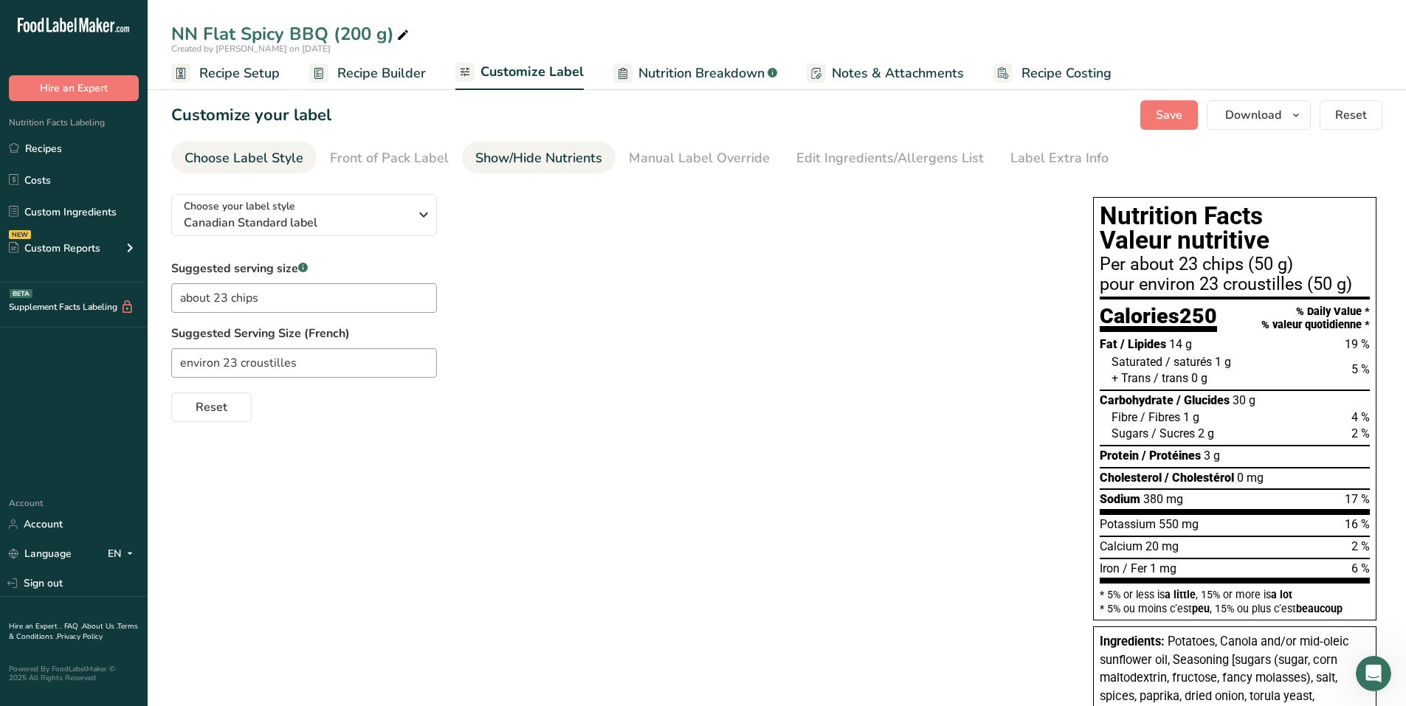
click at [568, 164] on div "Show/Hide Nutrients" at bounding box center [538, 158] width 127 height 20
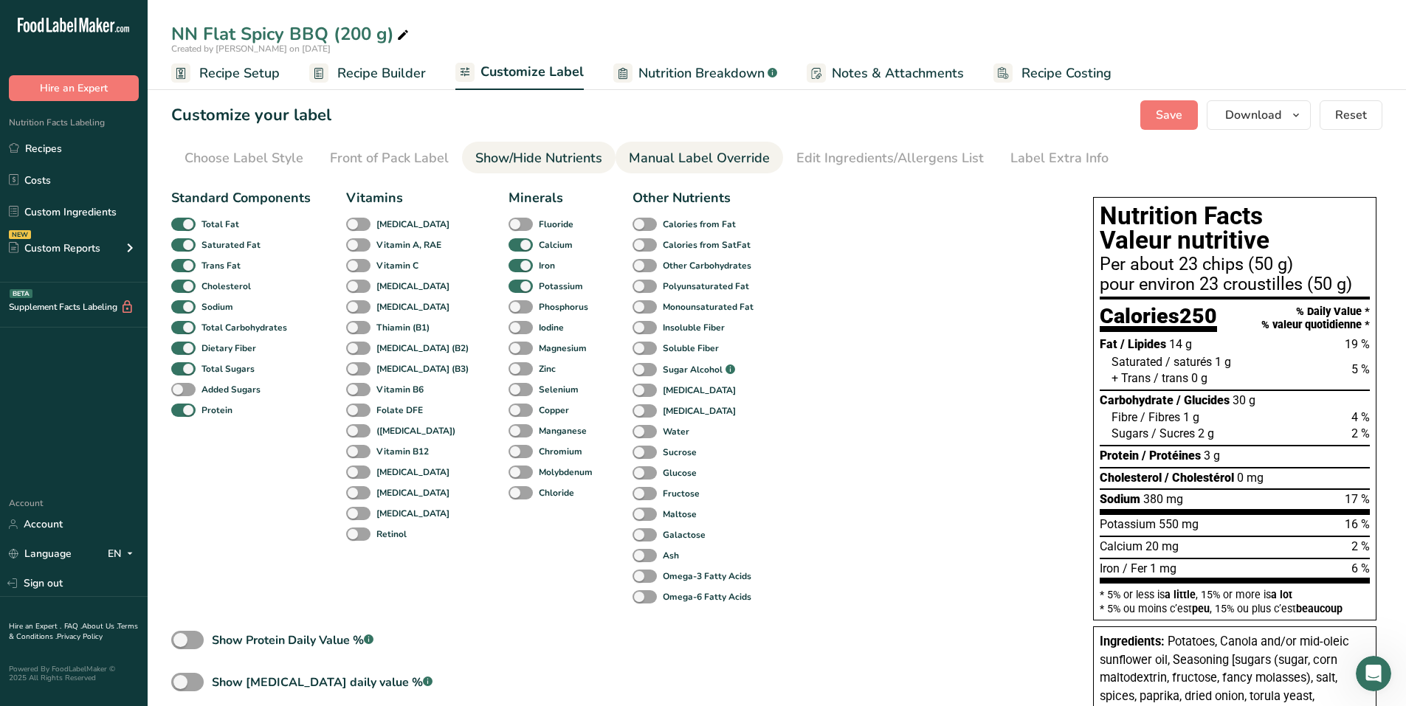
click at [642, 165] on div "Manual Label Override" at bounding box center [699, 158] width 141 height 20
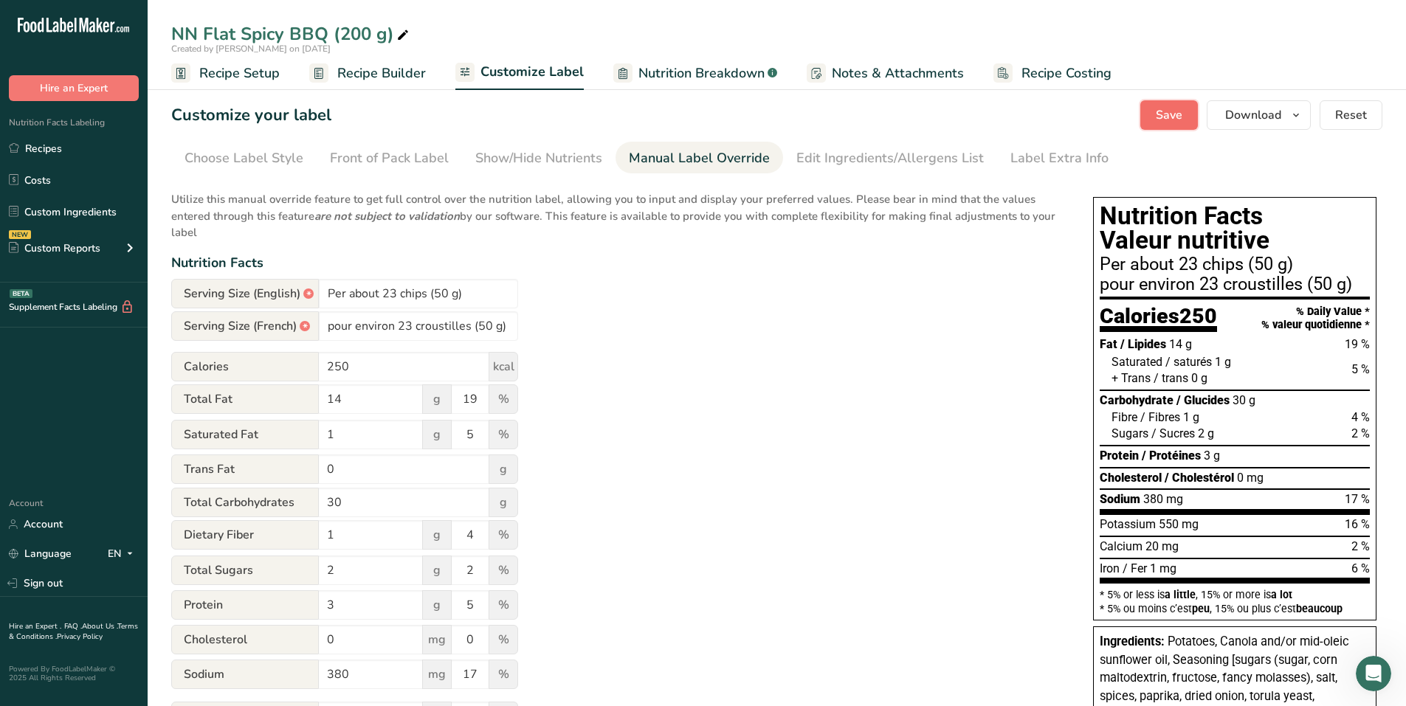
click at [1172, 114] on span "Save" at bounding box center [1169, 115] width 27 height 18
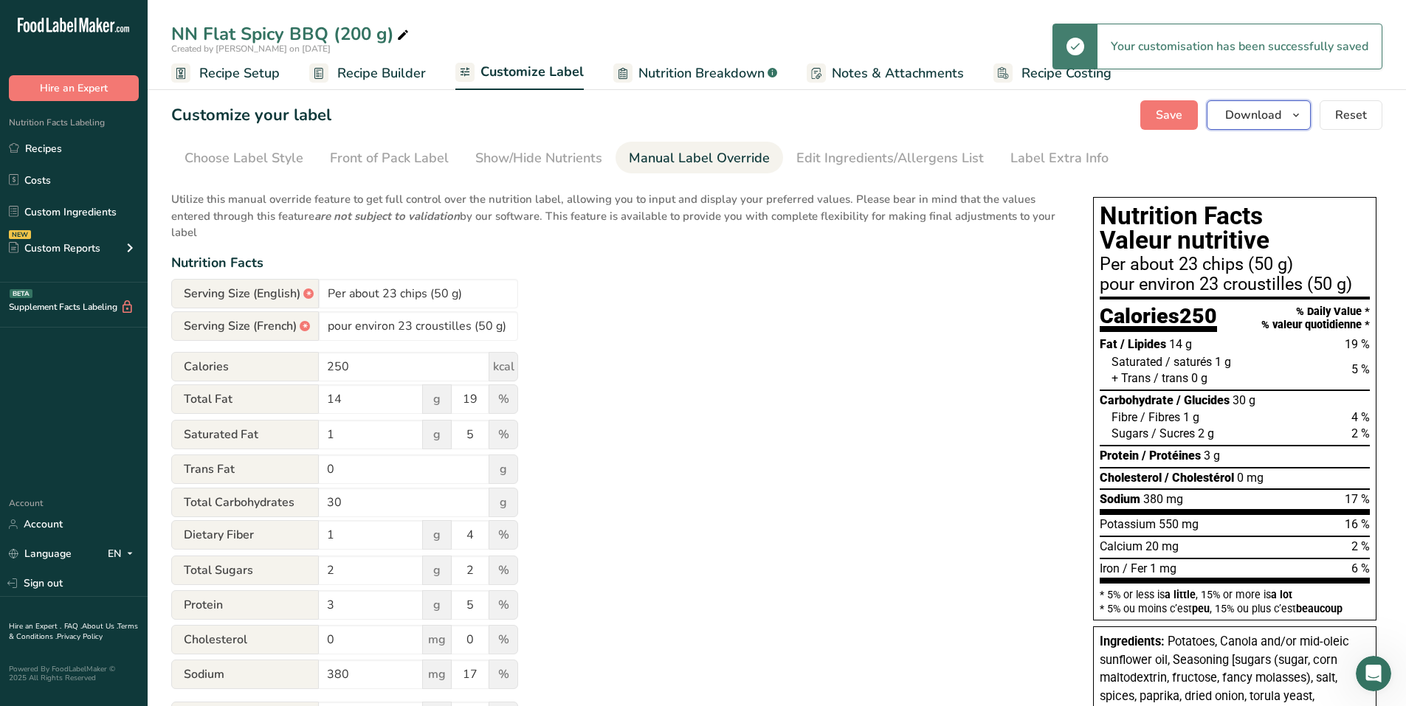
click at [1292, 117] on icon "button" at bounding box center [1296, 115] width 12 height 18
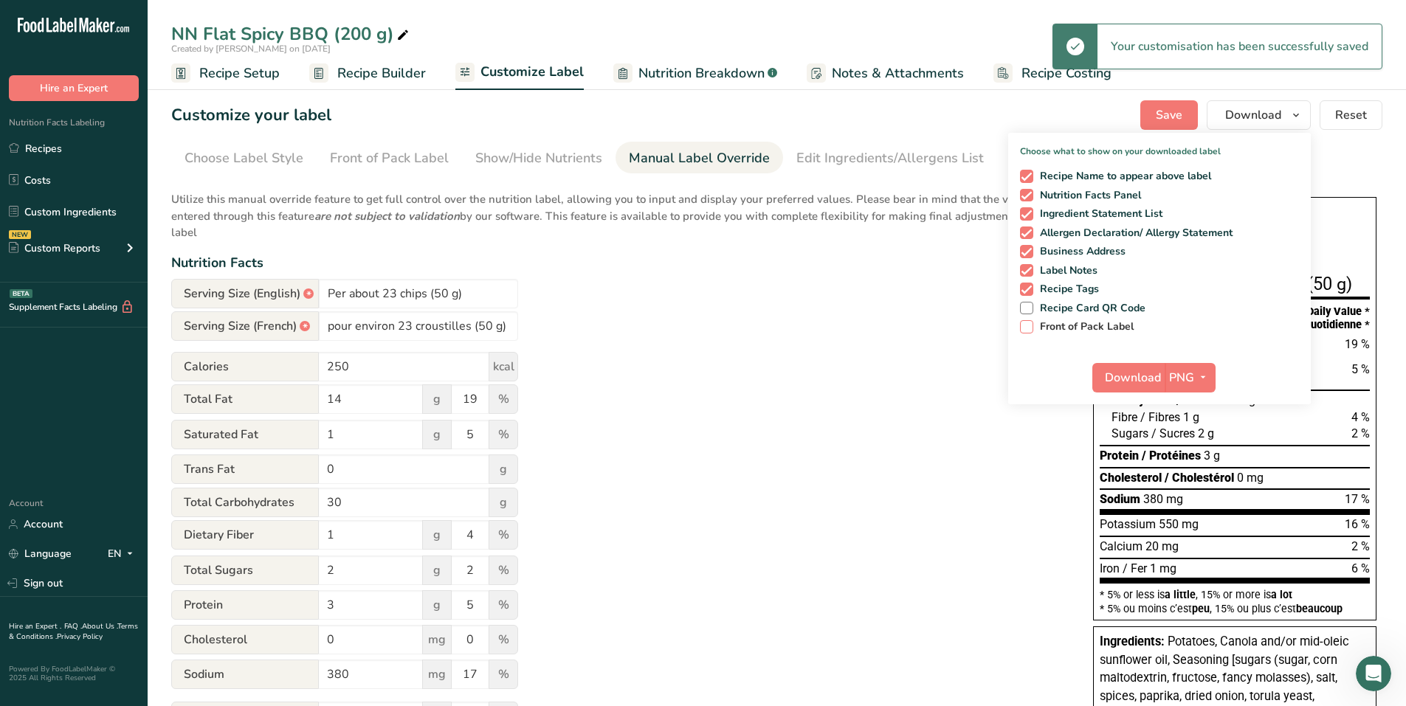
click at [1055, 328] on span "Front of Pack Label" at bounding box center [1083, 326] width 101 height 13
click at [1030, 328] on input "Front of Pack Label" at bounding box center [1025, 327] width 10 height 10
checkbox input "true"
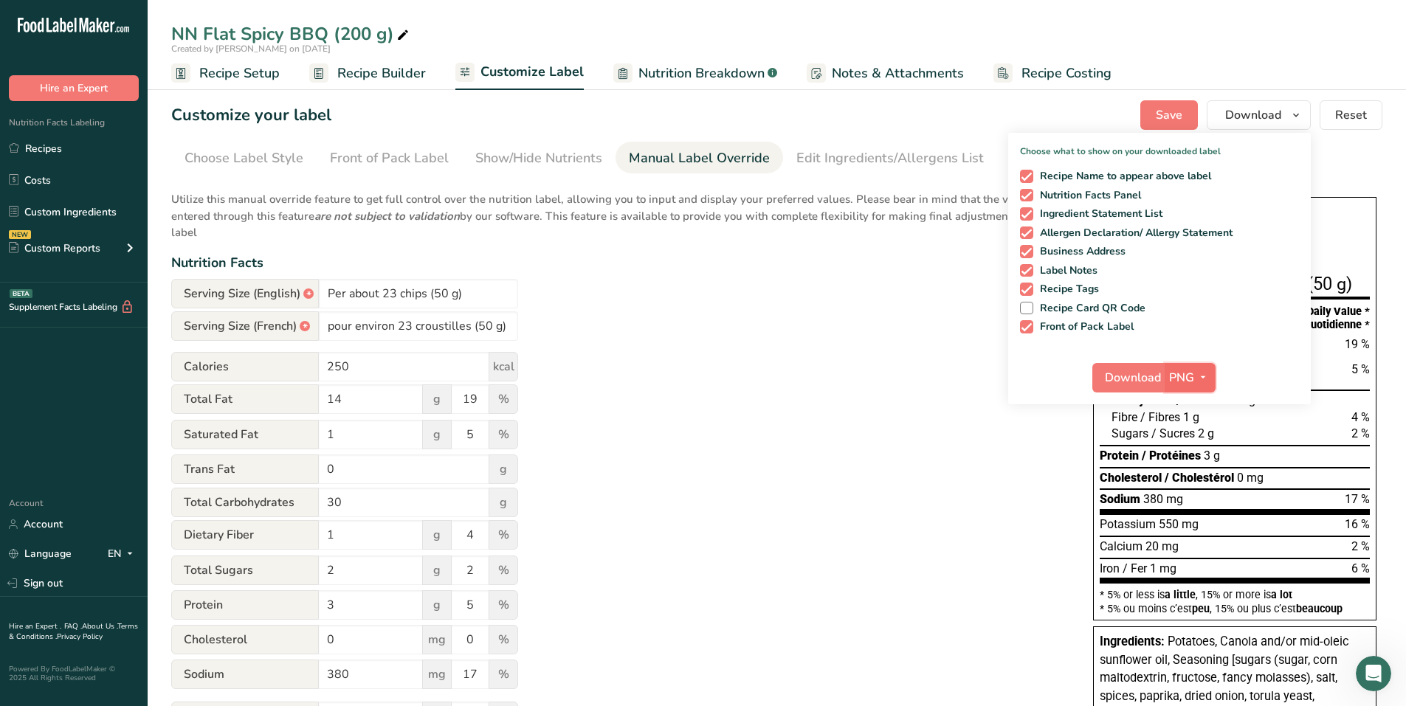
click at [1205, 372] on icon "button" at bounding box center [1203, 377] width 12 height 18
click at [1193, 481] on link "PDF" at bounding box center [1191, 481] width 47 height 24
click at [1130, 382] on span "Download" at bounding box center [1134, 378] width 56 height 18
click at [599, 216] on p "Utilize this manual override feature to get full control over the nutrition lab…" at bounding box center [617, 211] width 892 height 59
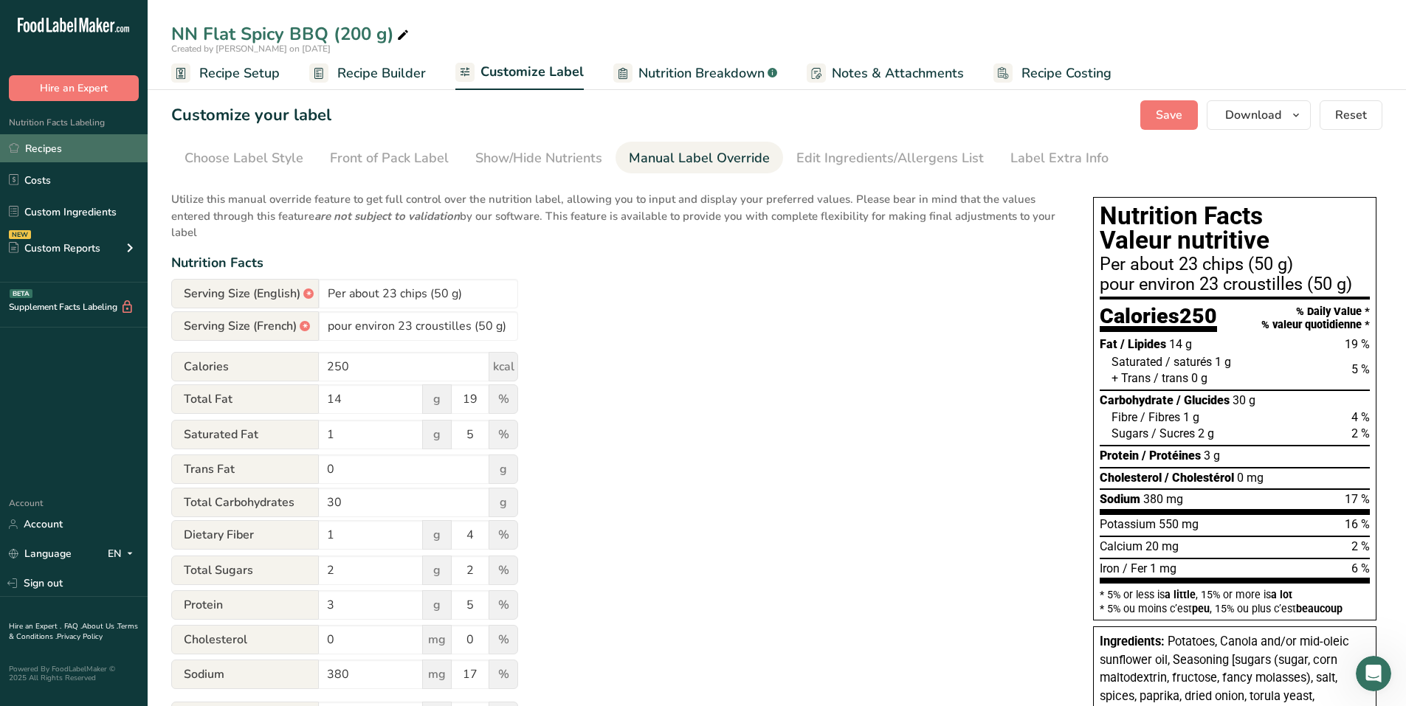
click at [27, 140] on link "Recipes" at bounding box center [74, 148] width 148 height 28
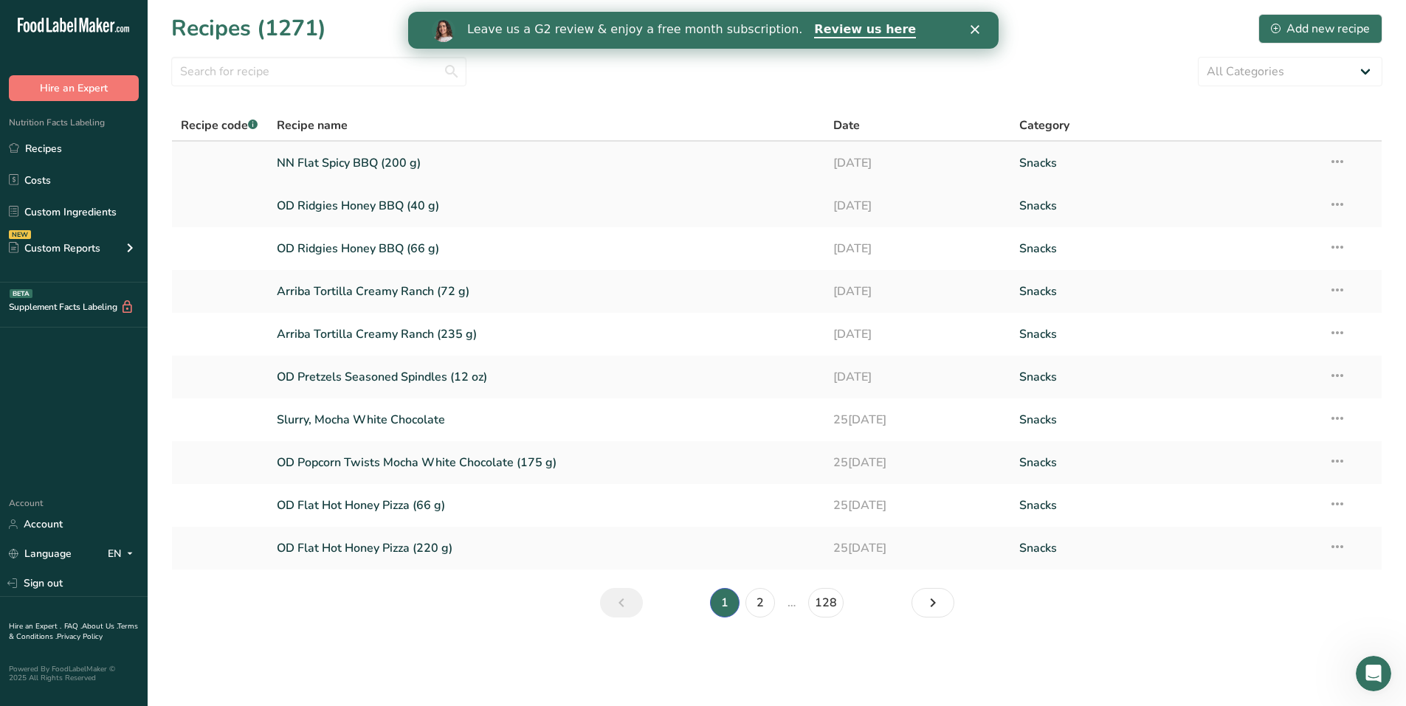
click at [378, 165] on link "NN Flat Spicy BBQ (200 g)" at bounding box center [547, 163] width 540 height 31
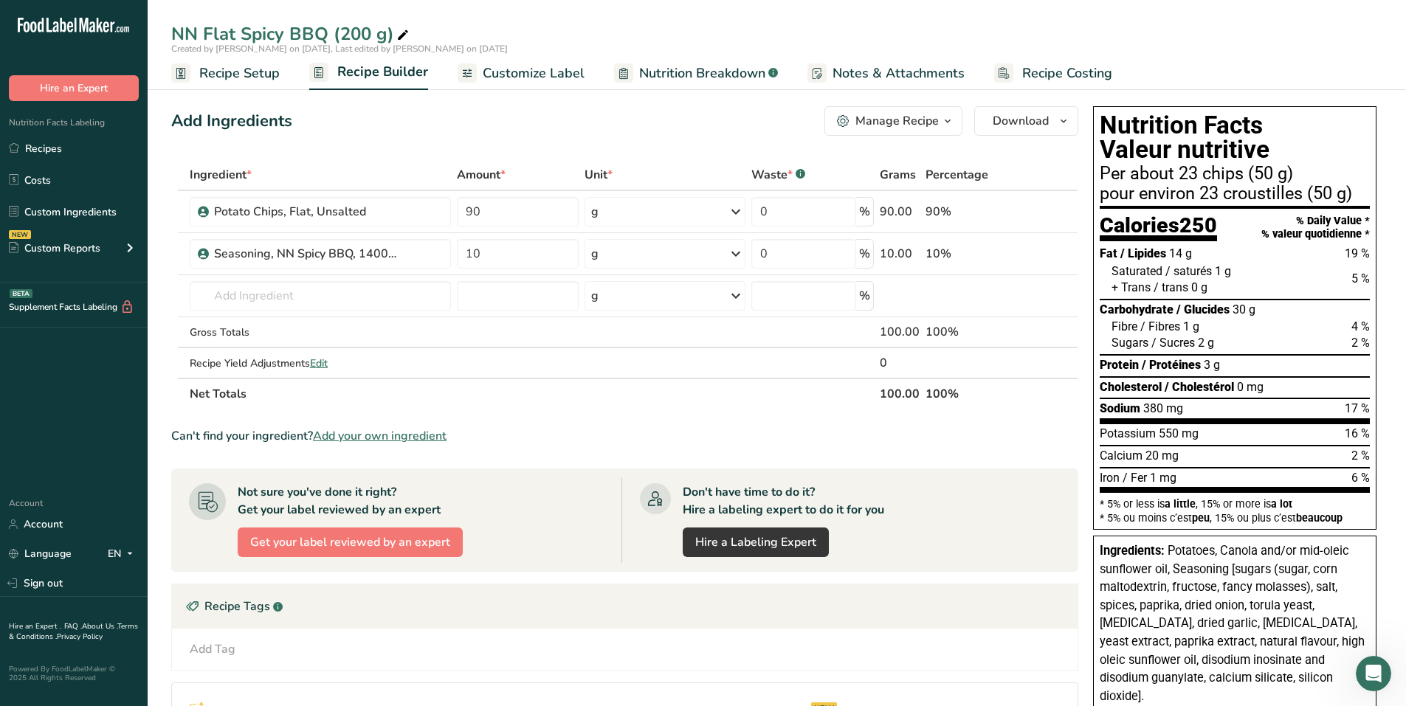
click at [524, 75] on span "Customize Label" at bounding box center [534, 73] width 102 height 20
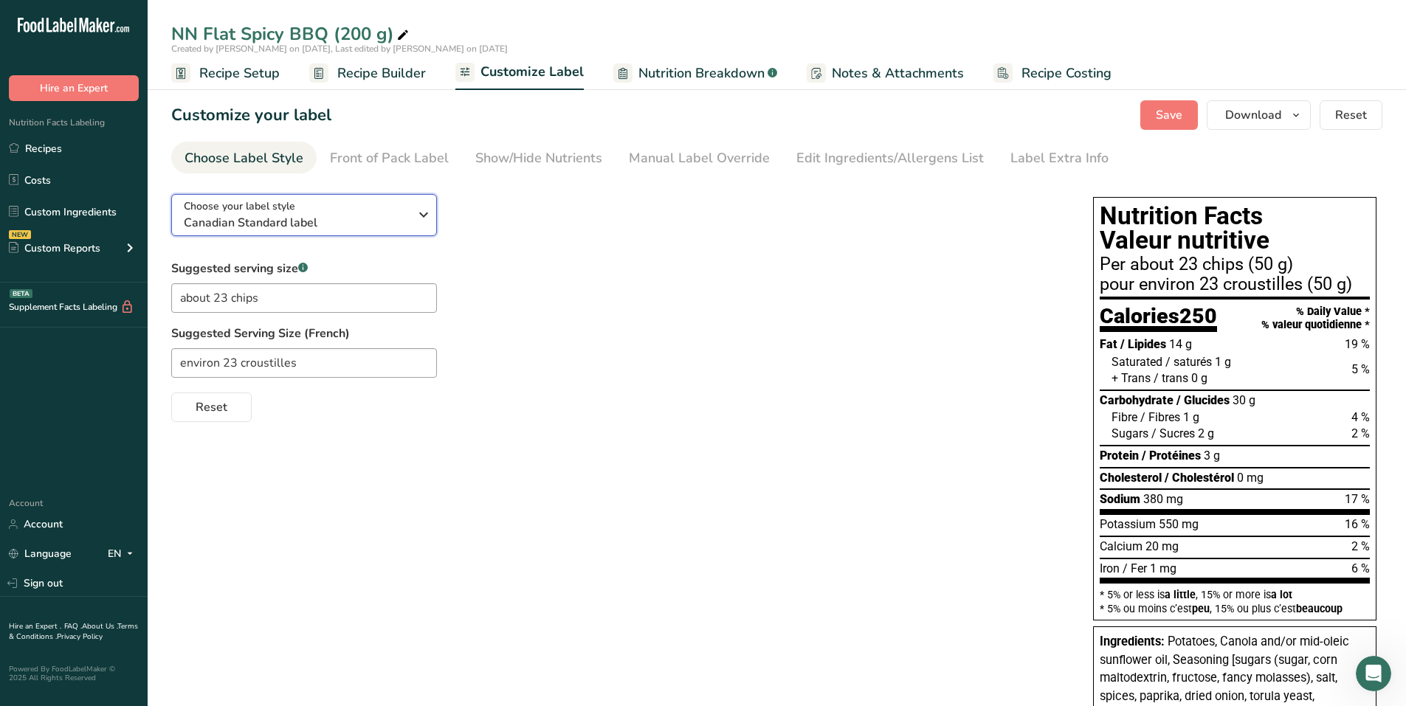
click at [424, 211] on icon "button" at bounding box center [424, 214] width 18 height 27
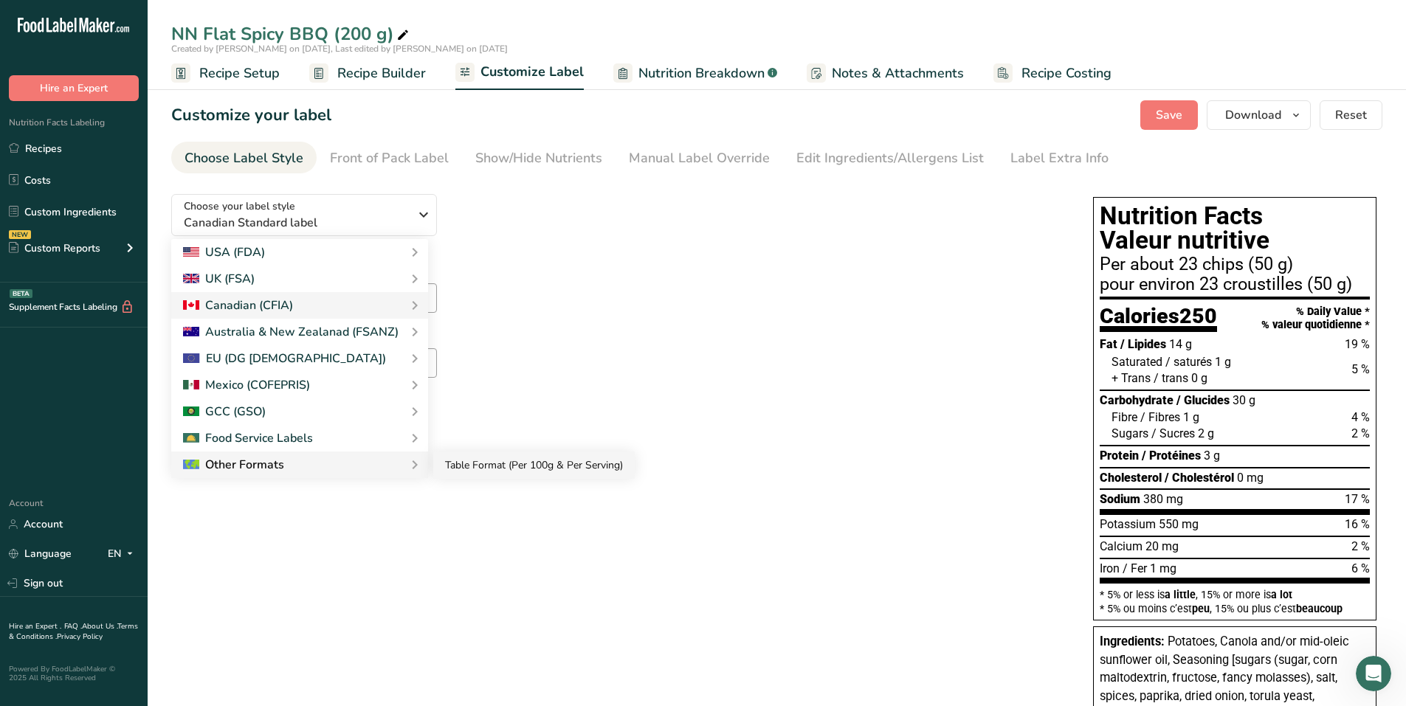
click at [509, 469] on link "Table Format (Per 100g & Per Serving)" at bounding box center [533, 465] width 201 height 27
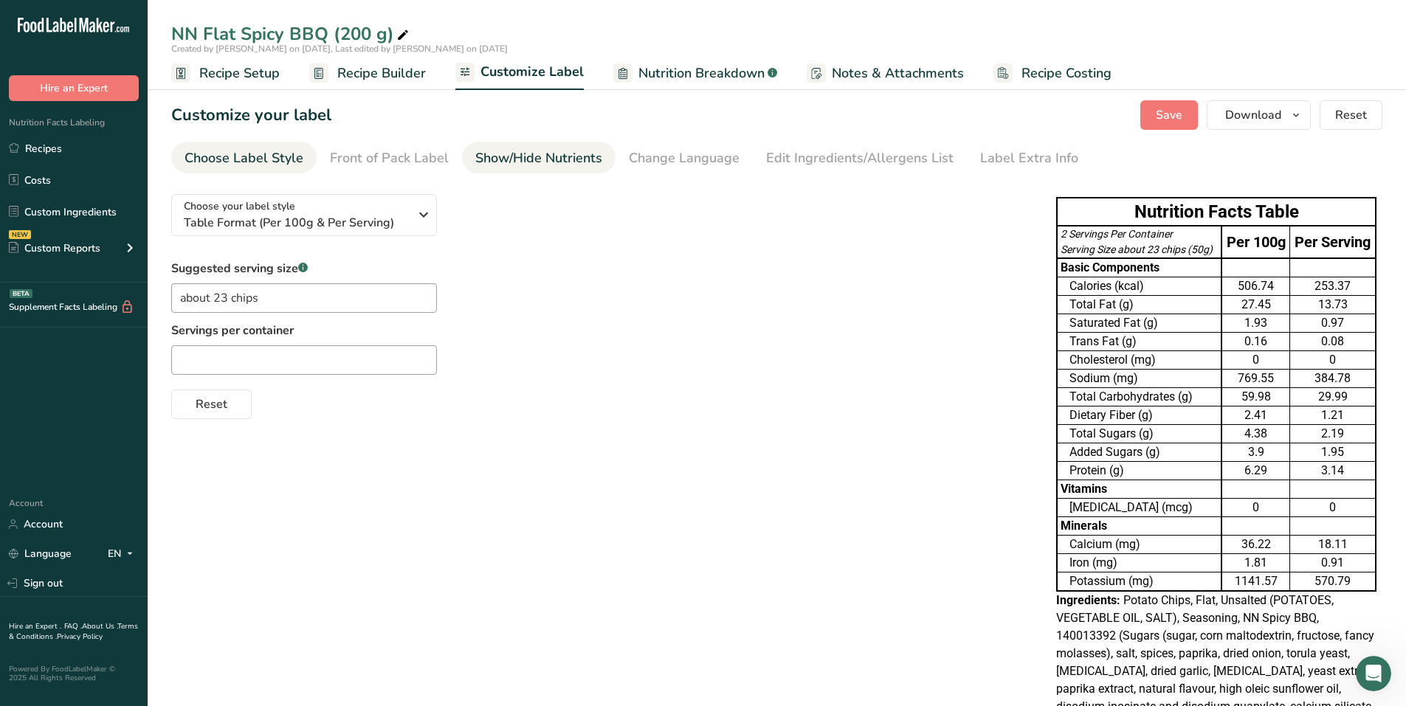
click at [499, 153] on div "Show/Hide Nutrients" at bounding box center [538, 158] width 127 height 20
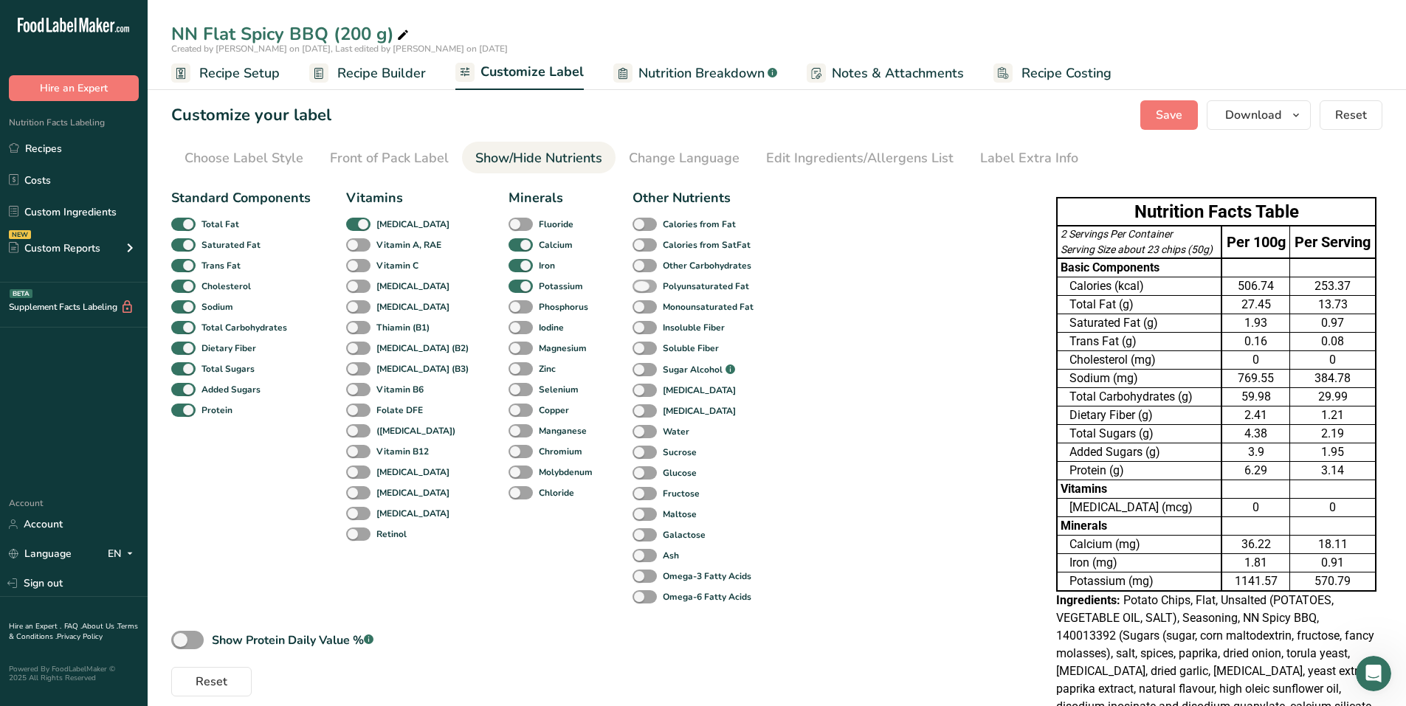
click at [633, 288] on span at bounding box center [645, 287] width 24 height 14
click at [633, 288] on input "Polyunsaturated Fat" at bounding box center [638, 286] width 10 height 10
checkbox input "true"
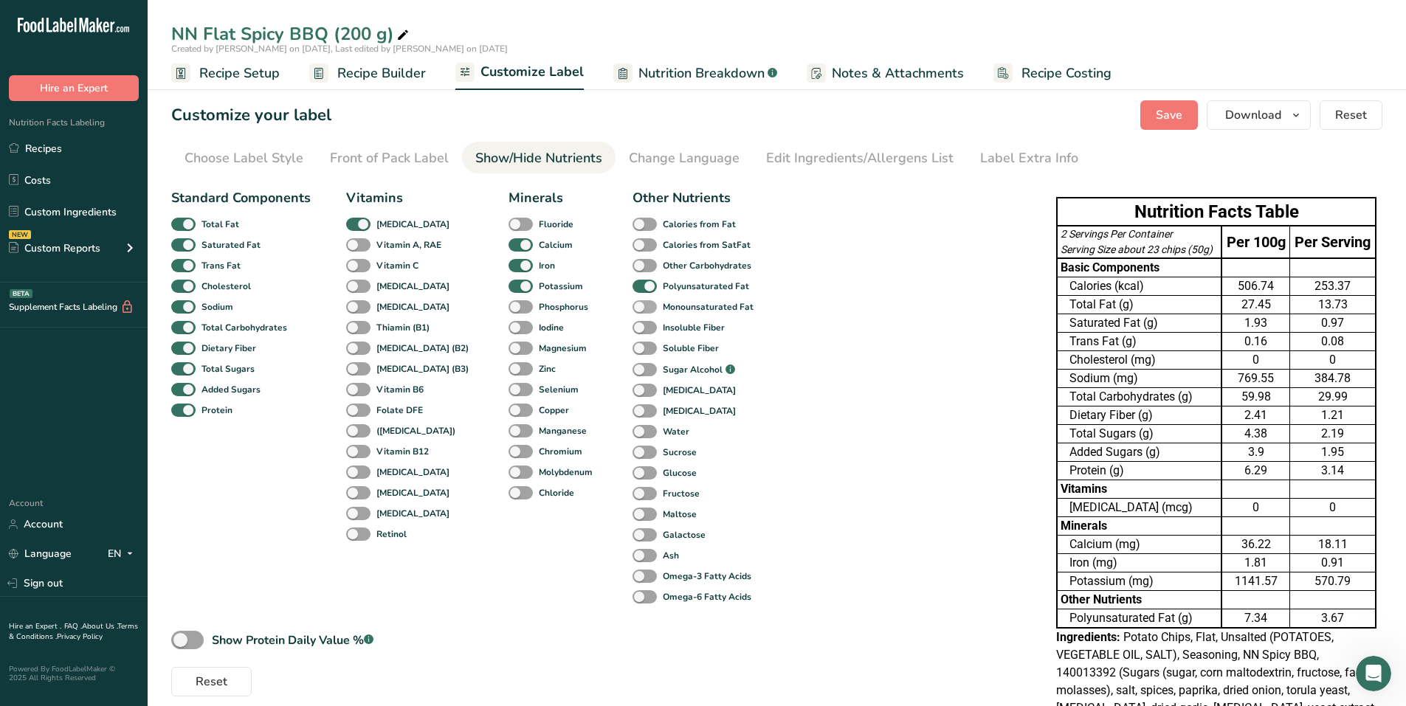
click at [633, 311] on span at bounding box center [645, 307] width 24 height 14
click at [633, 311] on input "Monounsaturated Fat" at bounding box center [638, 307] width 10 height 10
checkbox input "true"
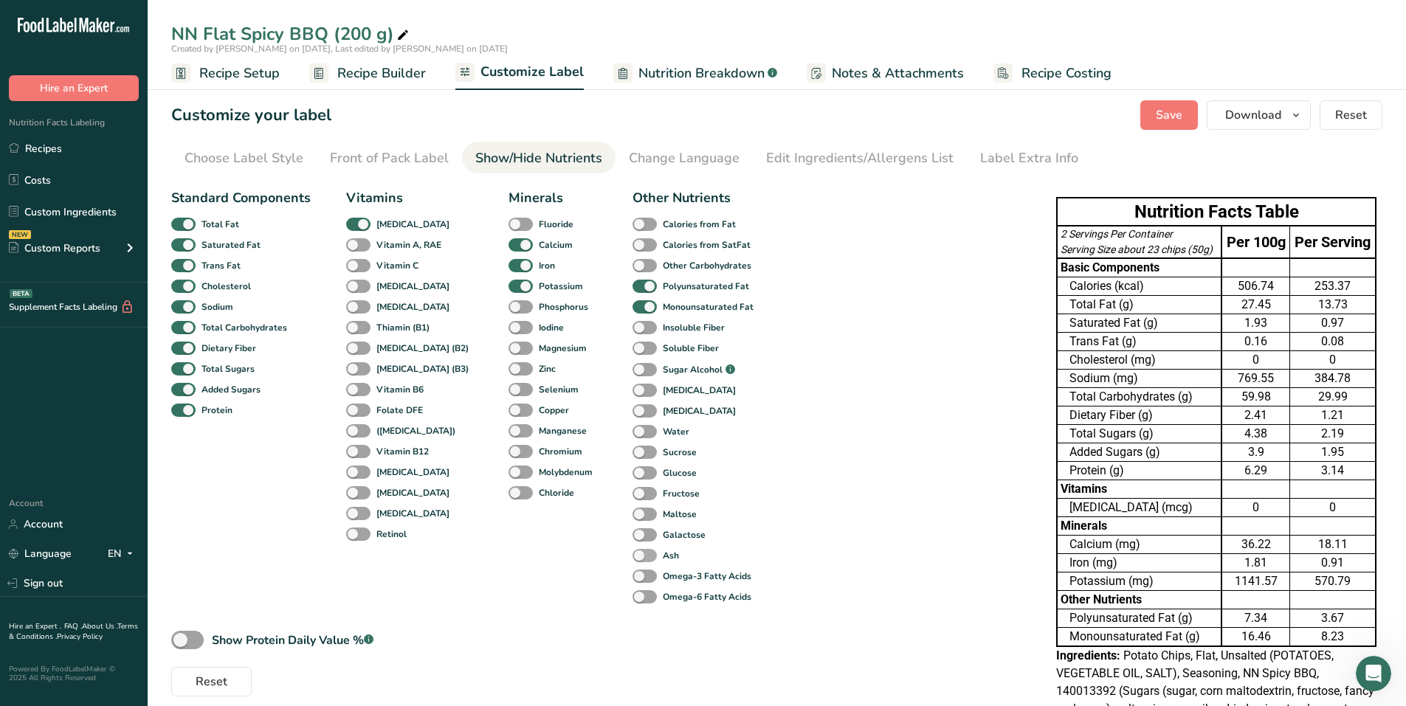
click at [633, 558] on span at bounding box center [645, 556] width 24 height 14
click at [633, 558] on input "Ash" at bounding box center [638, 556] width 10 height 10
checkbox input "true"
click at [633, 429] on span at bounding box center [645, 432] width 24 height 14
click at [633, 429] on input "Water" at bounding box center [638, 432] width 10 height 10
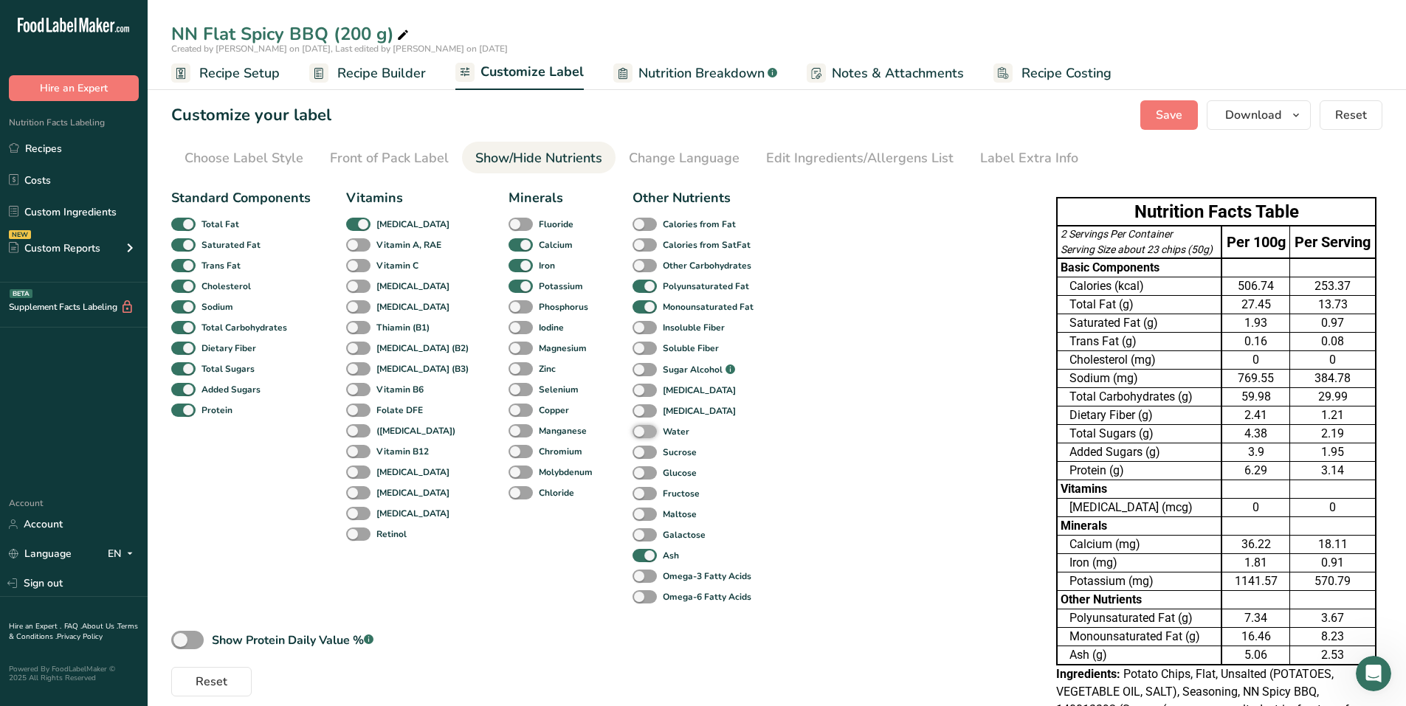
checkbox input "true"
click at [1301, 114] on icon "button" at bounding box center [1296, 115] width 12 height 18
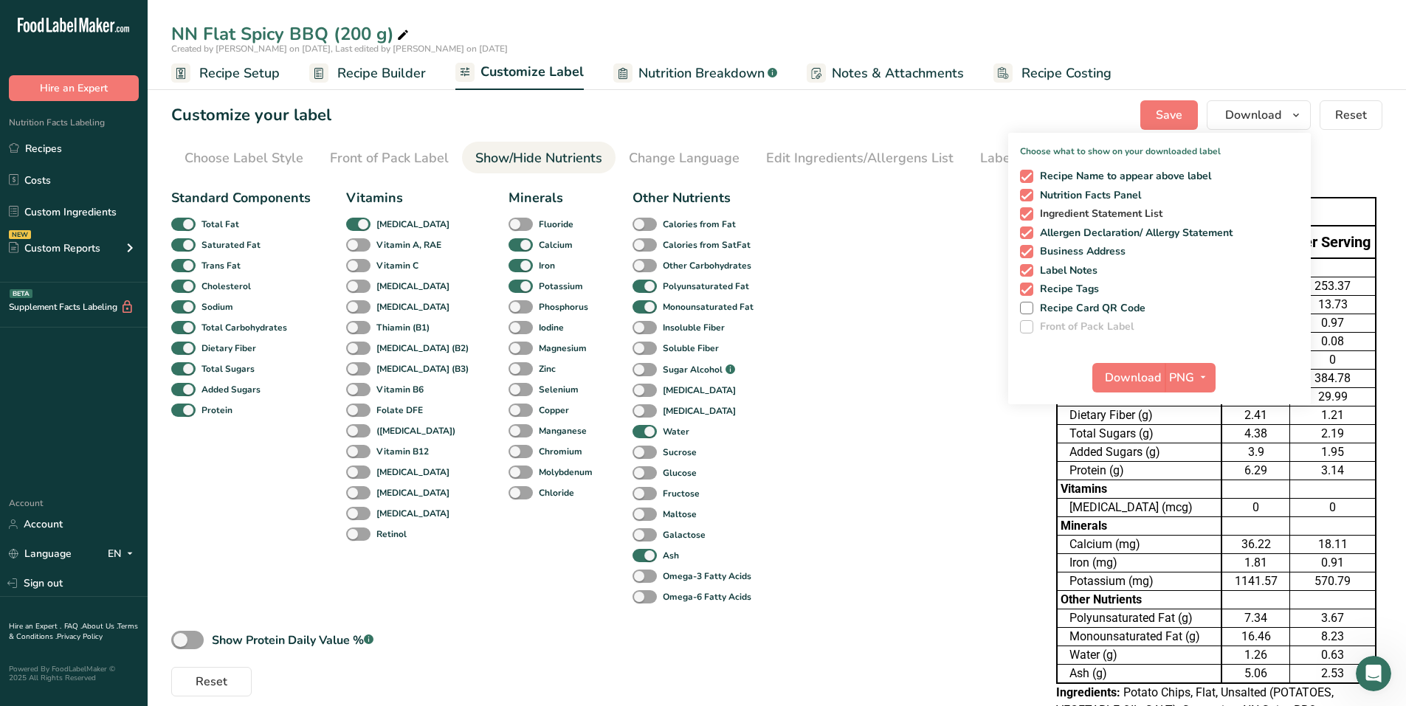
click at [1030, 212] on span at bounding box center [1026, 213] width 13 height 13
click at [1030, 212] on input "Ingredient Statement List" at bounding box center [1025, 214] width 10 height 10
checkbox input "false"
click at [1027, 235] on span at bounding box center [1026, 233] width 13 height 13
click at [1027, 235] on input "Allergen Declaration/ Allergy Statement" at bounding box center [1025, 233] width 10 height 10
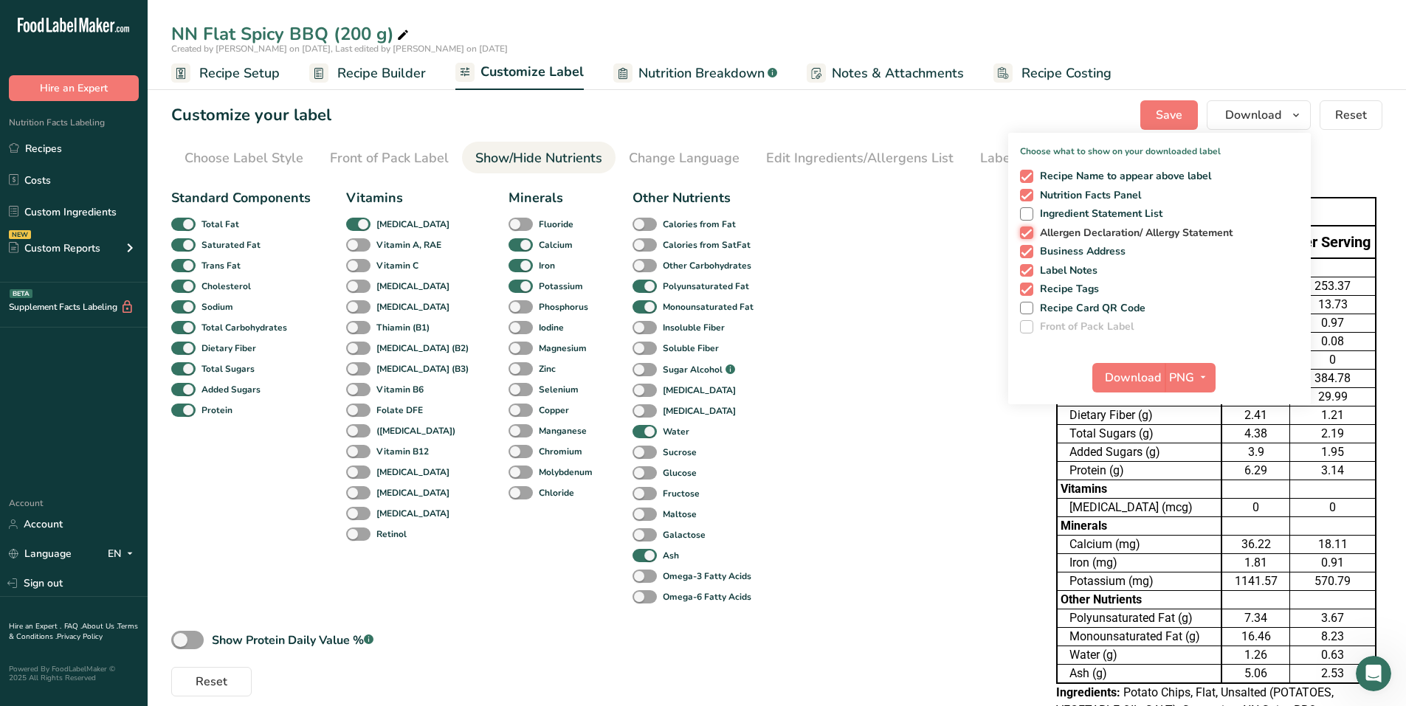
checkbox input "false"
click at [1025, 253] on span at bounding box center [1026, 251] width 13 height 13
click at [1025, 253] on input "Business Address" at bounding box center [1025, 252] width 10 height 10
checkbox input "false"
click at [1027, 264] on span at bounding box center [1026, 270] width 13 height 13
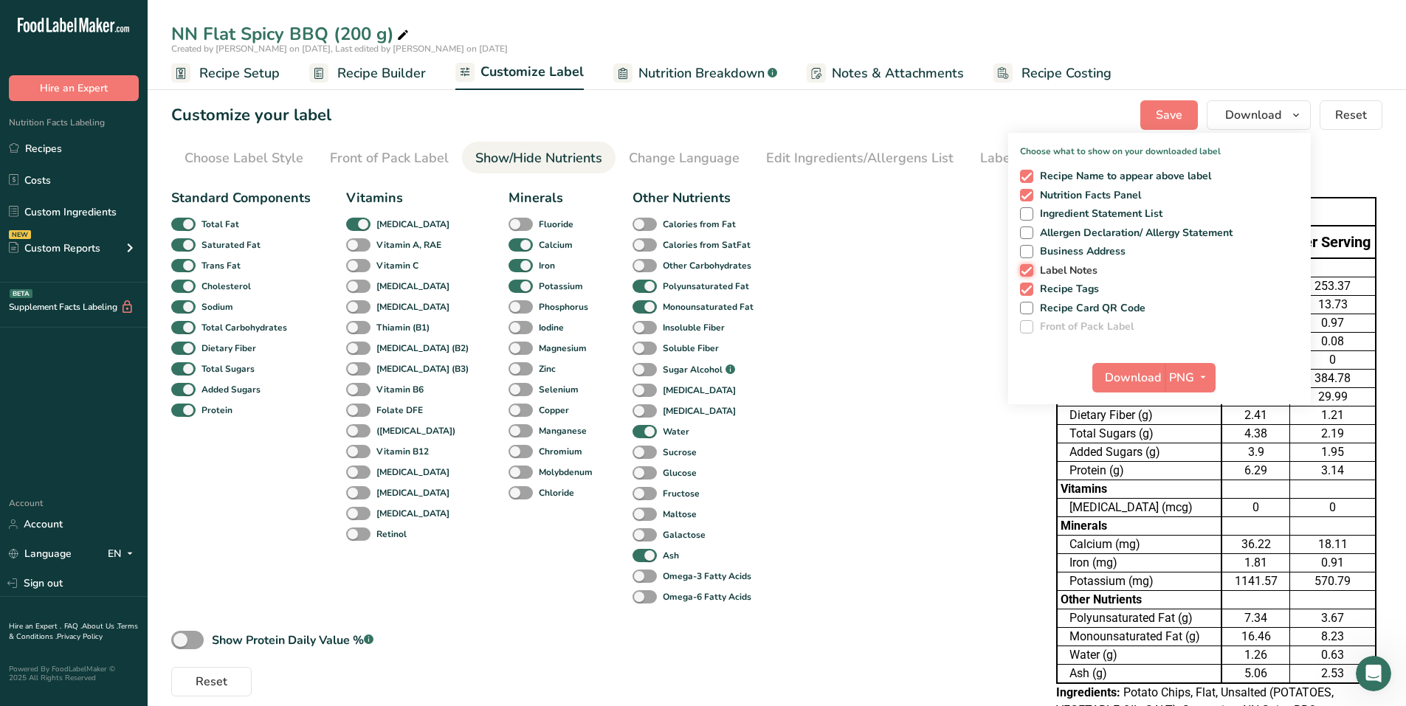
click at [1027, 266] on input "Label Notes" at bounding box center [1025, 271] width 10 height 10
checkbox input "false"
click at [1029, 291] on span at bounding box center [1026, 289] width 13 height 13
click at [1029, 291] on input "Recipe Tags" at bounding box center [1025, 289] width 10 height 10
checkbox input "false"
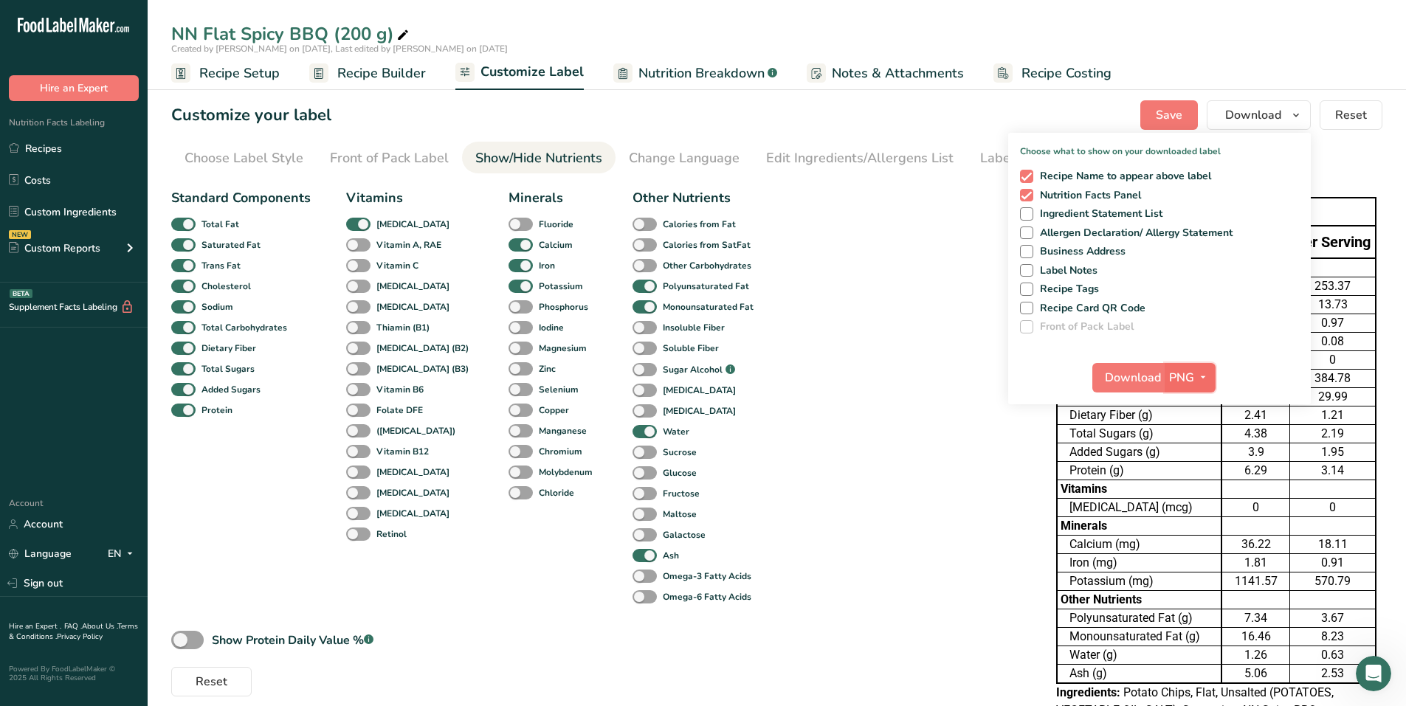
click at [1207, 371] on icon "button" at bounding box center [1203, 377] width 12 height 18
click at [1195, 482] on link "PDF" at bounding box center [1191, 481] width 47 height 24
click at [1155, 376] on span "Download" at bounding box center [1134, 378] width 56 height 18
click at [44, 148] on link "Recipes" at bounding box center [74, 148] width 148 height 28
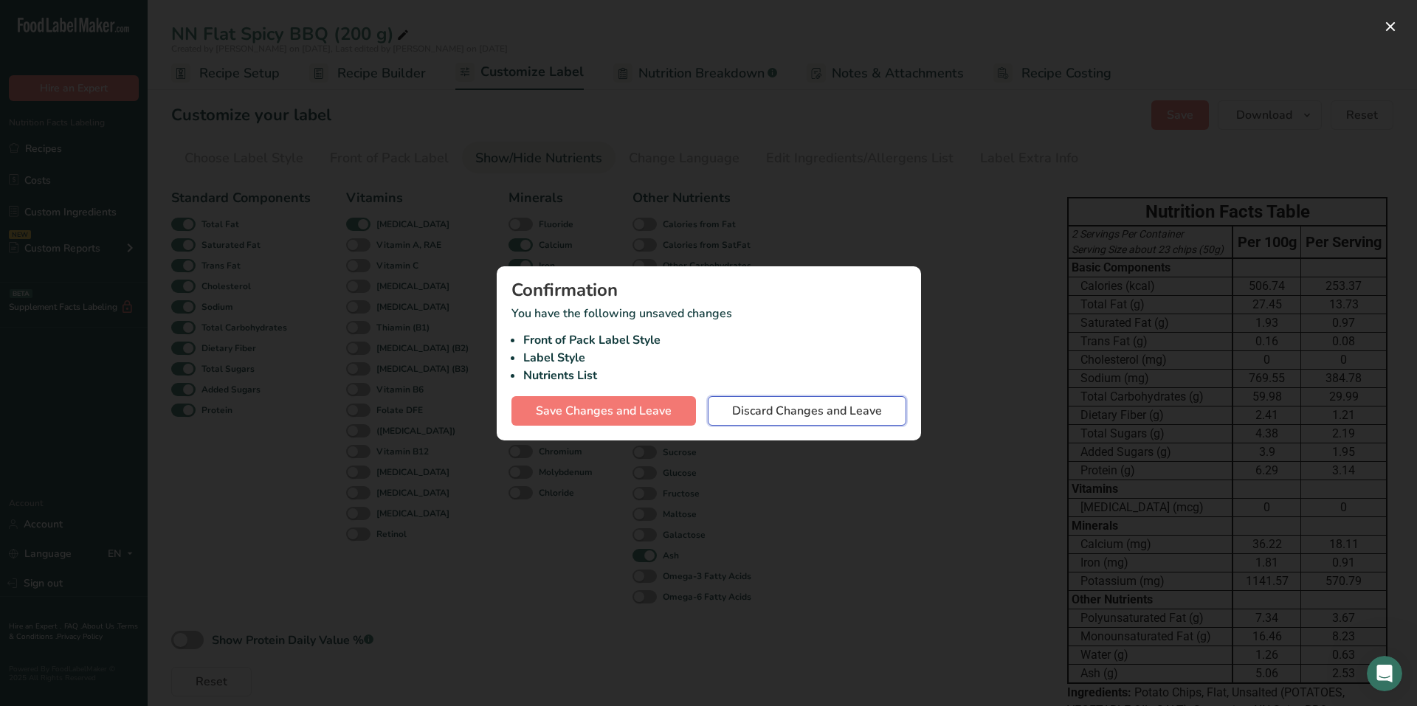
click at [798, 410] on span "Discard Changes and Leave" at bounding box center [807, 411] width 150 height 18
